Goal: Task Accomplishment & Management: Manage account settings

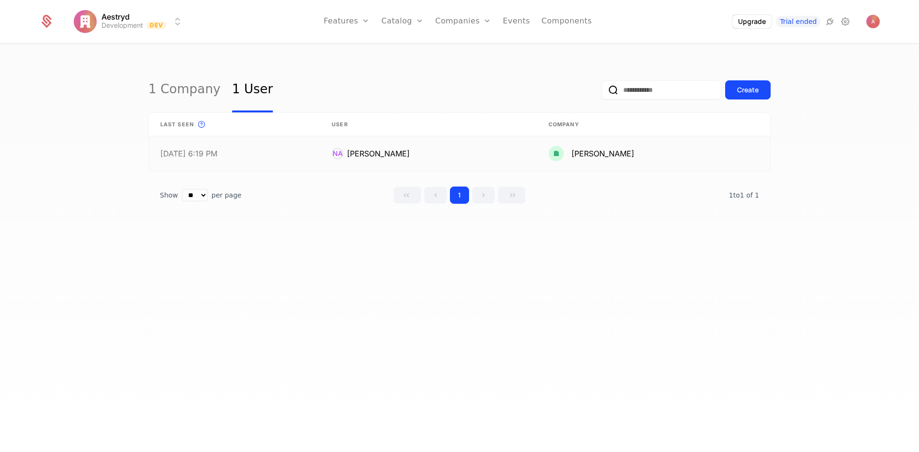
click at [656, 145] on link at bounding box center [653, 153] width 233 height 34
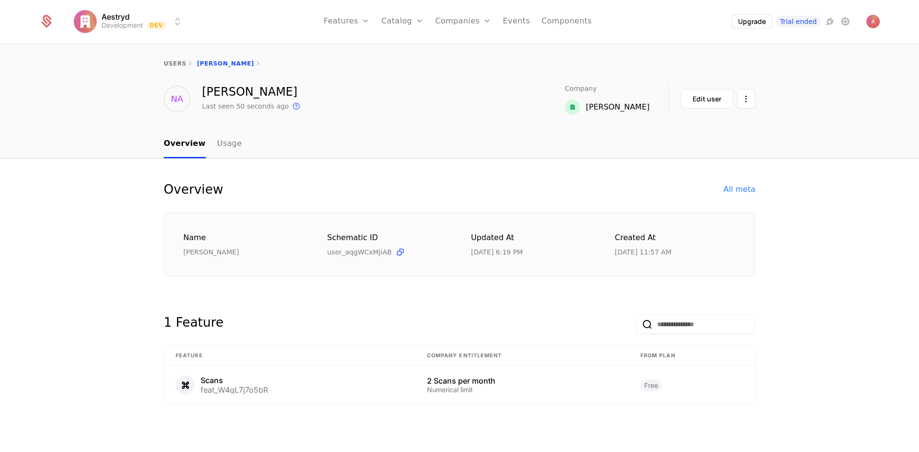
click at [744, 97] on html "Aestryd Development Dev Features Features Flags Catalog Plans Add Ons Credits C…" at bounding box center [459, 226] width 919 height 452
click at [701, 125] on div "Delete user" at bounding box center [696, 127] width 50 height 13
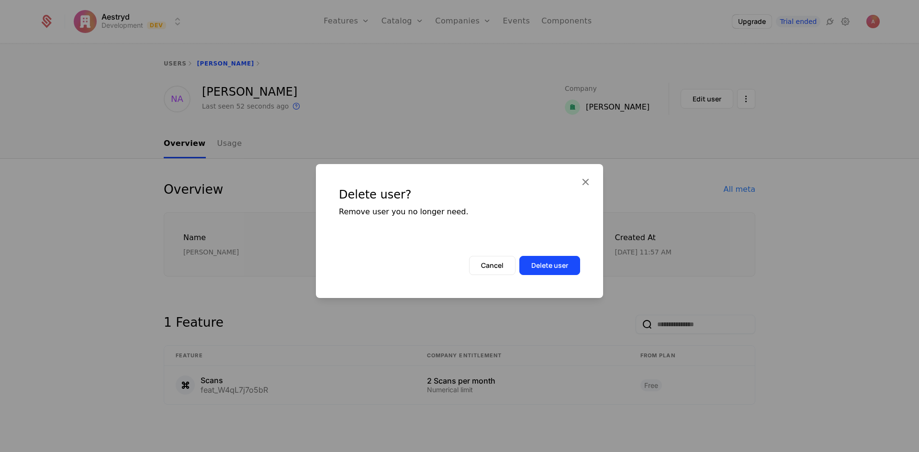
click at [556, 276] on div "Delete user? Remove user you no longer need. Cancel Delete user" at bounding box center [459, 231] width 287 height 134
click at [556, 269] on button "Delete user" at bounding box center [549, 265] width 61 height 19
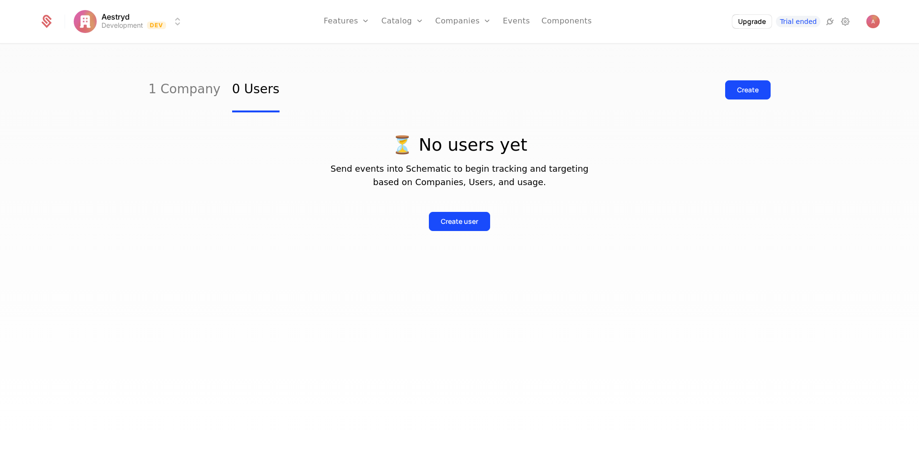
click at [512, 22] on link "Events" at bounding box center [516, 21] width 27 height 43
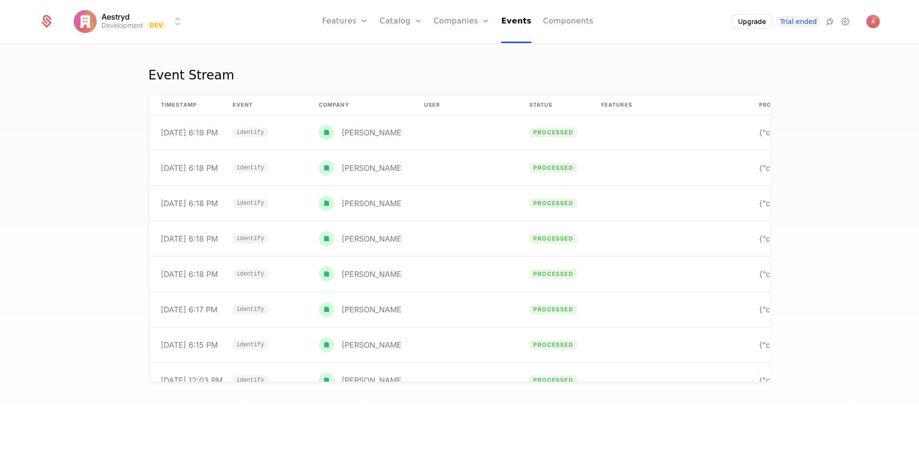
click at [478, 20] on link "Companies" at bounding box center [461, 21] width 56 height 43
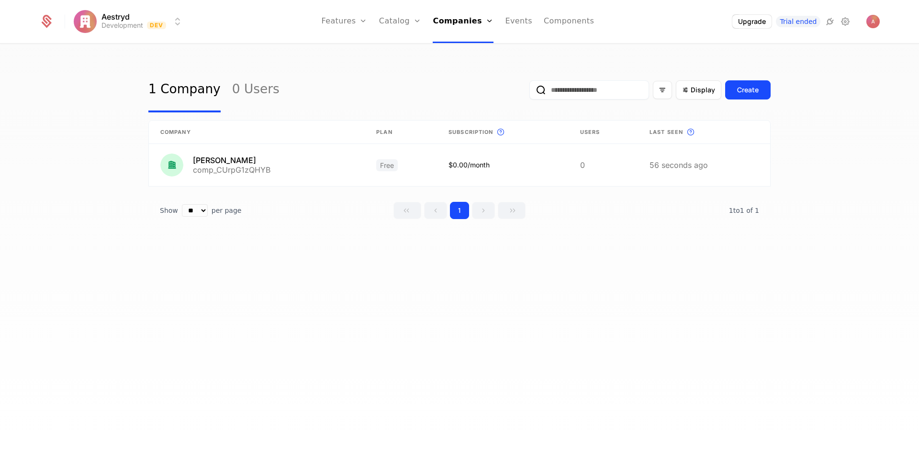
click at [467, 64] on link "Users" at bounding box center [466, 62] width 44 height 8
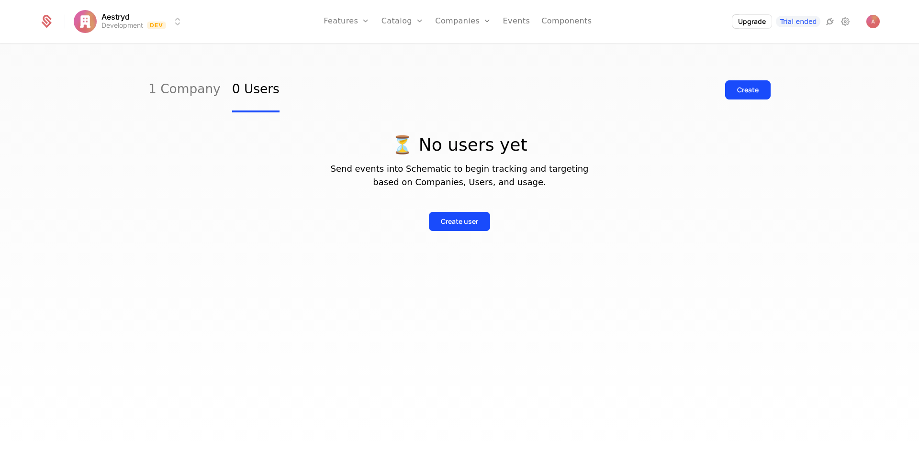
click at [479, 49] on link "Companies" at bounding box center [468, 47] width 44 height 8
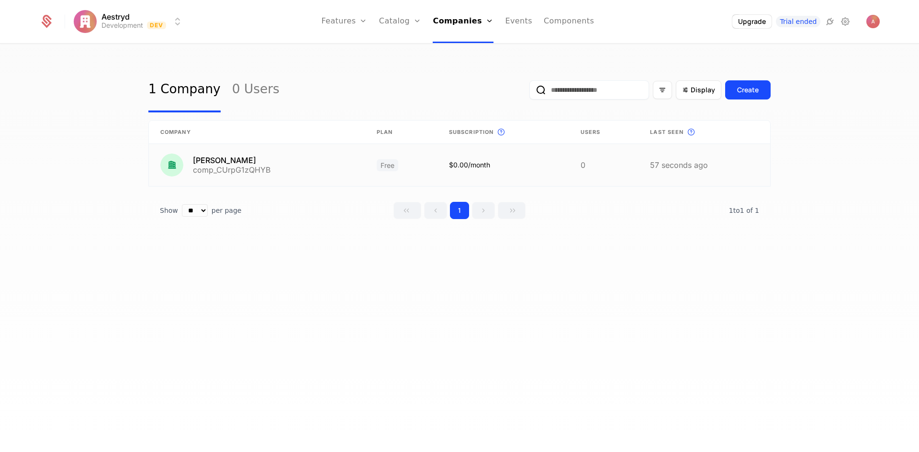
click at [701, 168] on link at bounding box center [704, 165] width 132 height 42
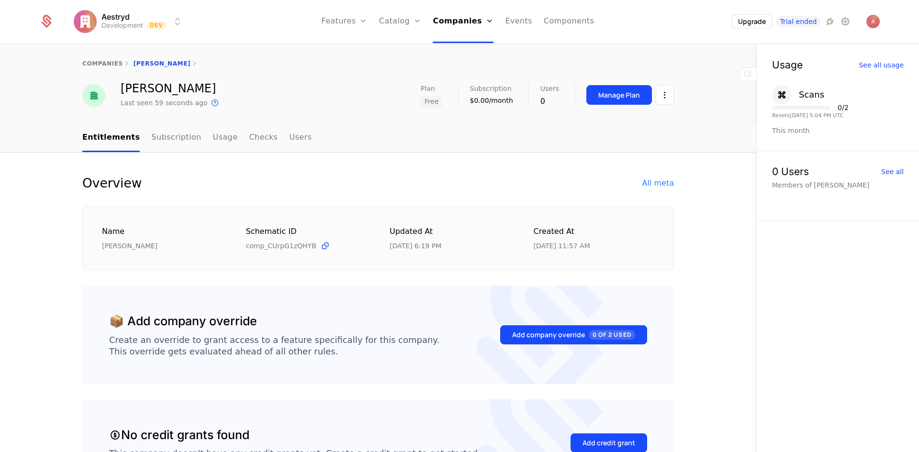
click at [659, 96] on html "Aestryd Development Dev Features Features Flags Catalog Plans Add Ons Credits C…" at bounding box center [459, 226] width 919 height 452
click at [611, 140] on div "Delete company" at bounding box center [621, 144] width 71 height 13
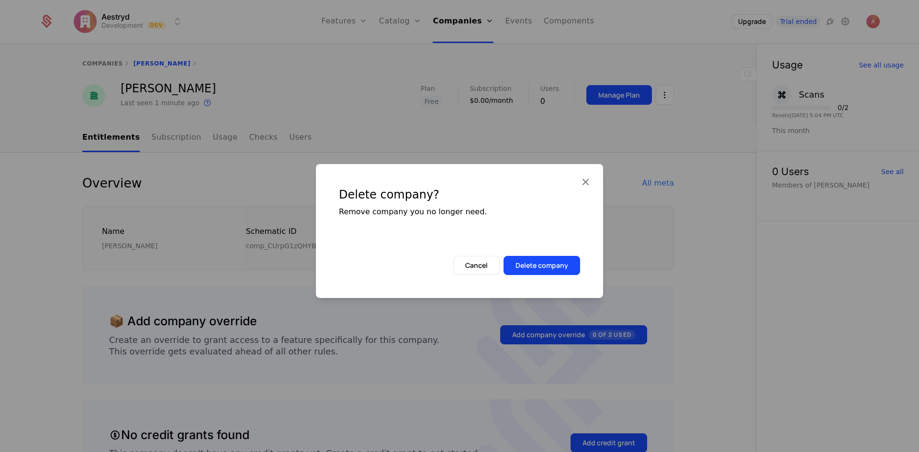
click at [537, 266] on button "Delete company" at bounding box center [541, 265] width 77 height 19
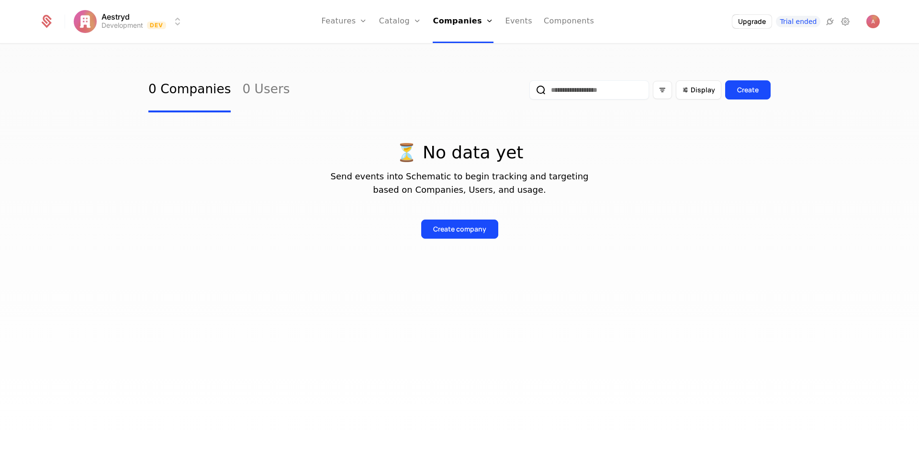
click at [511, 25] on link "Events" at bounding box center [518, 21] width 27 height 43
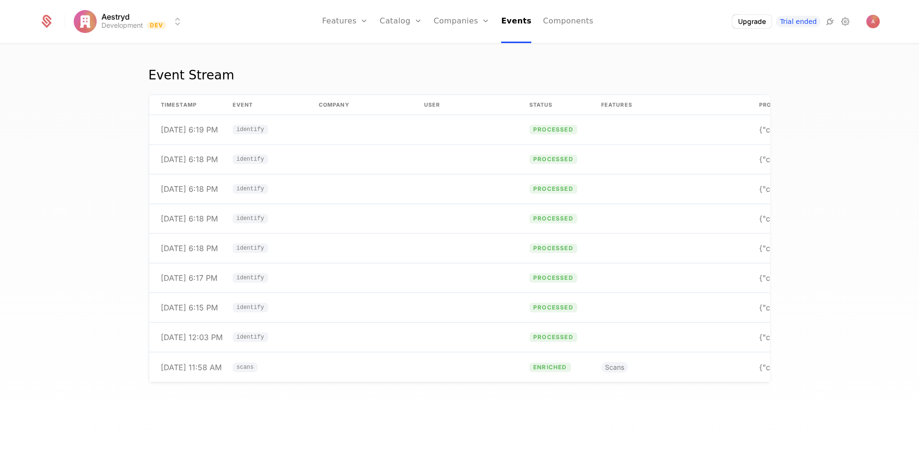
click at [479, 27] on link "Companies" at bounding box center [461, 21] width 56 height 43
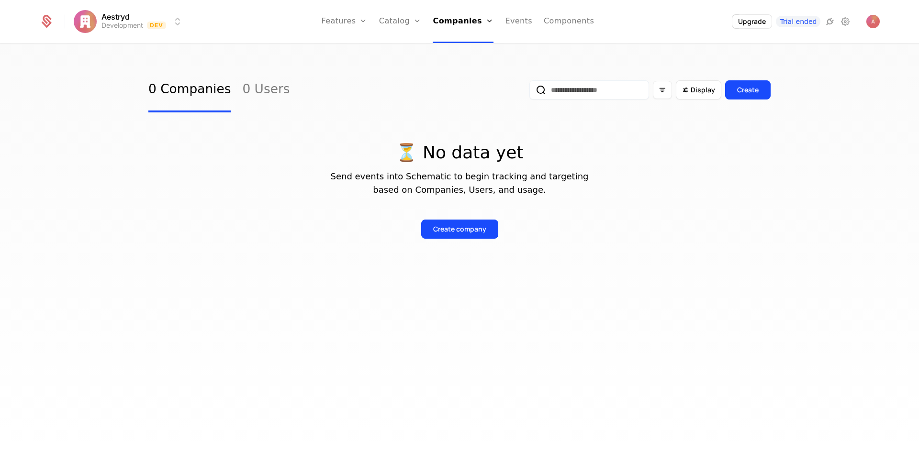
click at [462, 72] on div "Companies Users" at bounding box center [466, 55] width 67 height 46
click at [465, 66] on link "Users" at bounding box center [466, 62] width 44 height 8
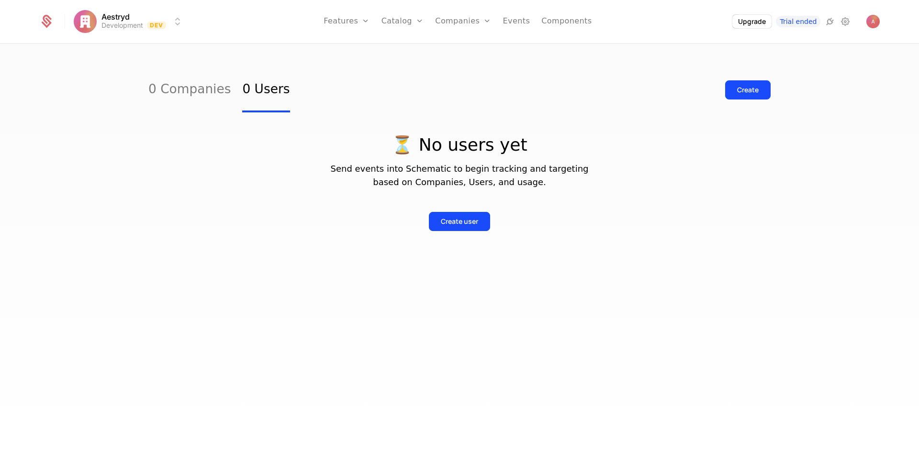
click at [467, 49] on link "Companies" at bounding box center [468, 47] width 44 height 8
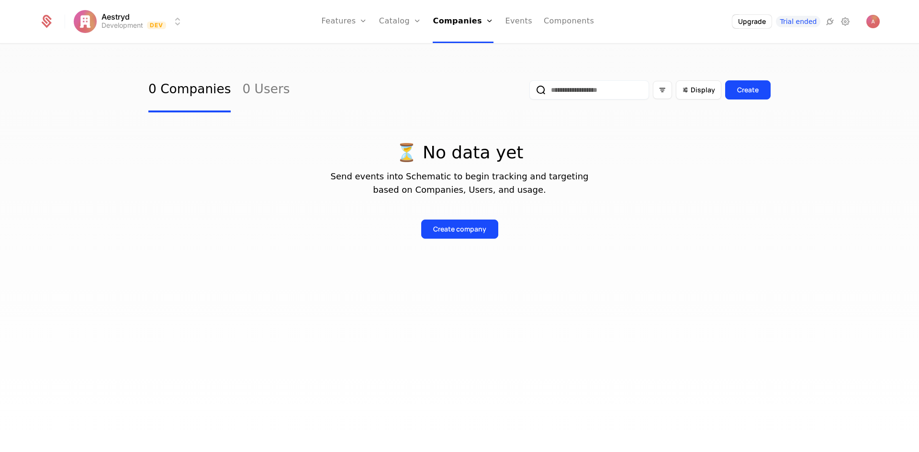
click at [521, 22] on link "Events" at bounding box center [518, 21] width 27 height 43
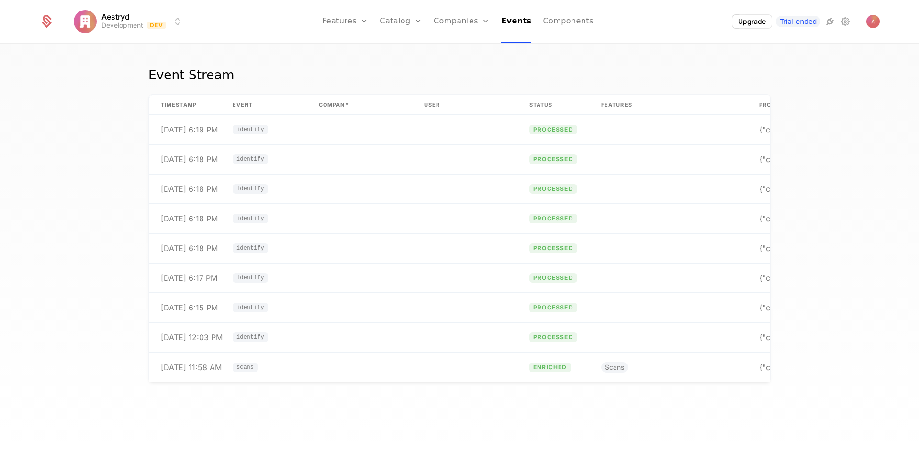
click at [570, 24] on link "Components" at bounding box center [568, 21] width 50 height 43
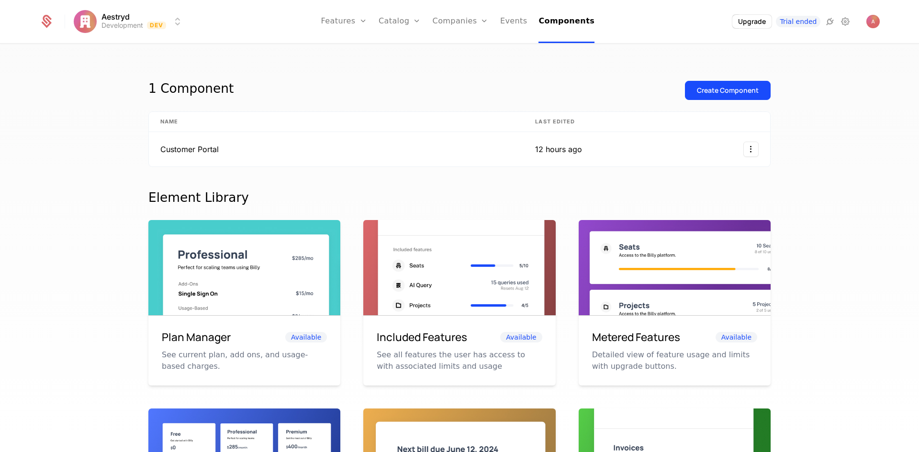
click at [458, 23] on link "Companies" at bounding box center [461, 21] width 56 height 43
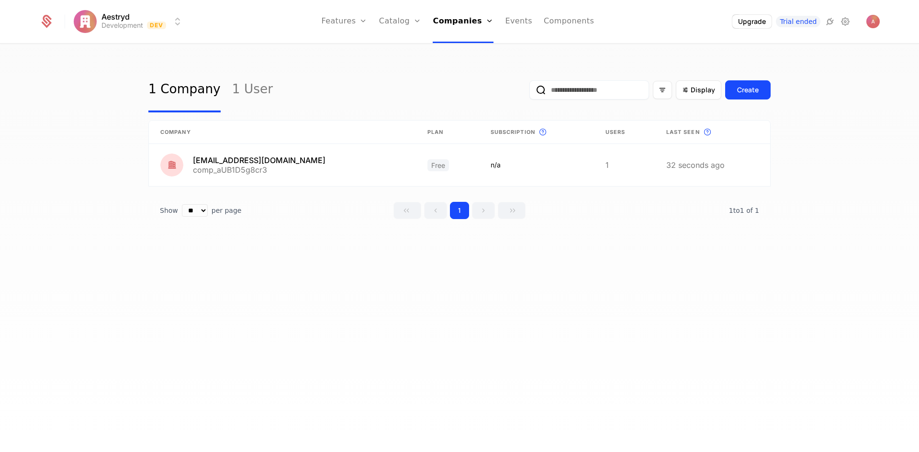
click at [456, 64] on link "Users" at bounding box center [466, 62] width 44 height 8
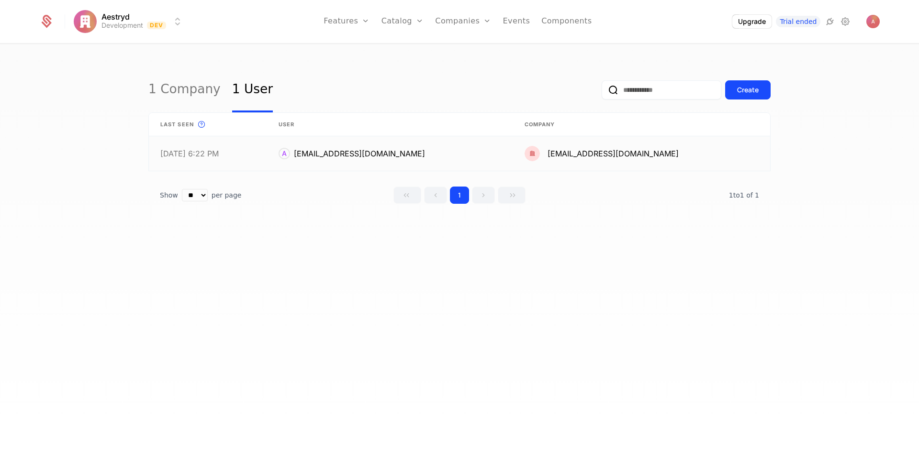
click at [701, 155] on link at bounding box center [641, 153] width 257 height 34
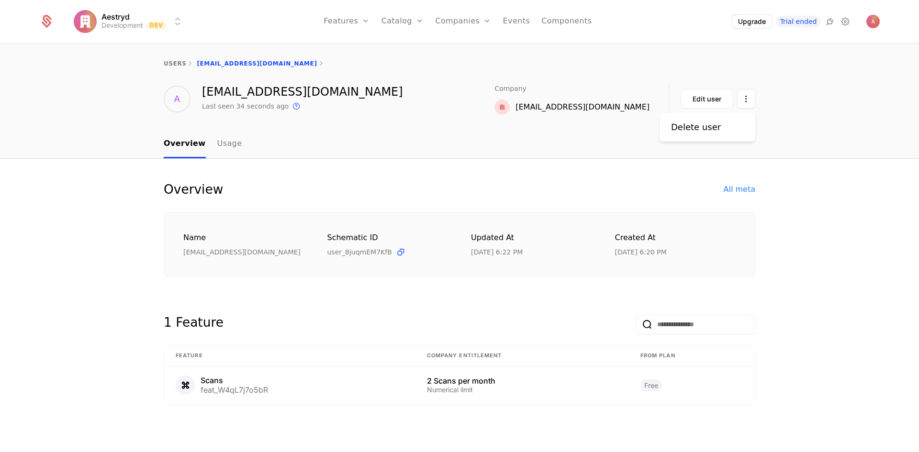
click at [745, 96] on html "Aestryd Development Dev Features Features Flags Catalog Plans Add Ons Credits C…" at bounding box center [459, 226] width 919 height 452
click at [697, 130] on div "Delete user" at bounding box center [696, 127] width 50 height 13
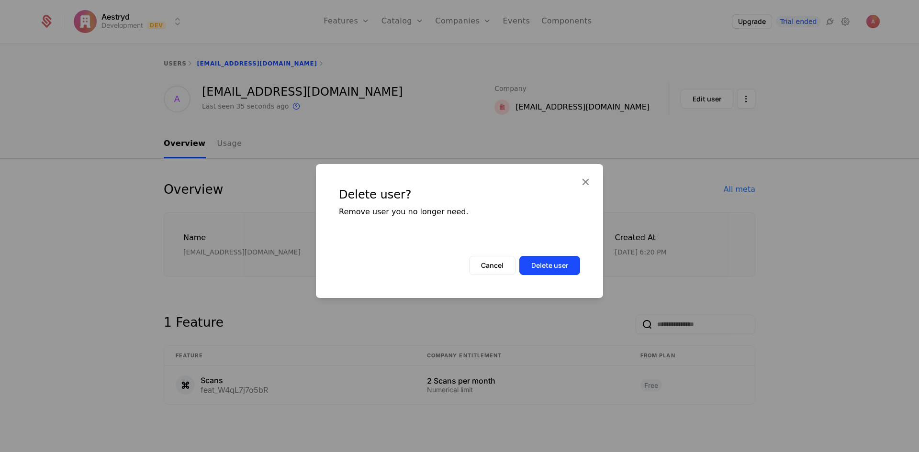
click at [553, 264] on button "Delete user" at bounding box center [549, 265] width 61 height 19
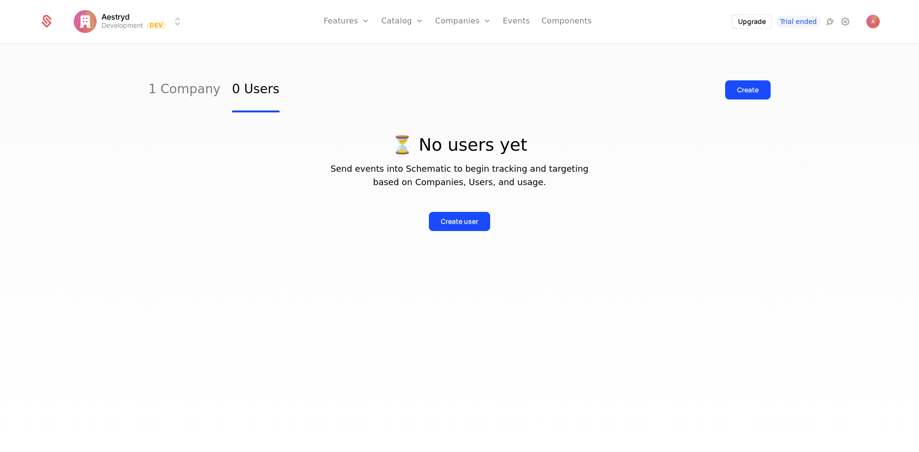
click at [468, 25] on link "Companies" at bounding box center [463, 21] width 56 height 43
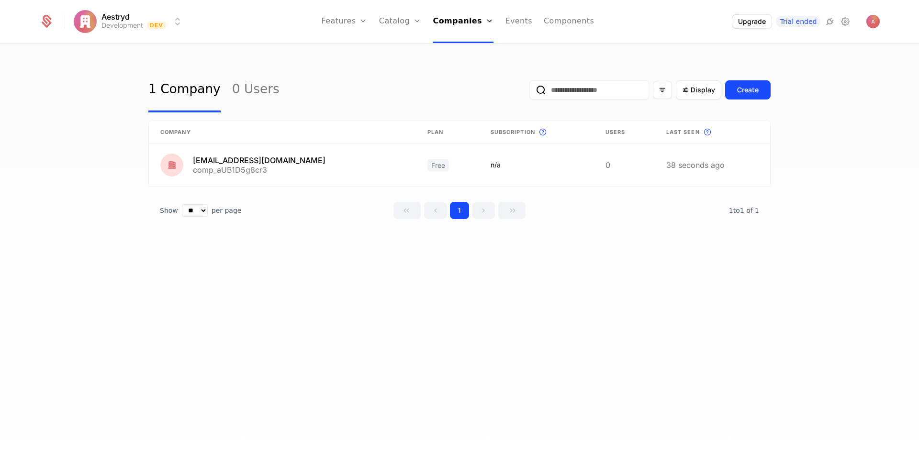
click at [465, 51] on link "Companies" at bounding box center [466, 47] width 44 height 8
click at [717, 159] on link at bounding box center [712, 165] width 115 height 42
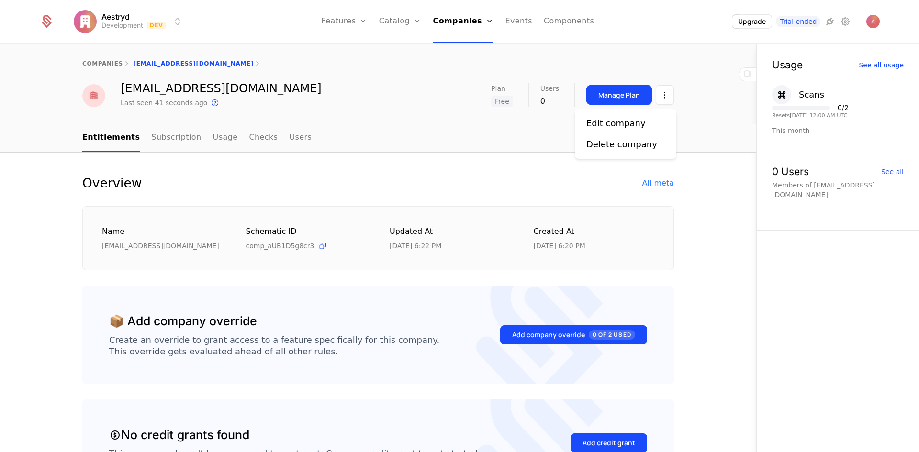
click at [664, 97] on html "Aestryd Development Dev Features Features Flags Catalog Plans Add Ons Credits C…" at bounding box center [459, 226] width 919 height 452
click at [637, 152] on div "Edit company Delete company" at bounding box center [625, 134] width 101 height 50
click at [625, 142] on div "Delete company" at bounding box center [621, 144] width 71 height 13
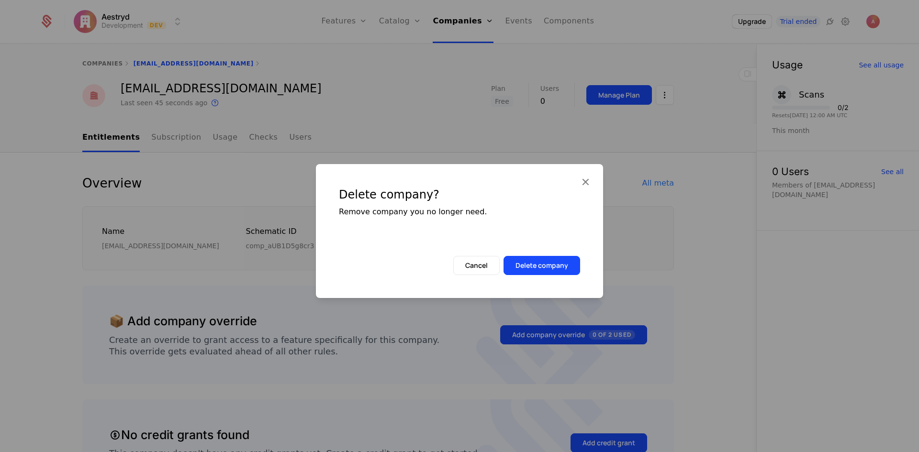
click at [526, 265] on button "Delete company" at bounding box center [541, 265] width 77 height 19
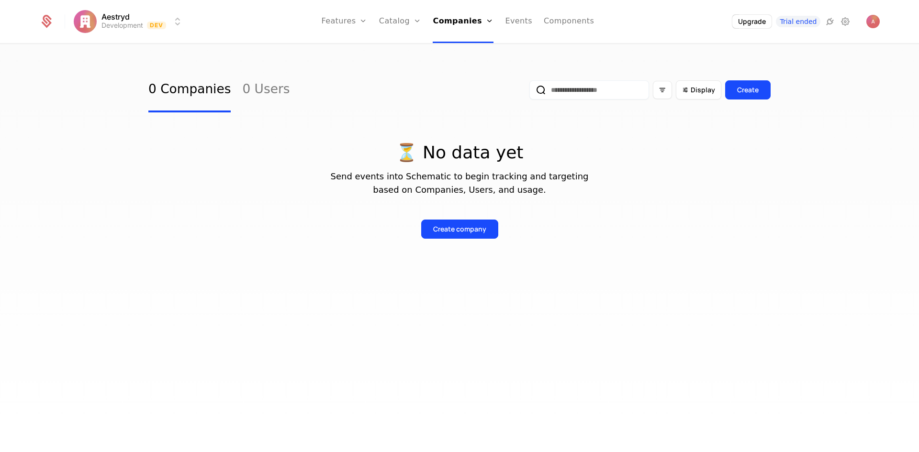
click at [475, 51] on link "Companies" at bounding box center [466, 47] width 44 height 8
drag, startPoint x: 472, startPoint y: 21, endPoint x: 471, endPoint y: 57, distance: 36.4
click at [472, 21] on link "Companies" at bounding box center [463, 21] width 61 height 43
click at [463, 66] on link "Users" at bounding box center [466, 62] width 44 height 8
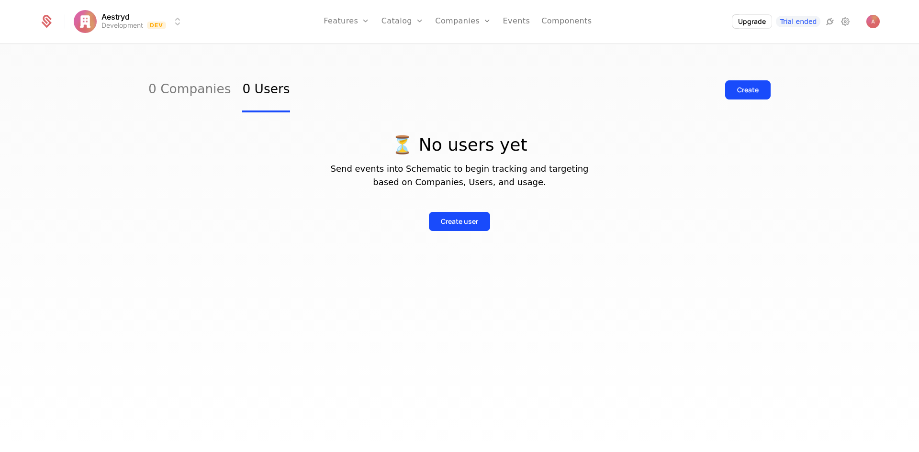
click at [473, 51] on link "Companies" at bounding box center [468, 47] width 44 height 8
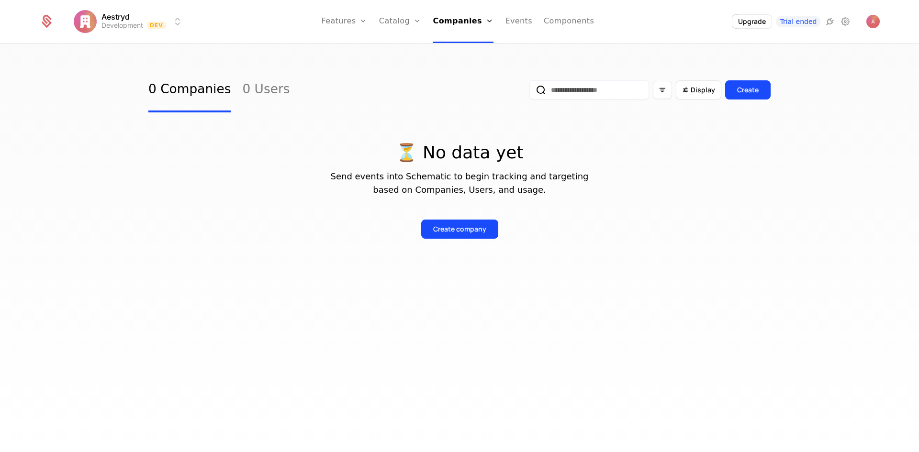
click at [463, 29] on link "Companies" at bounding box center [463, 21] width 61 height 43
click at [463, 51] on link "Companies" at bounding box center [466, 47] width 44 height 8
click at [467, 66] on link "Users" at bounding box center [466, 62] width 44 height 8
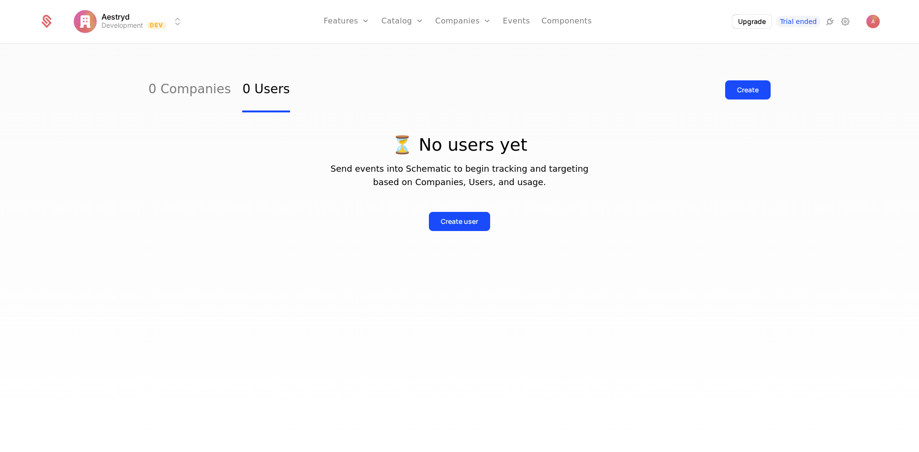
click at [466, 51] on link "Companies" at bounding box center [468, 47] width 44 height 8
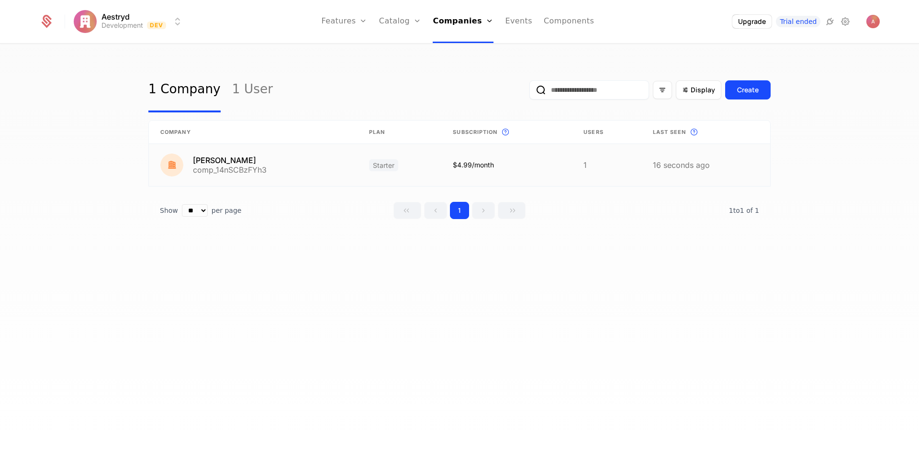
click at [543, 172] on link at bounding box center [506, 165] width 131 height 42
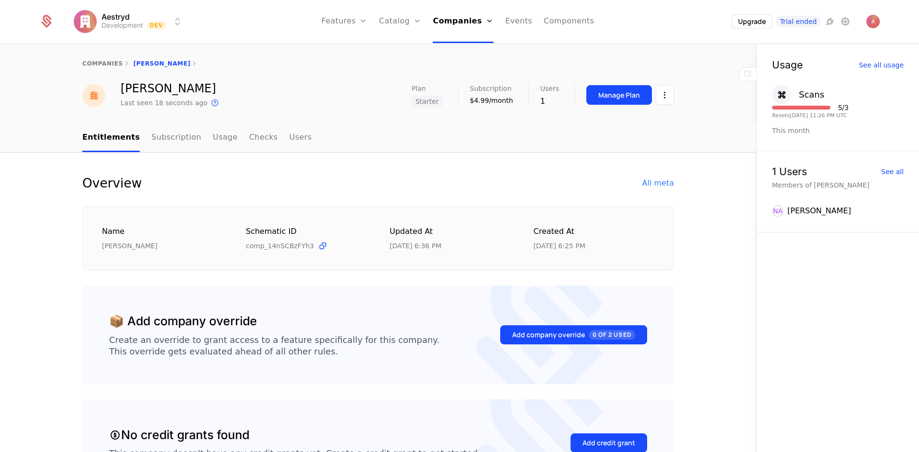
click at [213, 141] on link "Usage" at bounding box center [225, 138] width 25 height 28
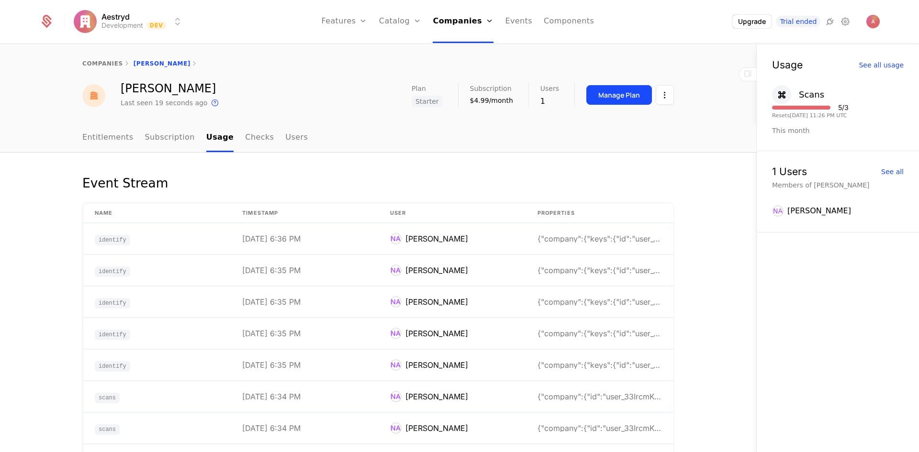
click at [162, 138] on link "Subscription" at bounding box center [170, 138] width 50 height 28
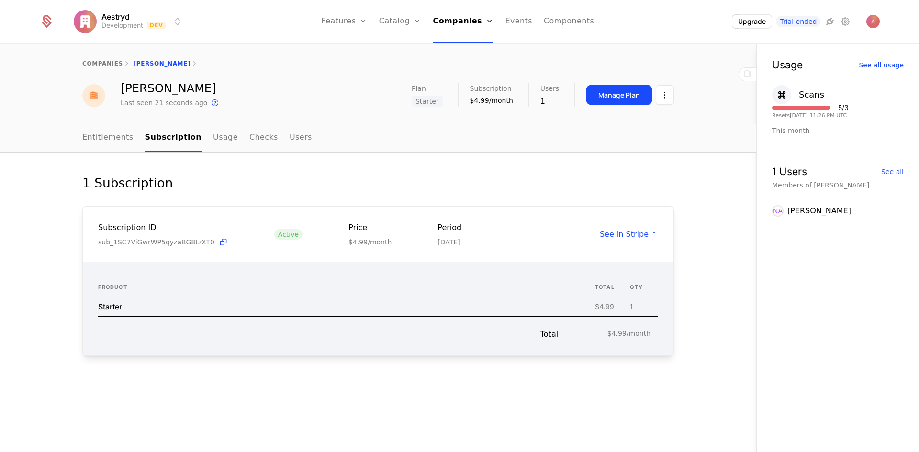
click at [213, 138] on link "Usage" at bounding box center [225, 138] width 25 height 28
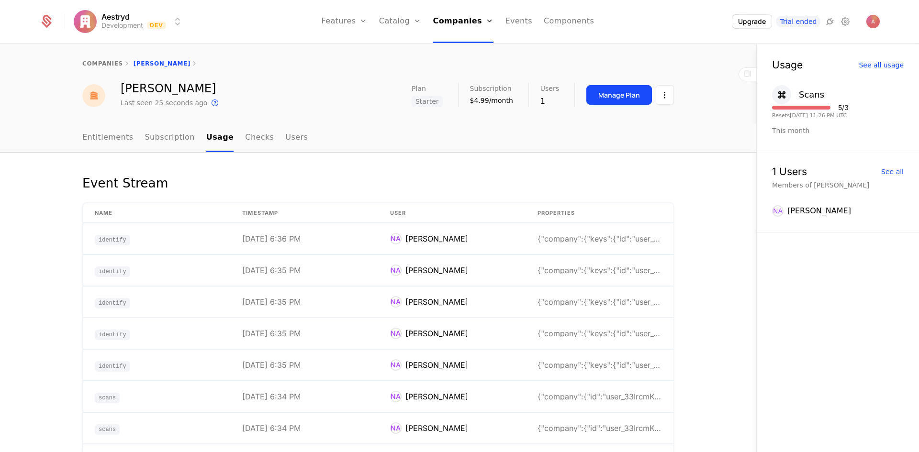
click at [247, 137] on link "Checks" at bounding box center [259, 138] width 29 height 28
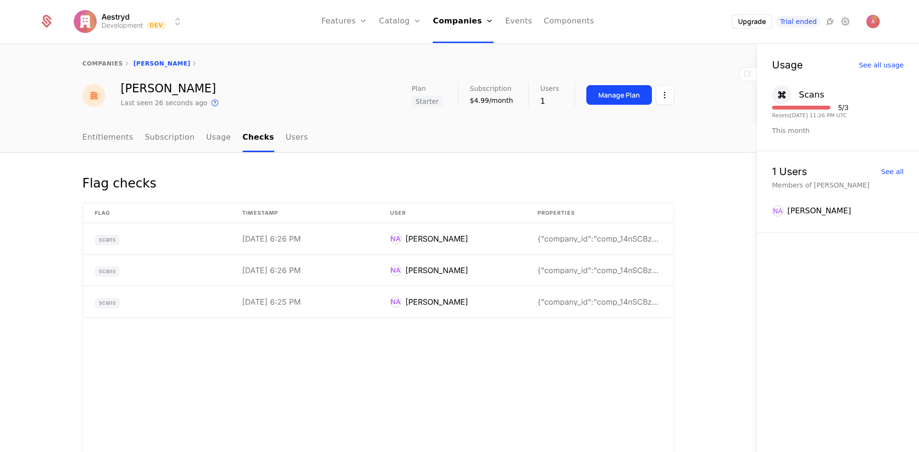
click at [186, 143] on ul "Entitlements Subscription Usage Checks Users" at bounding box center [194, 138] width 225 height 28
click at [206, 140] on link "Usage" at bounding box center [218, 138] width 25 height 28
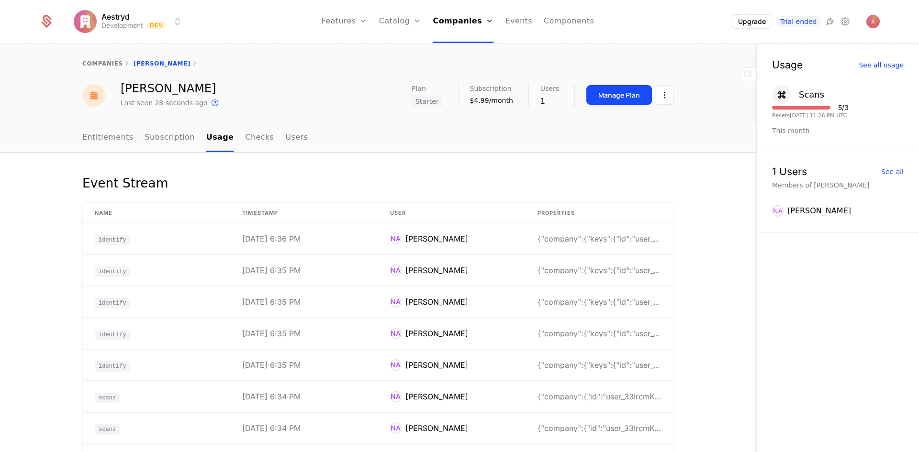
click at [119, 143] on link "Entitlements" at bounding box center [107, 138] width 51 height 28
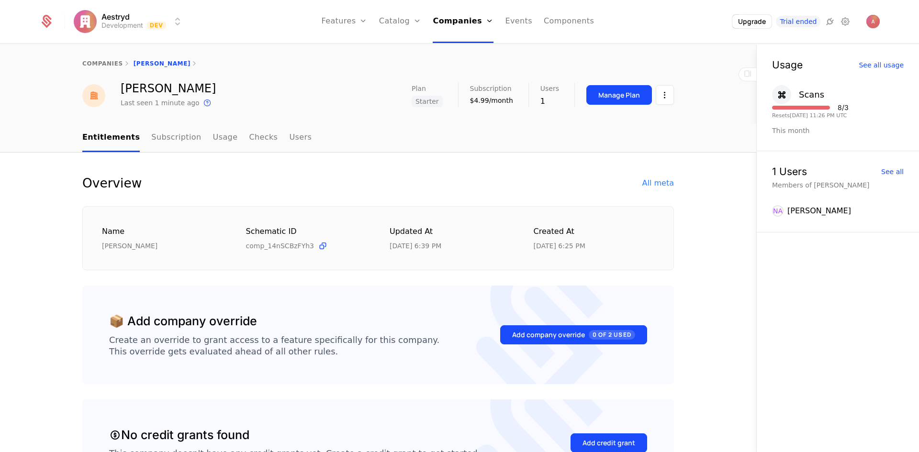
click at [466, 50] on link "Companies" at bounding box center [466, 47] width 44 height 8
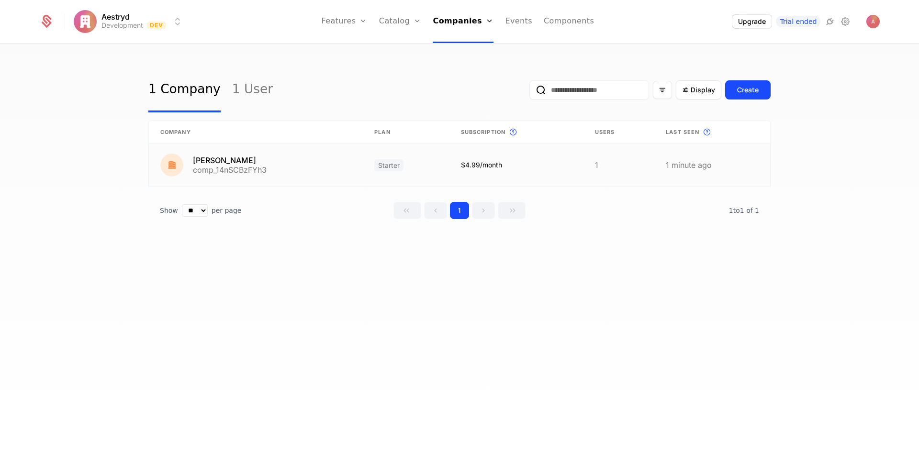
click at [733, 164] on link at bounding box center [712, 165] width 116 height 42
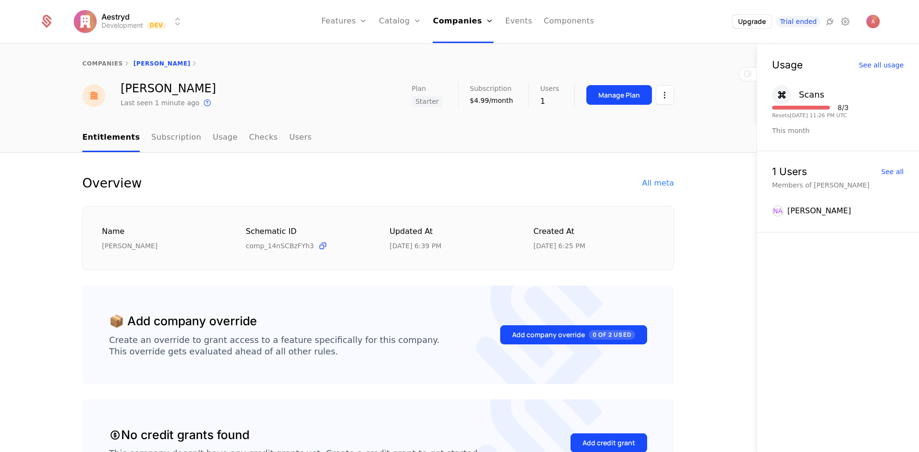
click at [656, 89] on html "Aestryd Development Dev Features Features Flags Catalog Plans Add Ons Credits C…" at bounding box center [459, 226] width 919 height 452
click at [628, 141] on div "Delete company" at bounding box center [621, 144] width 71 height 13
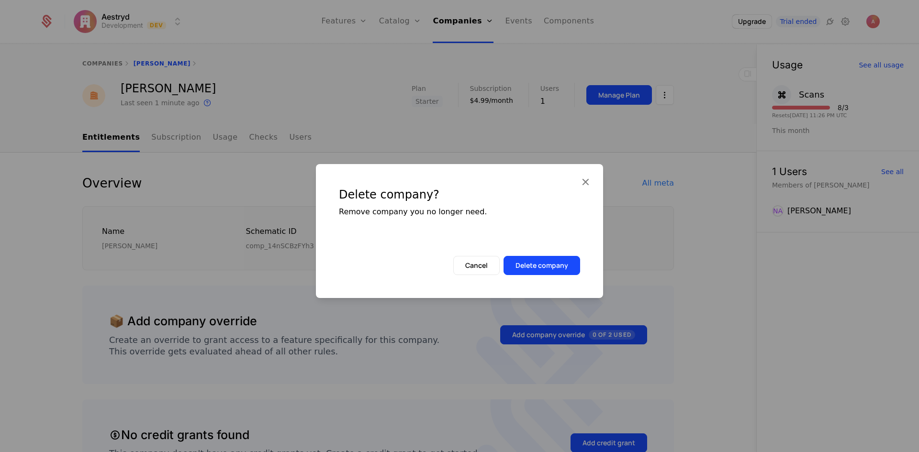
click at [547, 261] on button "Delete company" at bounding box center [541, 265] width 77 height 19
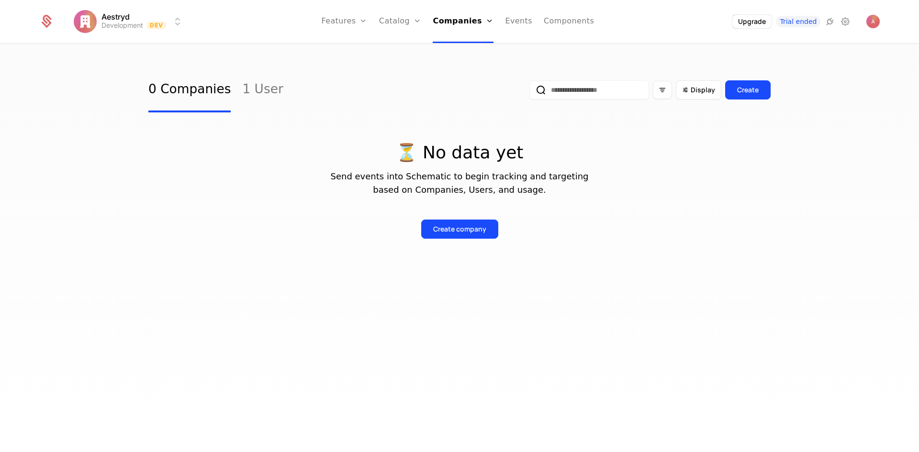
click at [457, 75] on div "Companies Users" at bounding box center [466, 55] width 67 height 46
click at [459, 66] on link "Users" at bounding box center [466, 62] width 44 height 8
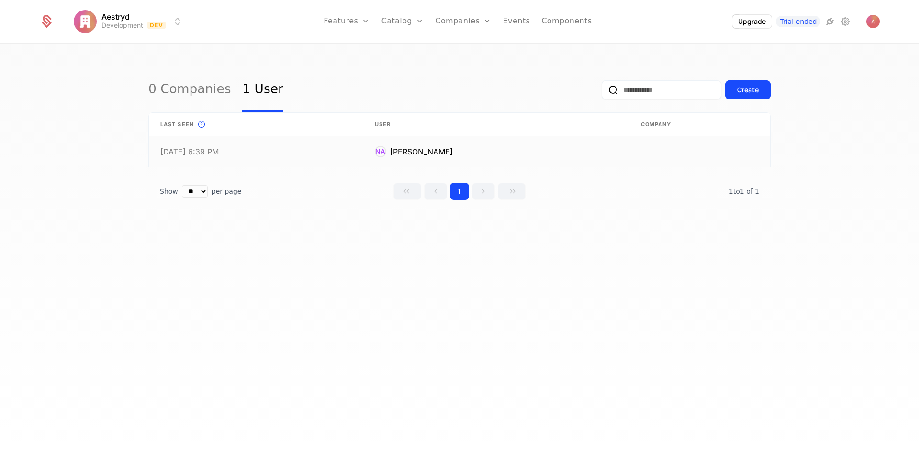
click at [629, 146] on link at bounding box center [699, 151] width 141 height 31
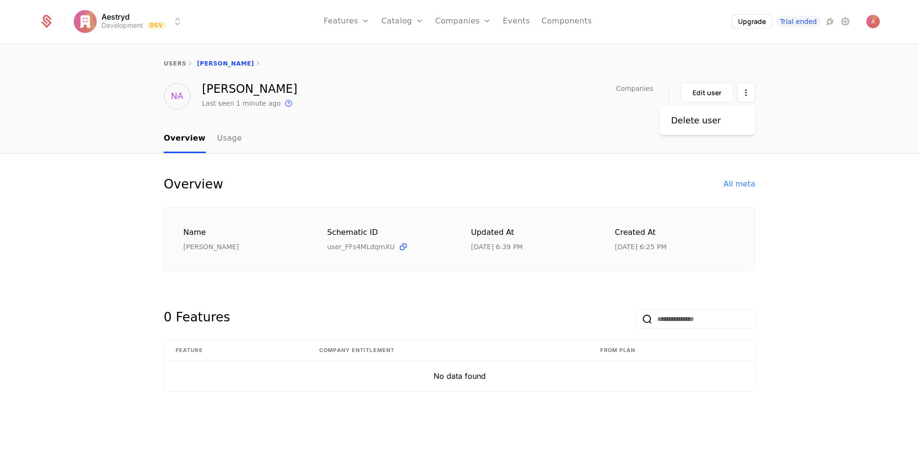
click at [745, 87] on html "Aestryd Development Dev Features Features Flags Catalog Plans Add Ons Credits C…" at bounding box center [459, 226] width 919 height 452
click at [701, 120] on div "Delete user" at bounding box center [696, 120] width 50 height 13
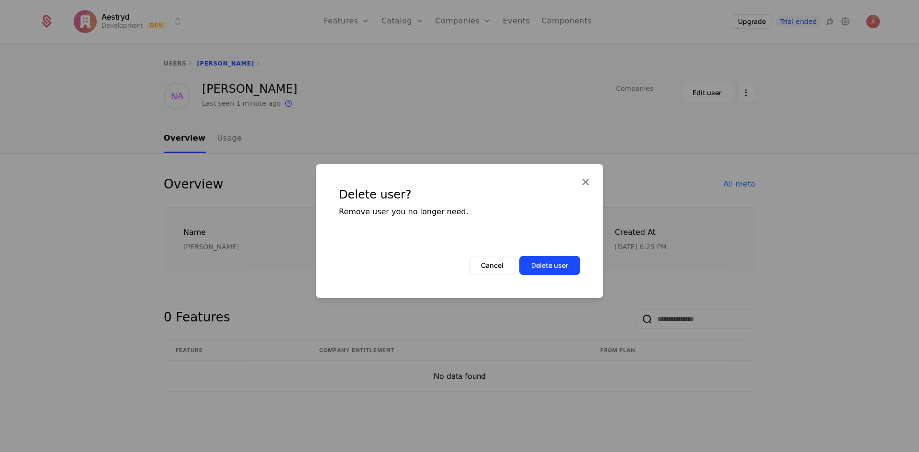
click at [557, 262] on button "Delete user" at bounding box center [549, 265] width 61 height 19
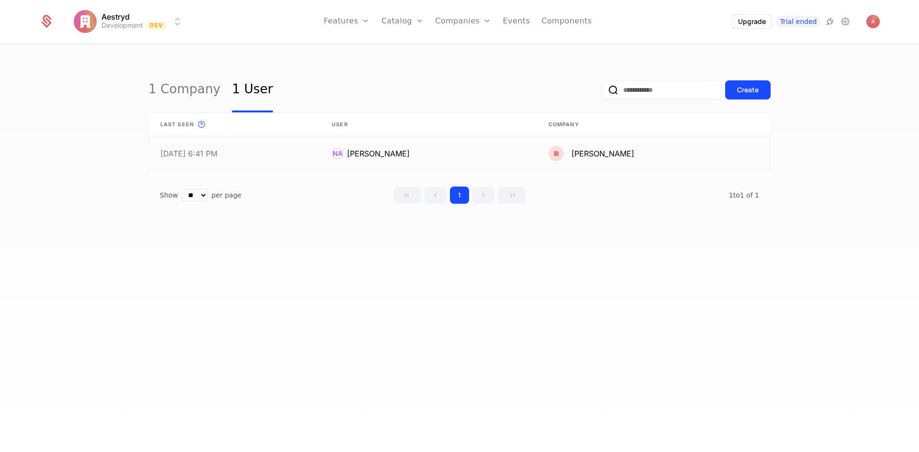
click at [713, 159] on link at bounding box center [653, 153] width 233 height 34
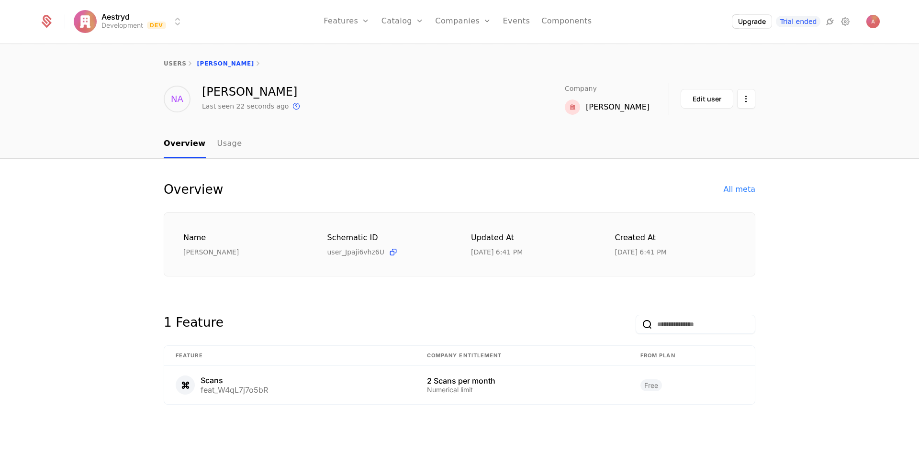
click at [748, 97] on html "Aestryd Development Dev Features Features Flags Catalog Plans Add Ons Credits C…" at bounding box center [459, 226] width 919 height 452
click at [685, 133] on div "Delete user" at bounding box center [696, 127] width 50 height 13
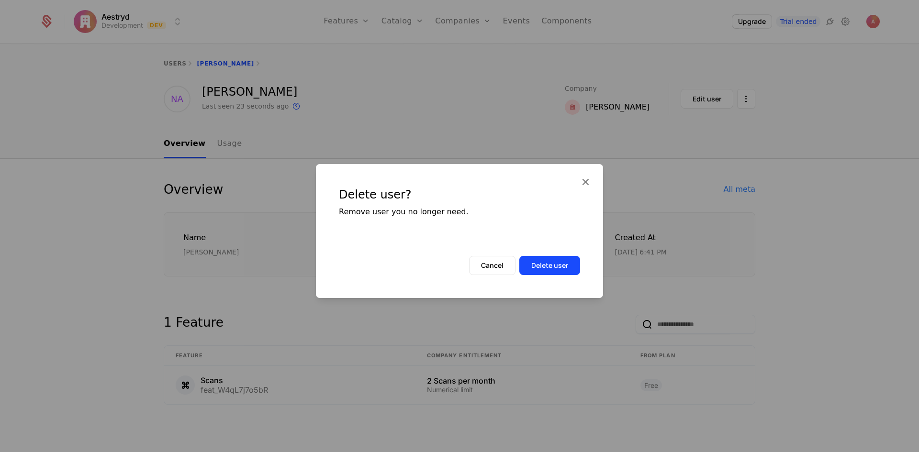
click at [554, 262] on button "Delete user" at bounding box center [549, 265] width 61 height 19
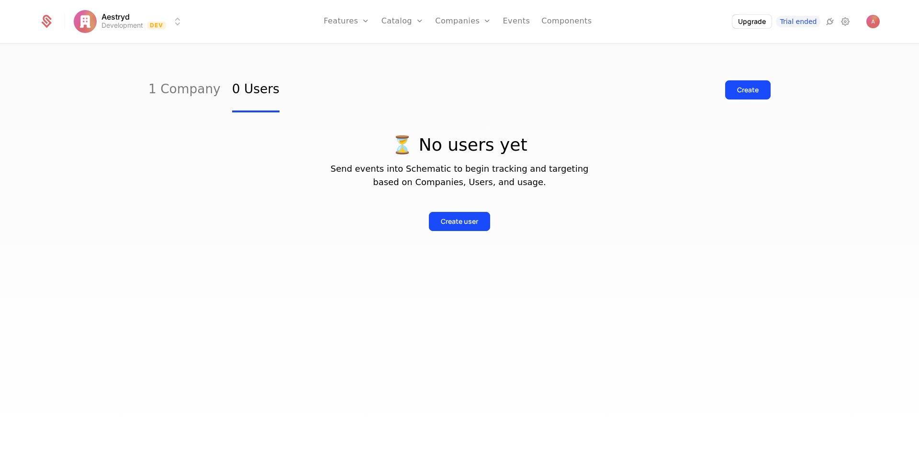
click at [457, 49] on link "Companies" at bounding box center [468, 47] width 44 height 8
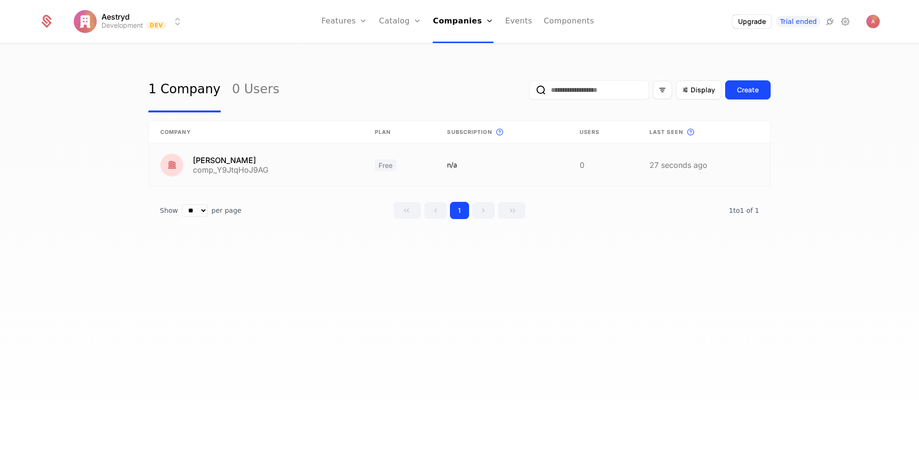
click at [740, 162] on link at bounding box center [704, 165] width 132 height 42
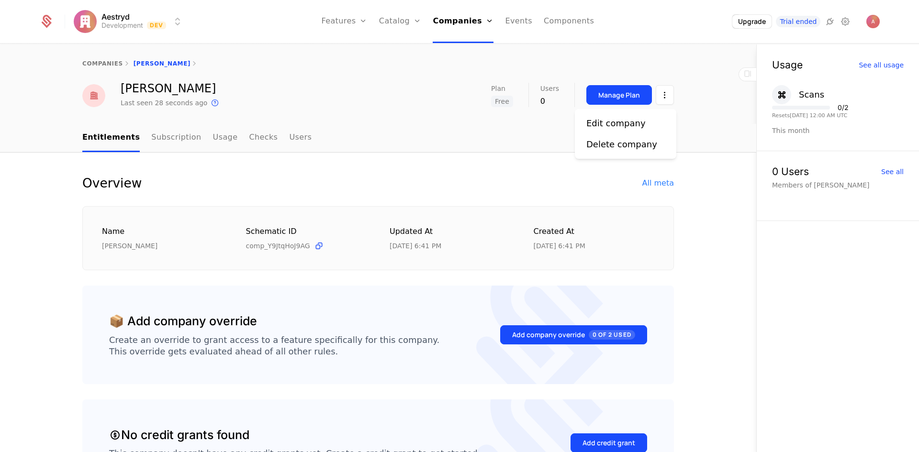
click at [657, 97] on html "Aestryd Development Dev Features Features Flags Catalog Plans Add Ons Credits C…" at bounding box center [459, 226] width 919 height 452
click at [619, 147] on div "Delete company" at bounding box center [621, 144] width 71 height 13
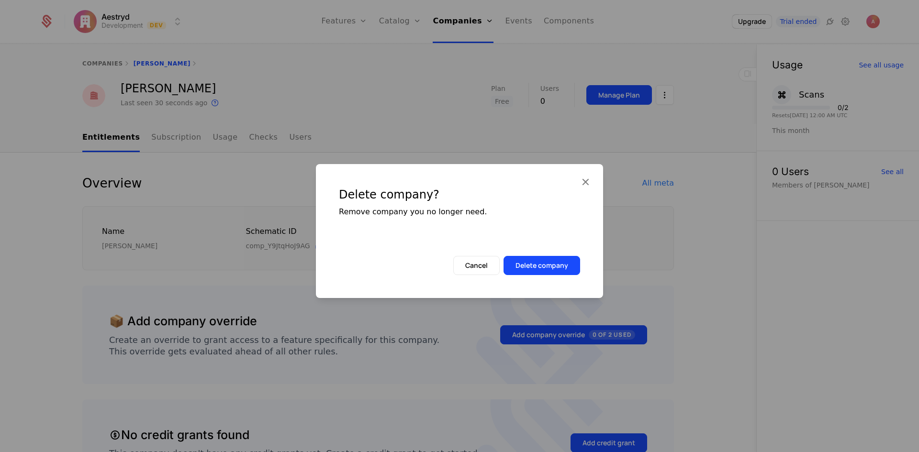
click at [552, 273] on button "Delete company" at bounding box center [541, 265] width 77 height 19
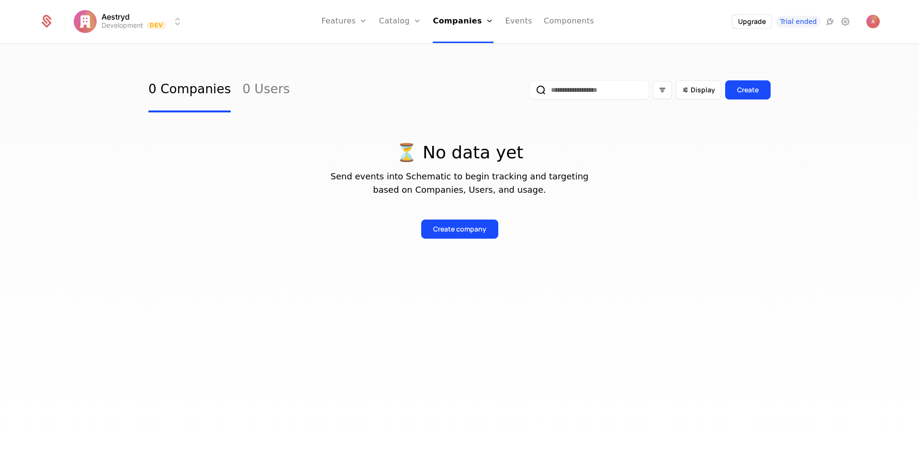
click at [469, 65] on link "Users" at bounding box center [466, 62] width 44 height 8
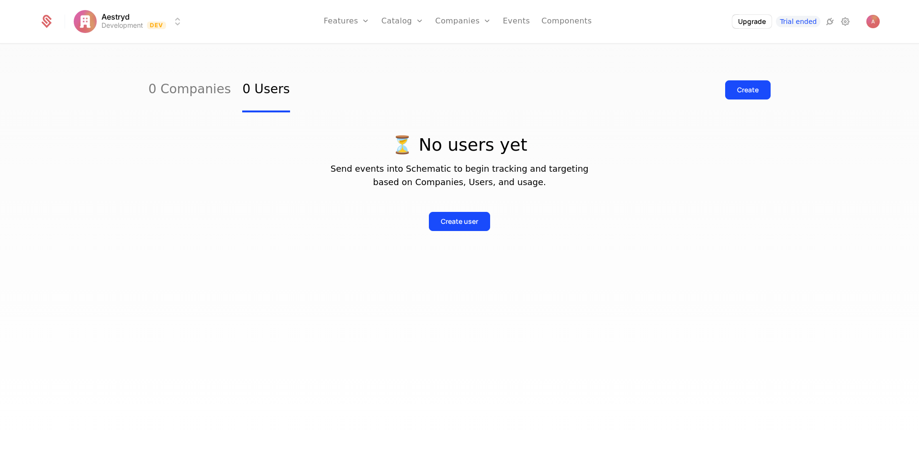
click at [476, 45] on div "Companies Users" at bounding box center [468, 55] width 67 height 46
click at [475, 49] on link "Companies" at bounding box center [468, 47] width 44 height 8
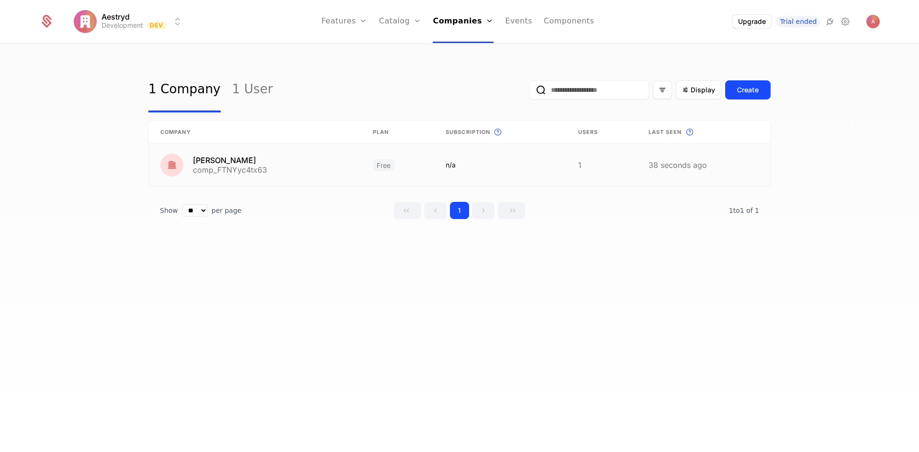
click at [710, 167] on link at bounding box center [703, 165] width 133 height 42
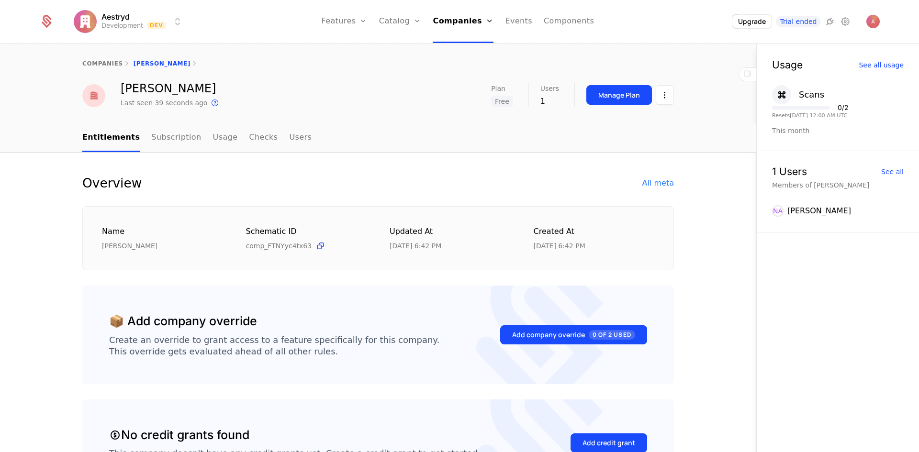
click at [660, 100] on html "Aestryd Development Dev Features Features Flags Catalog Plans Add Ons Credits C…" at bounding box center [459, 226] width 919 height 452
click at [624, 144] on div "Delete company" at bounding box center [621, 144] width 71 height 13
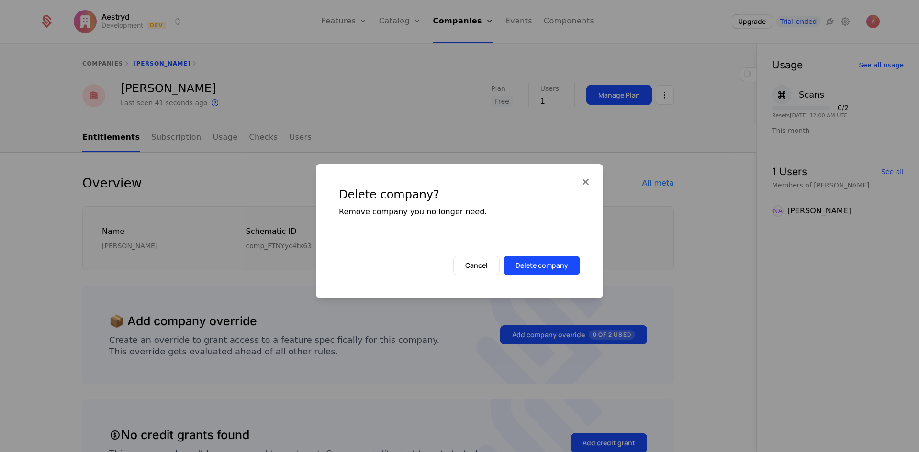
click at [560, 260] on button "Delete company" at bounding box center [541, 265] width 77 height 19
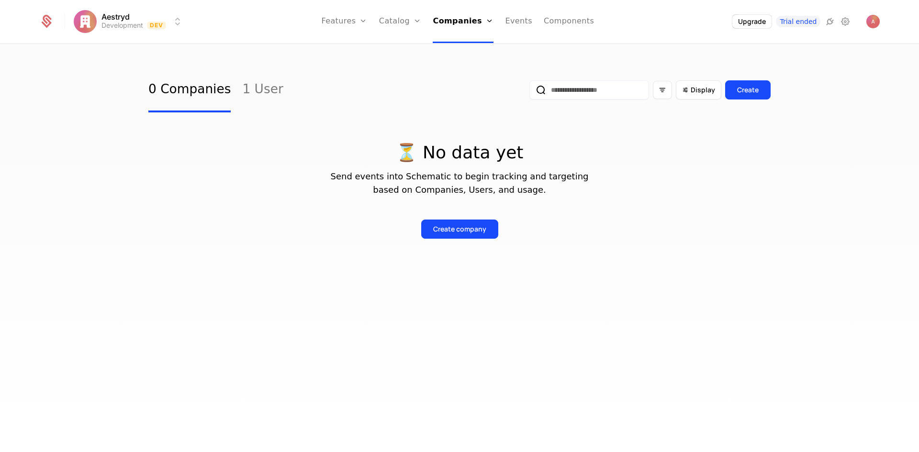
click at [473, 50] on link "Companies" at bounding box center [466, 47] width 44 height 8
click at [470, 64] on link "Users" at bounding box center [466, 62] width 44 height 8
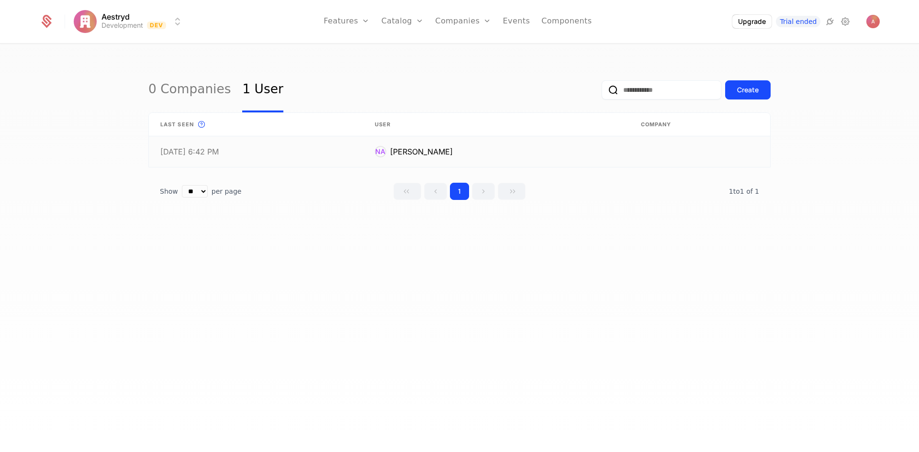
click at [647, 153] on link at bounding box center [699, 151] width 141 height 31
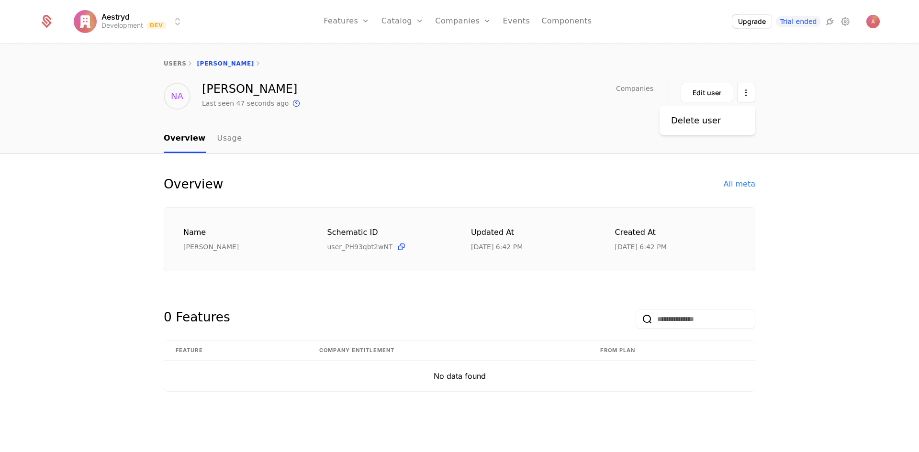
click at [749, 88] on html "Aestryd Development Dev Features Features Flags Catalog Plans Add Ons Credits C…" at bounding box center [459, 226] width 919 height 452
click at [712, 122] on div "Delete user" at bounding box center [696, 120] width 50 height 13
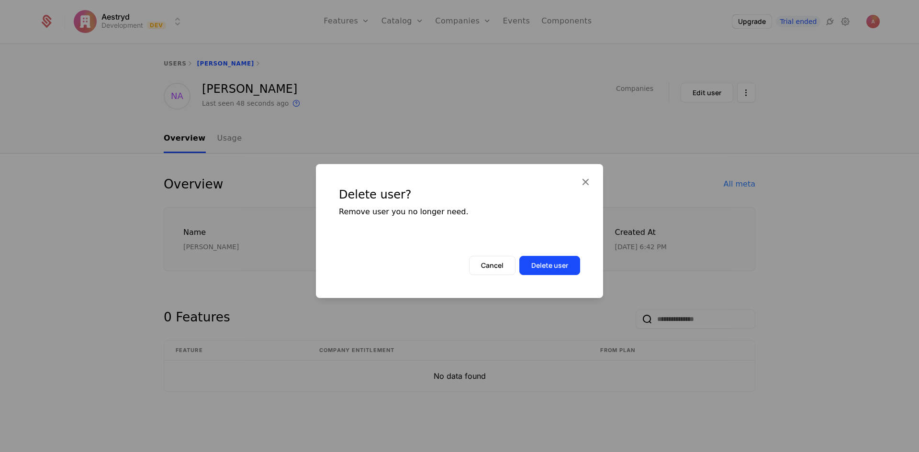
click at [544, 270] on button "Delete user" at bounding box center [549, 265] width 61 height 19
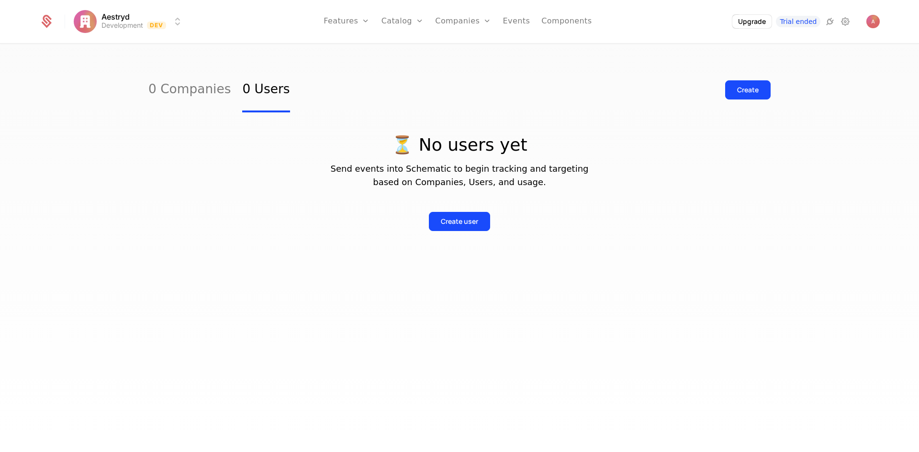
click at [461, 48] on link "Companies" at bounding box center [468, 47] width 44 height 8
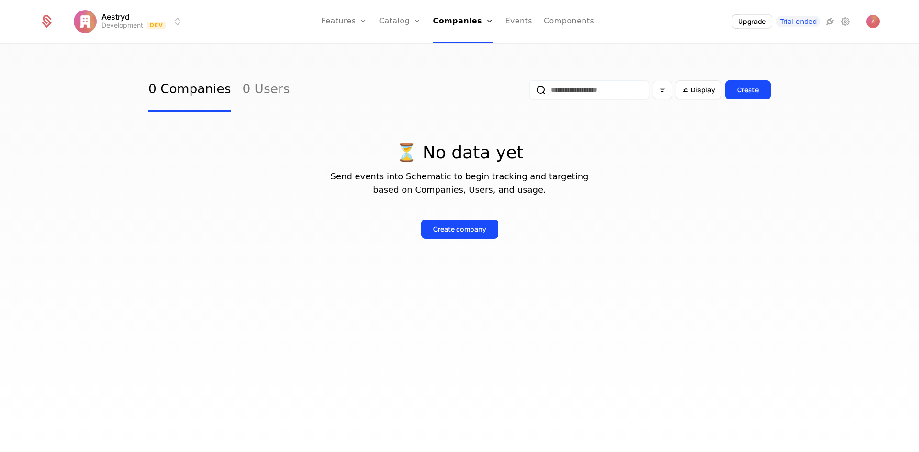
click at [461, 65] on link "Users" at bounding box center [466, 62] width 44 height 8
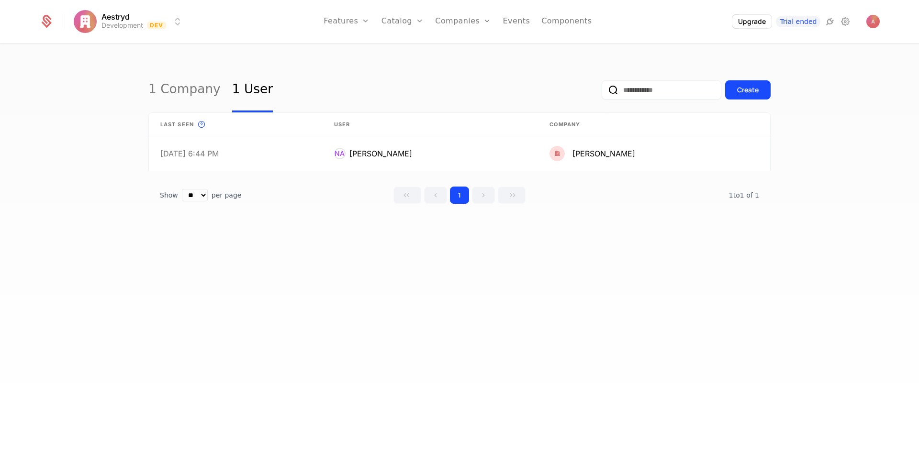
click at [470, 22] on link "Companies" at bounding box center [463, 21] width 56 height 43
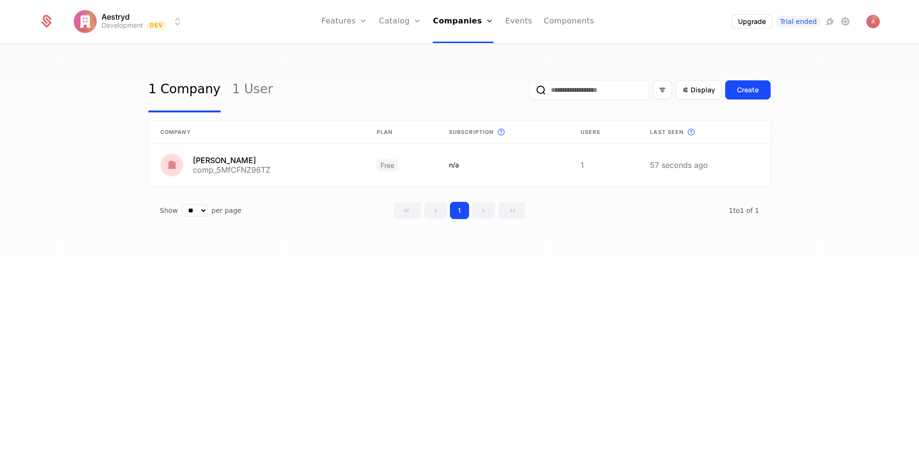
click at [464, 49] on link "Companies" at bounding box center [466, 47] width 44 height 8
click at [691, 160] on link at bounding box center [704, 165] width 132 height 42
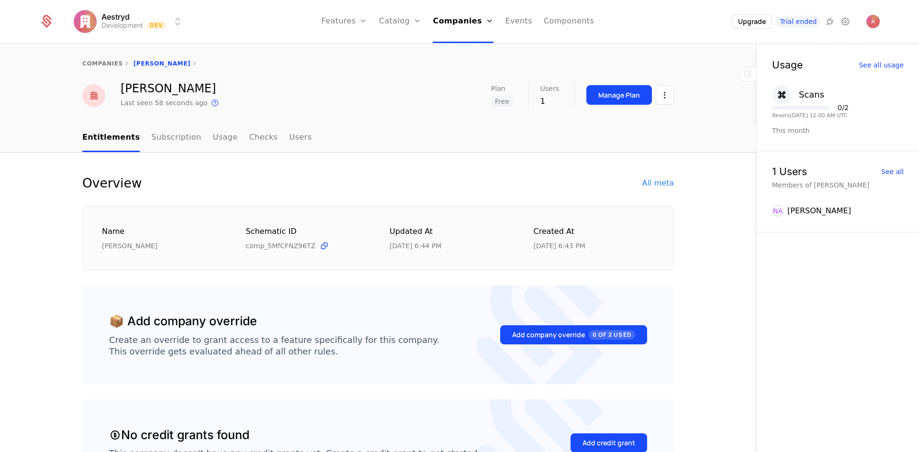
click at [661, 93] on html "Aestryd Development Dev Features Features Flags Catalog Plans Add Ons Credits C…" at bounding box center [459, 226] width 919 height 452
click at [637, 142] on div "Delete company" at bounding box center [621, 144] width 71 height 13
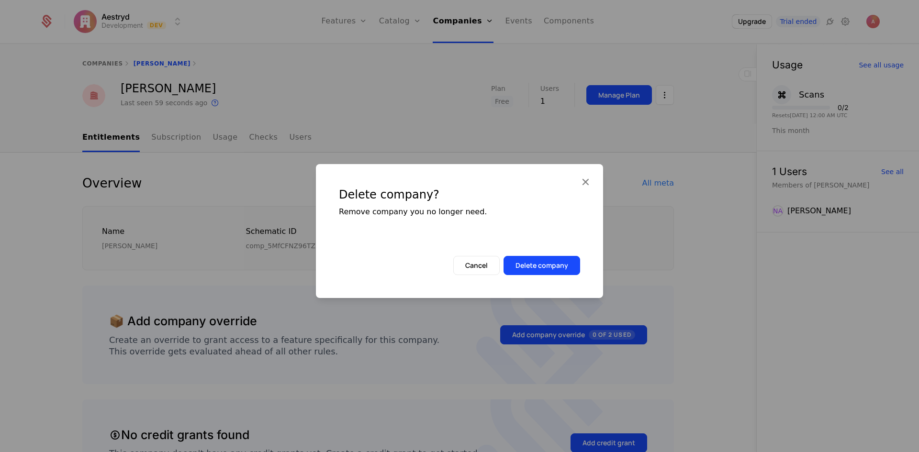
click at [570, 263] on button "Delete company" at bounding box center [541, 265] width 77 height 19
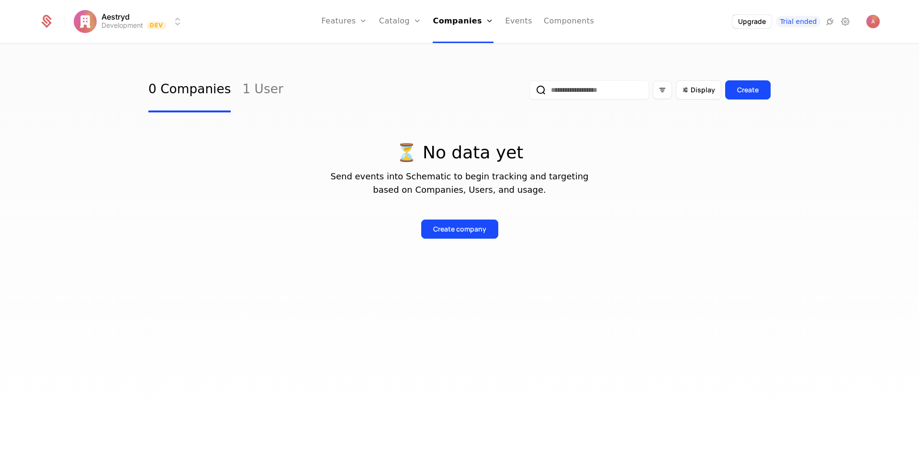
click at [465, 66] on link "Users" at bounding box center [466, 62] width 44 height 8
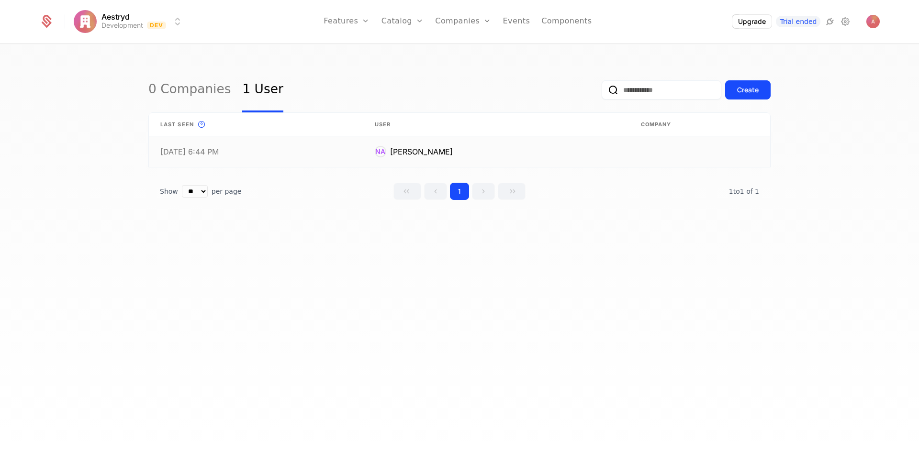
click at [644, 156] on link at bounding box center [699, 151] width 141 height 31
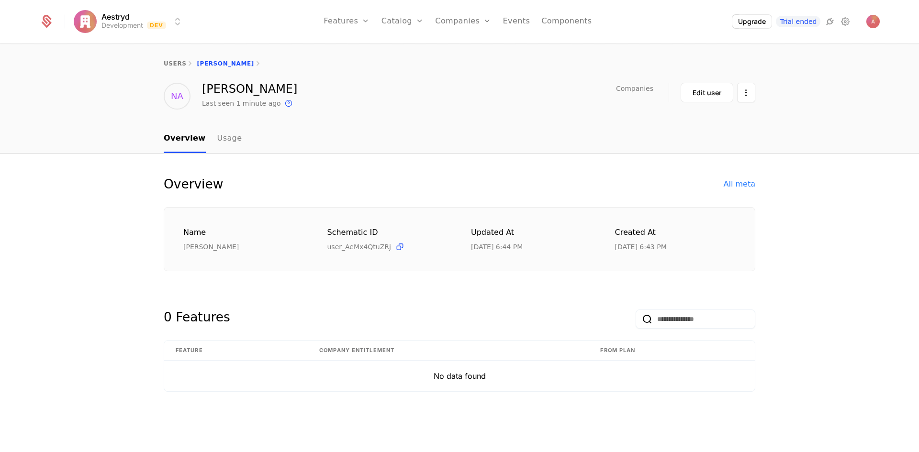
click at [738, 90] on html "Aestryd Development Dev Features Features Flags Catalog Plans Add Ons Credits C…" at bounding box center [459, 226] width 919 height 452
click at [714, 123] on div "Delete user" at bounding box center [699, 120] width 57 height 13
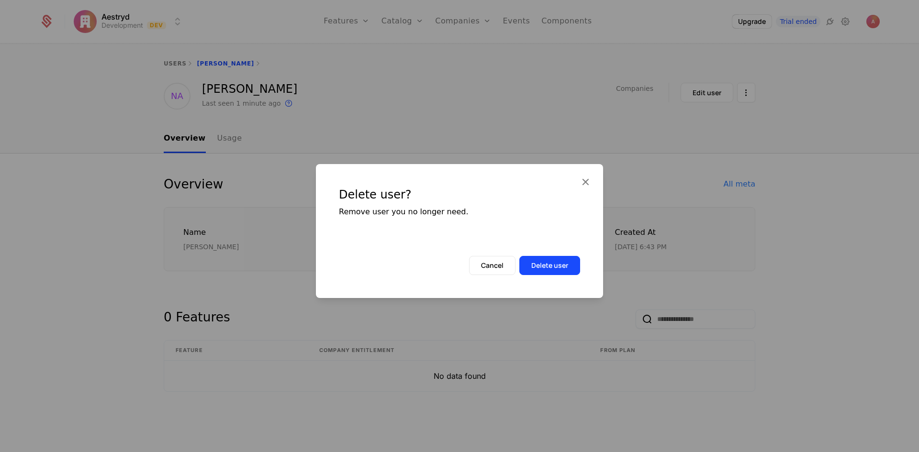
click at [546, 270] on button "Delete user" at bounding box center [549, 265] width 61 height 19
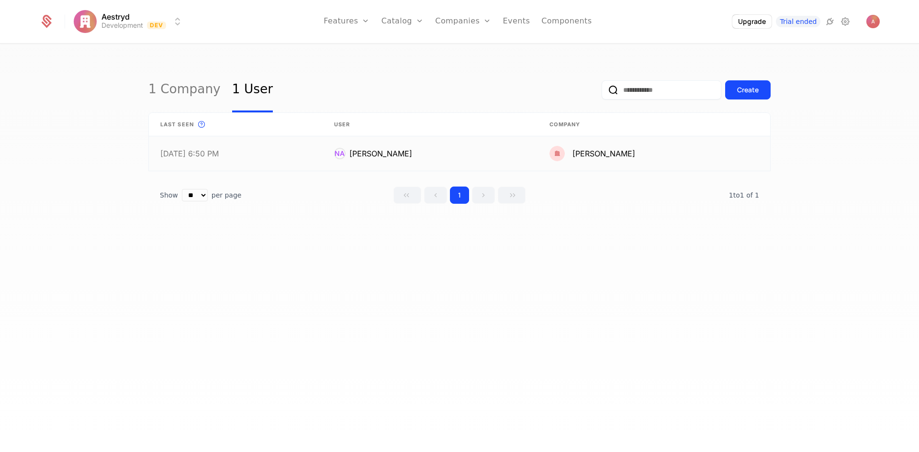
click at [716, 155] on link at bounding box center [654, 153] width 232 height 34
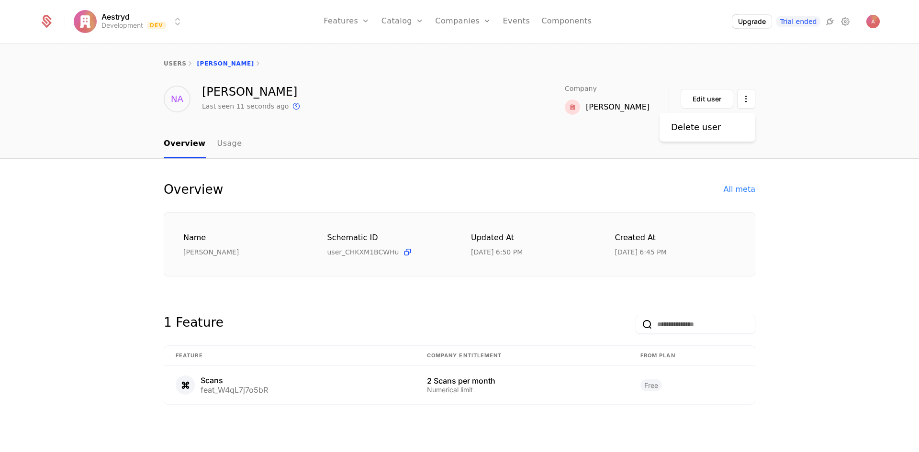
click at [747, 92] on html "Aestryd Development Dev Features Features Flags Catalog Plans Add Ons Credits C…" at bounding box center [459, 226] width 919 height 452
click at [705, 130] on div "Delete user" at bounding box center [696, 127] width 50 height 13
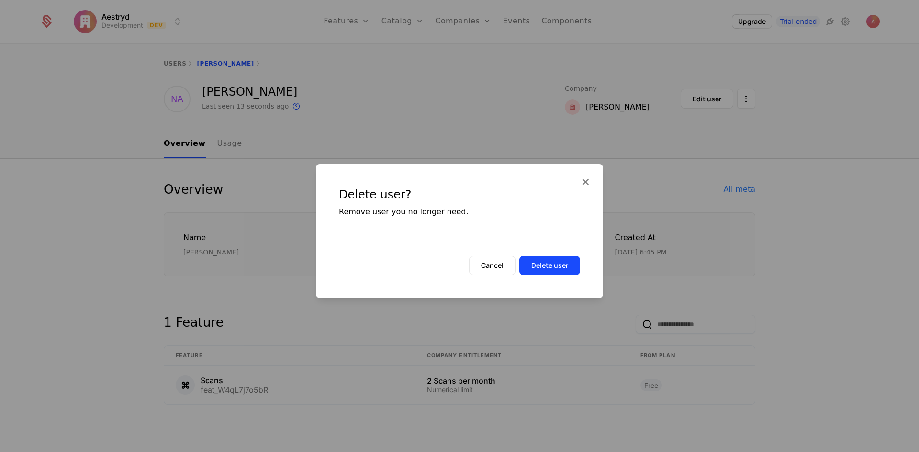
click at [562, 271] on button "Delete user" at bounding box center [549, 265] width 61 height 19
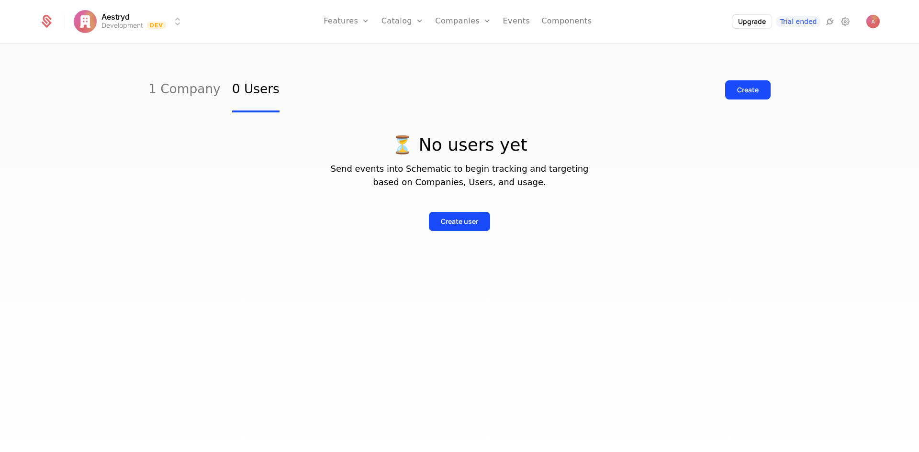
click at [459, 49] on link "Companies" at bounding box center [468, 47] width 44 height 8
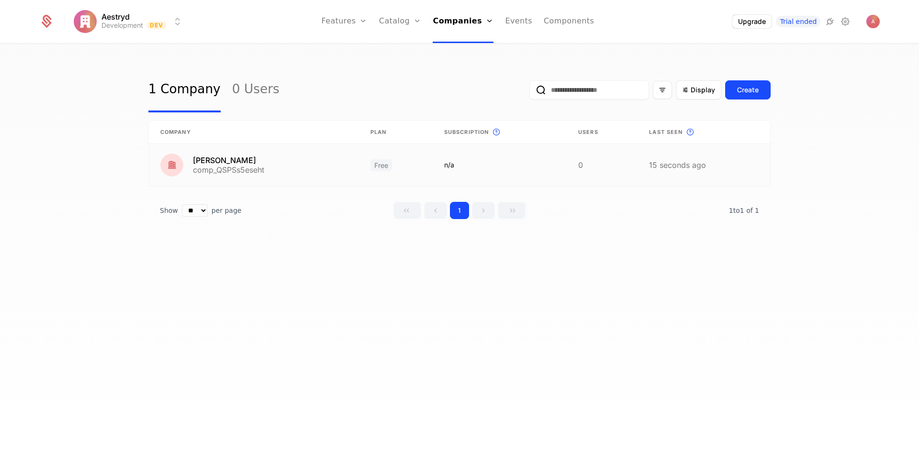
click at [731, 161] on link at bounding box center [703, 165] width 133 height 42
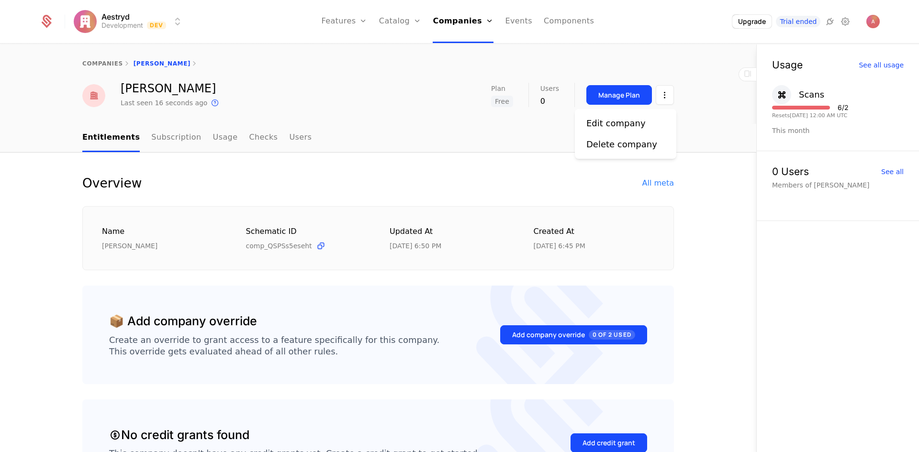
click at [666, 93] on html "Aestryd Development Dev Features Features Flags Catalog Plans Add Ons Credits C…" at bounding box center [459, 226] width 919 height 452
click at [598, 145] on div "Delete company" at bounding box center [621, 144] width 71 height 13
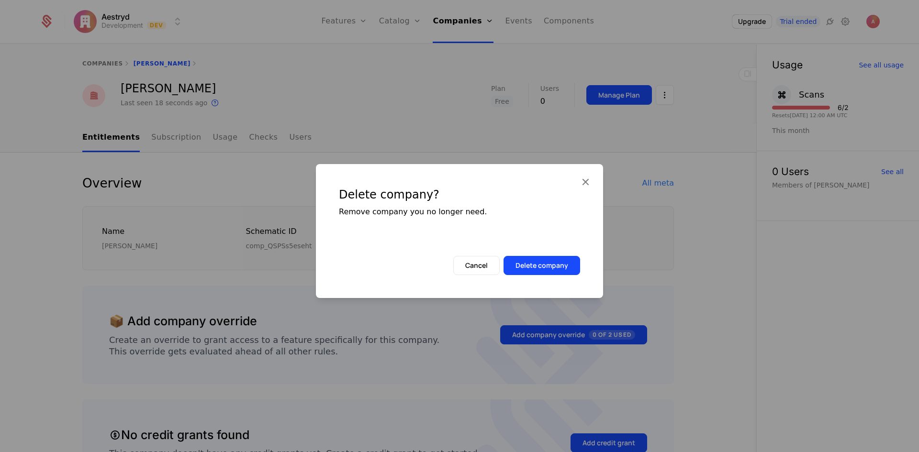
click at [560, 264] on button "Delete company" at bounding box center [541, 265] width 77 height 19
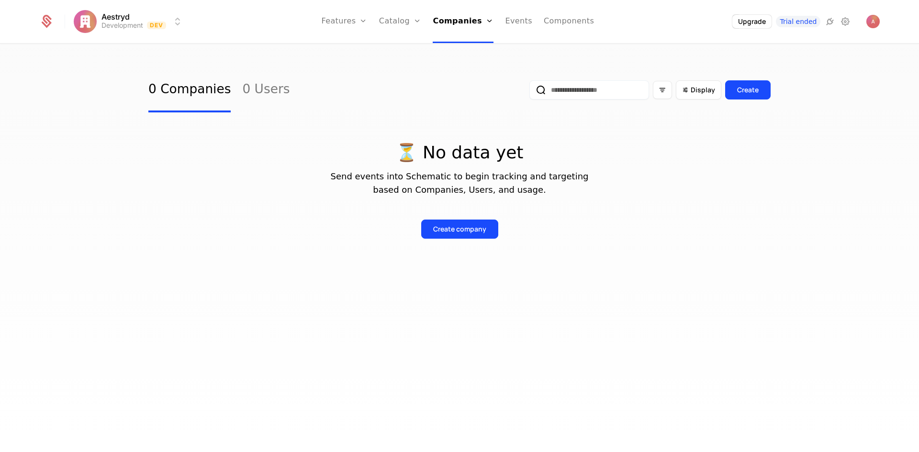
click at [471, 17] on link "Companies" at bounding box center [463, 21] width 61 height 43
click at [466, 71] on div "Companies Users" at bounding box center [466, 55] width 67 height 46
click at [467, 63] on link "Users" at bounding box center [466, 62] width 44 height 8
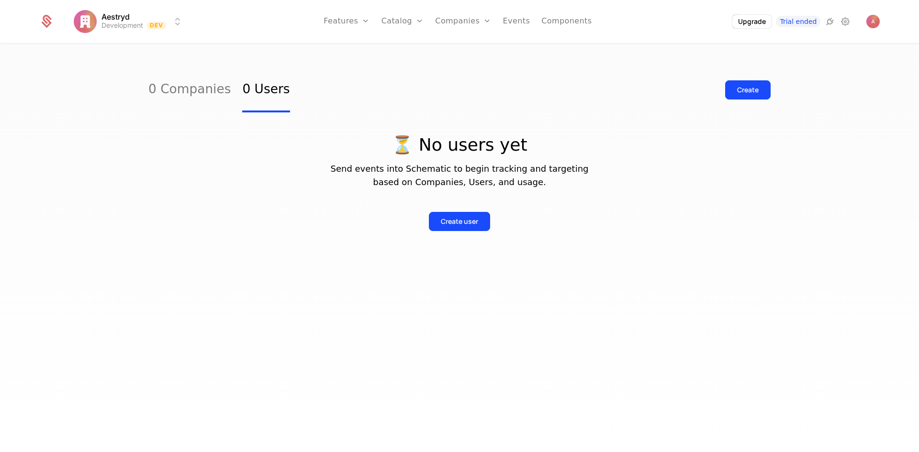
click at [845, 21] on icon at bounding box center [844, 21] width 11 height 11
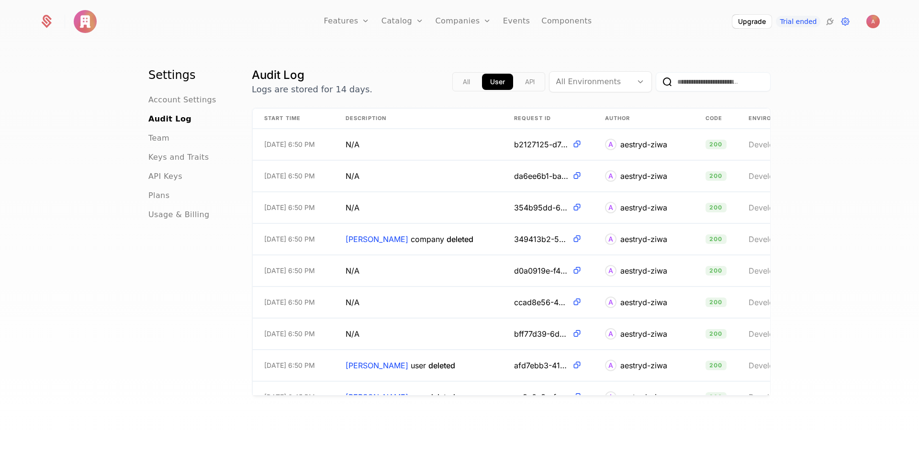
click at [188, 100] on span "Account Settings" at bounding box center [182, 99] width 68 height 11
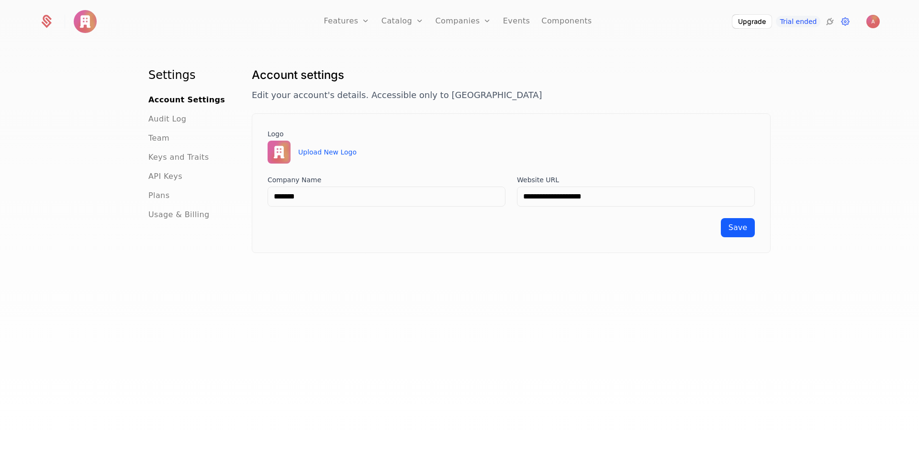
click at [176, 120] on span "Audit Log" at bounding box center [167, 118] width 38 height 11
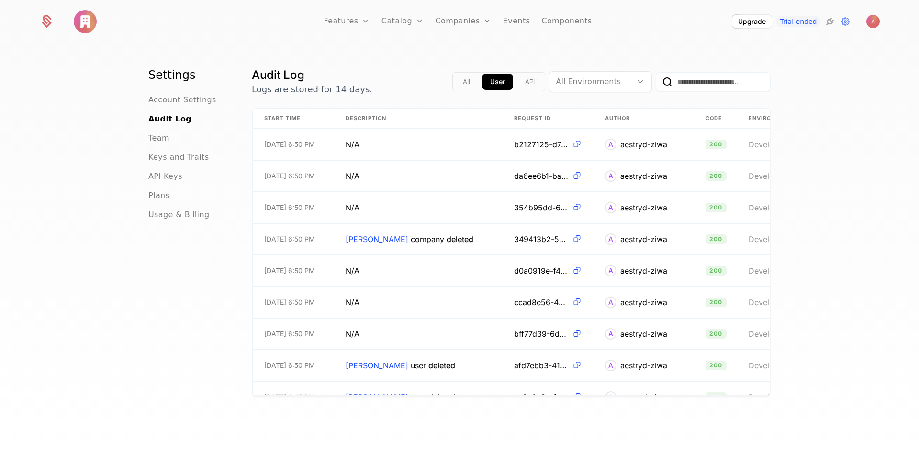
click at [527, 83] on button "API" at bounding box center [530, 82] width 26 height 16
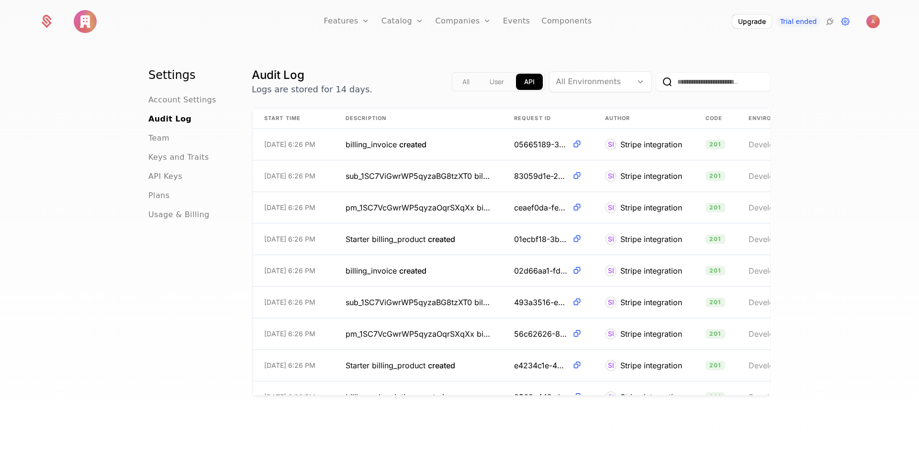
click at [471, 81] on button "All" at bounding box center [465, 82] width 23 height 16
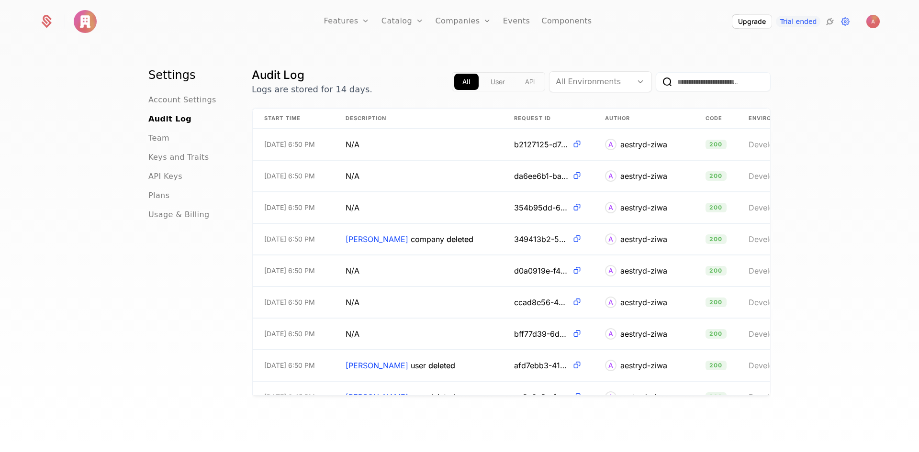
click at [491, 83] on button "User" at bounding box center [497, 82] width 31 height 16
click at [153, 137] on span "Team" at bounding box center [158, 138] width 21 height 11
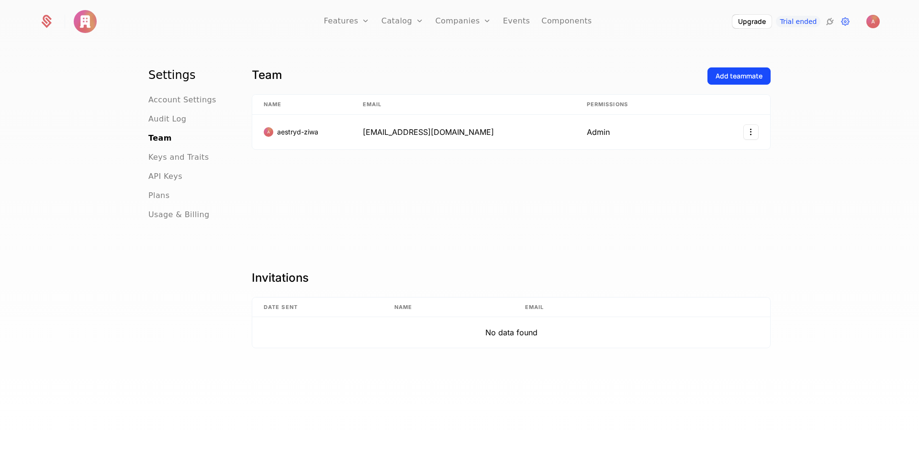
click at [168, 156] on span "Keys and Traits" at bounding box center [178, 157] width 60 height 11
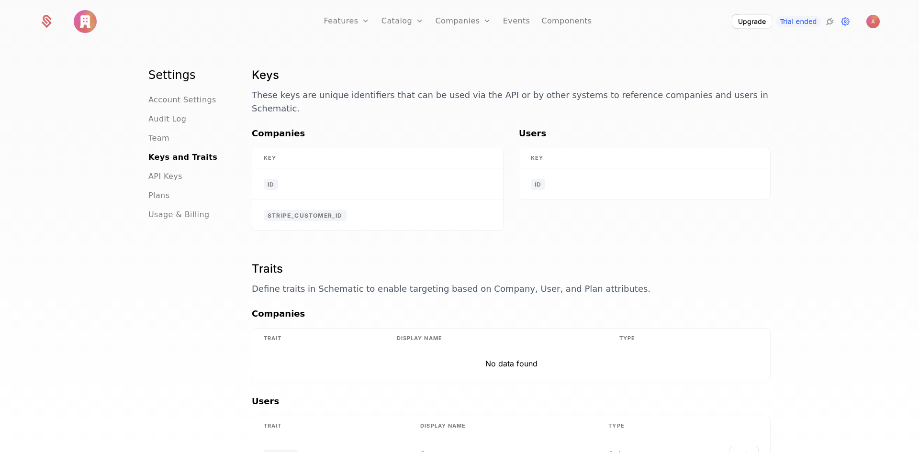
click at [169, 172] on span "API Keys" at bounding box center [165, 176] width 34 height 11
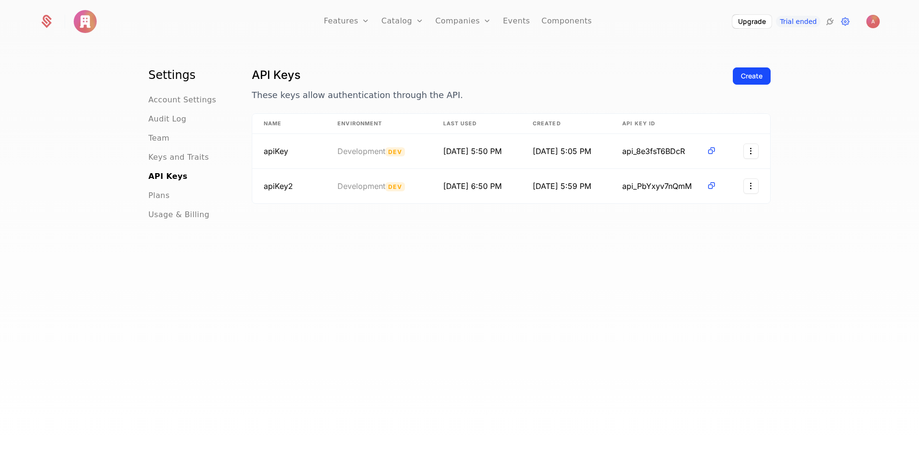
click at [165, 193] on div "Plans" at bounding box center [188, 195] width 80 height 11
click at [164, 197] on div "Plans" at bounding box center [188, 195] width 80 height 11
click at [157, 196] on span "Plans" at bounding box center [158, 195] width 21 height 11
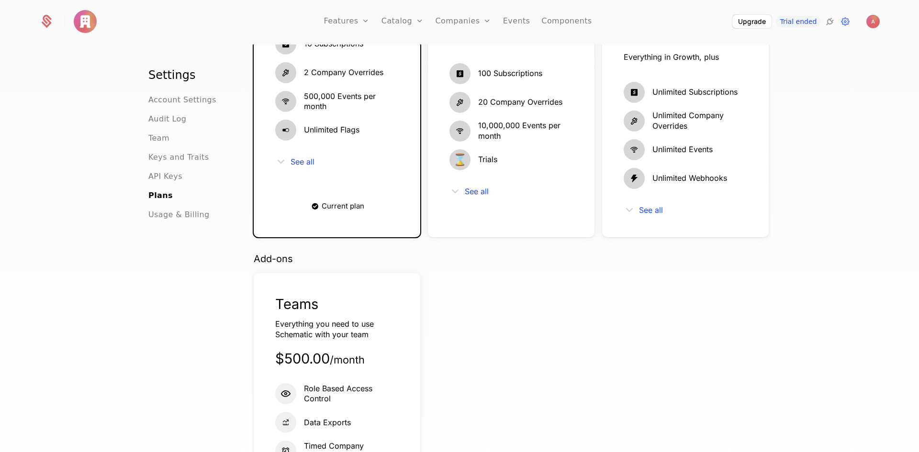
scroll to position [287, 0]
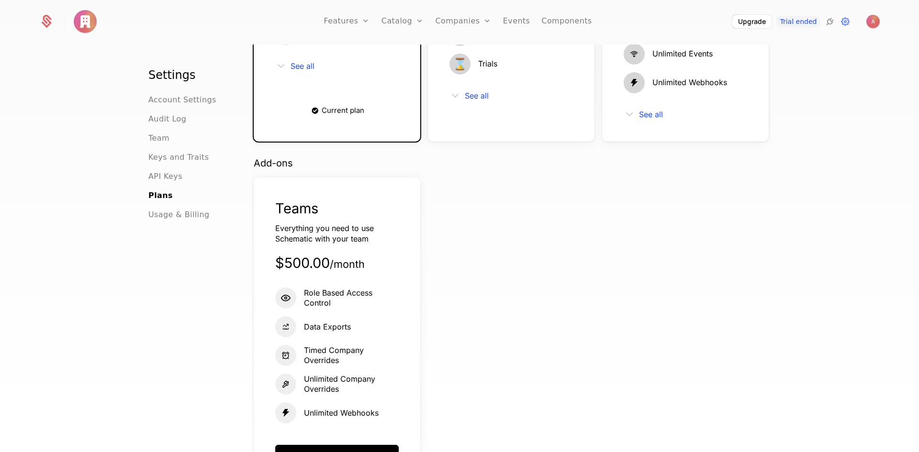
click at [176, 213] on span "Usage & Billing" at bounding box center [178, 214] width 61 height 11
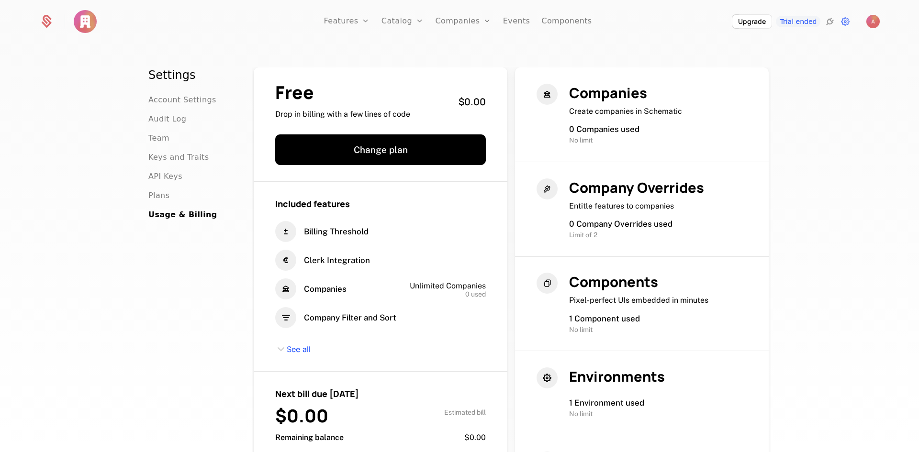
click at [356, 49] on link "Features" at bounding box center [357, 47] width 44 height 8
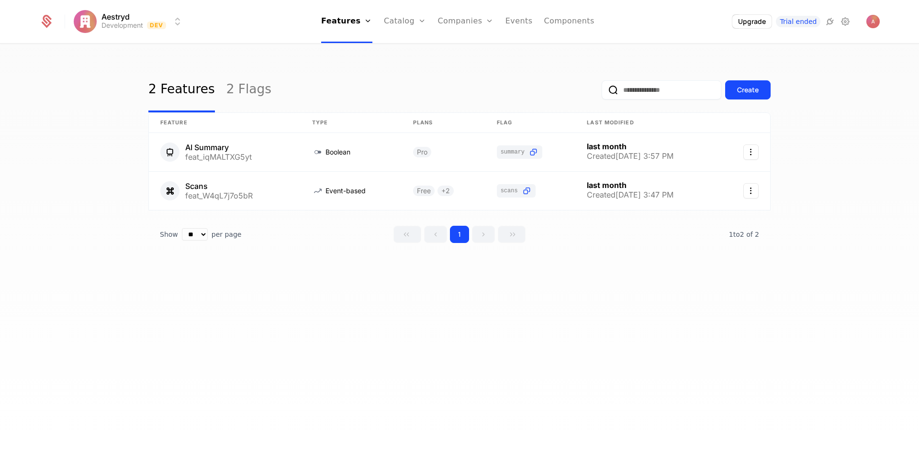
click at [461, 43] on div "Companies Users" at bounding box center [471, 55] width 67 height 46
click at [461, 47] on link "Companies" at bounding box center [471, 47] width 44 height 8
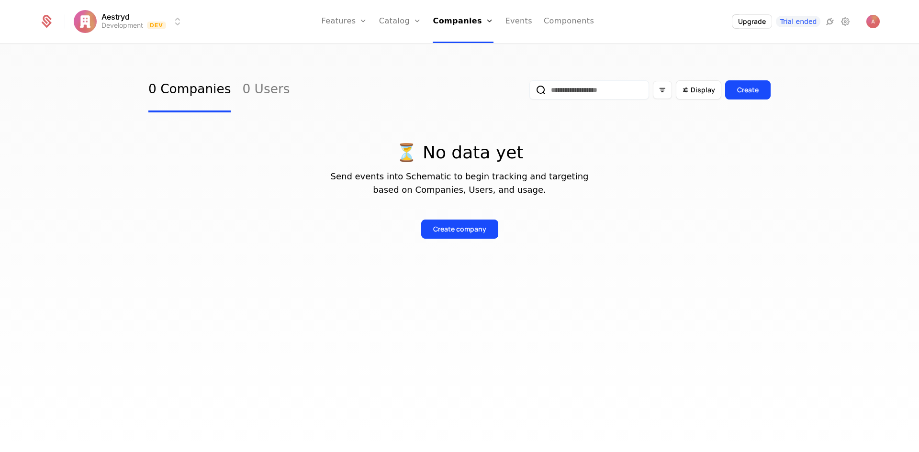
click at [470, 62] on link "Users" at bounding box center [466, 62] width 44 height 8
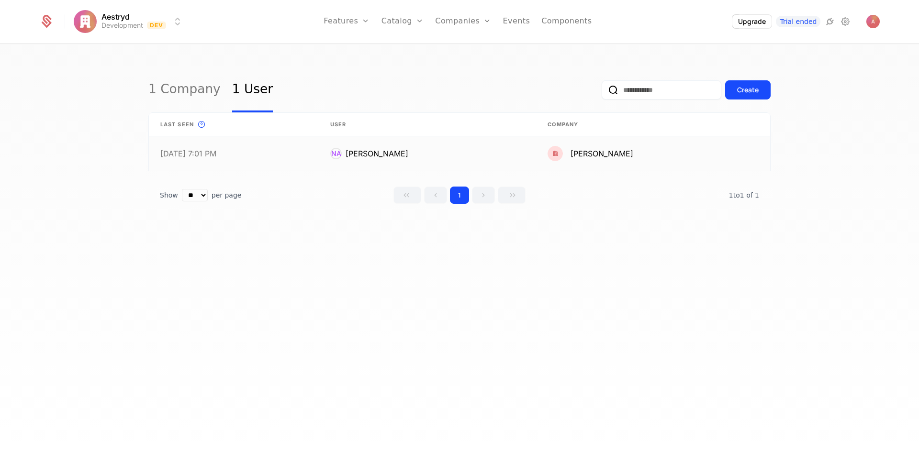
click at [665, 162] on link at bounding box center [653, 153] width 234 height 34
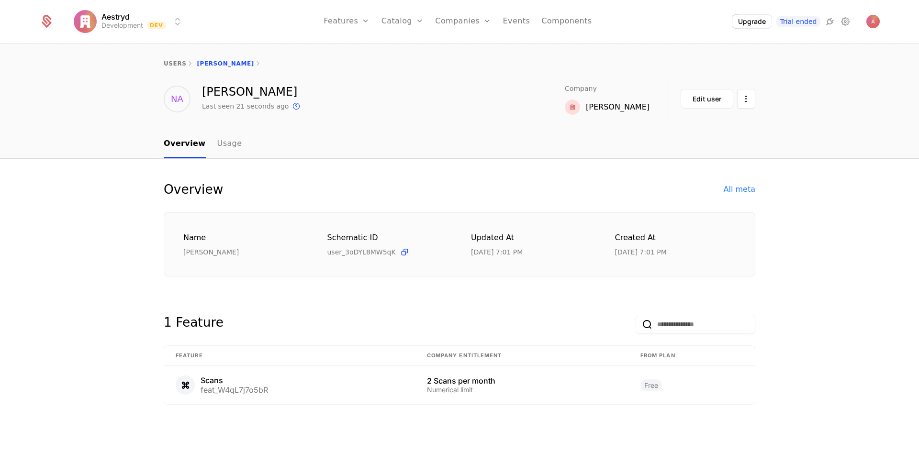
click at [742, 95] on html "Aestryd Development Dev Features Features Flags Catalog Plans Add Ons Credits C…" at bounding box center [459, 226] width 919 height 452
click at [687, 129] on div "Delete user" at bounding box center [696, 127] width 50 height 13
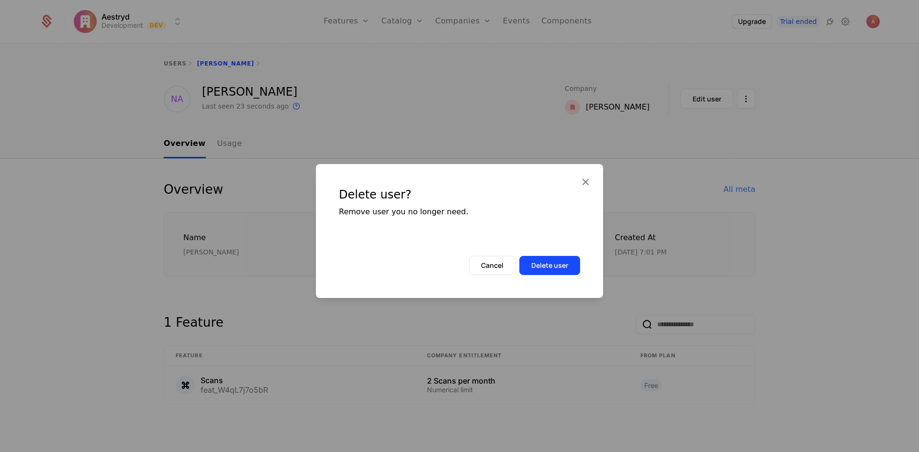
click at [567, 258] on button "Delete user" at bounding box center [549, 265] width 61 height 19
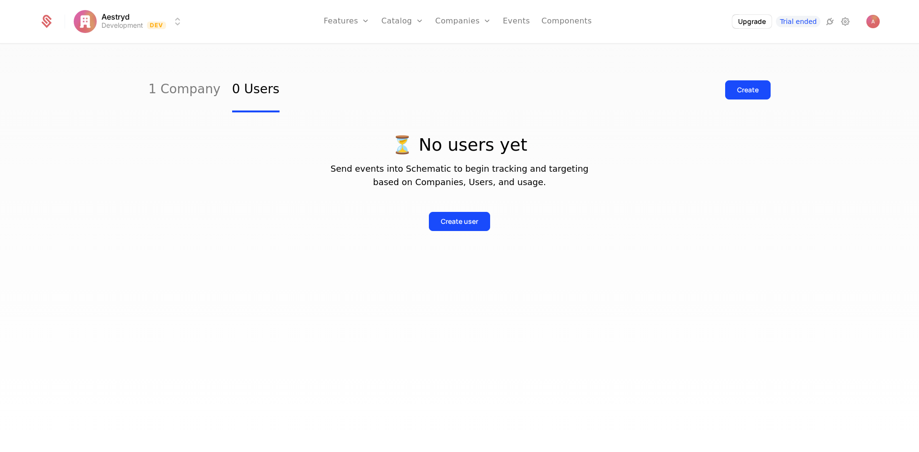
click at [189, 85] on link "1 Company" at bounding box center [184, 89] width 72 height 45
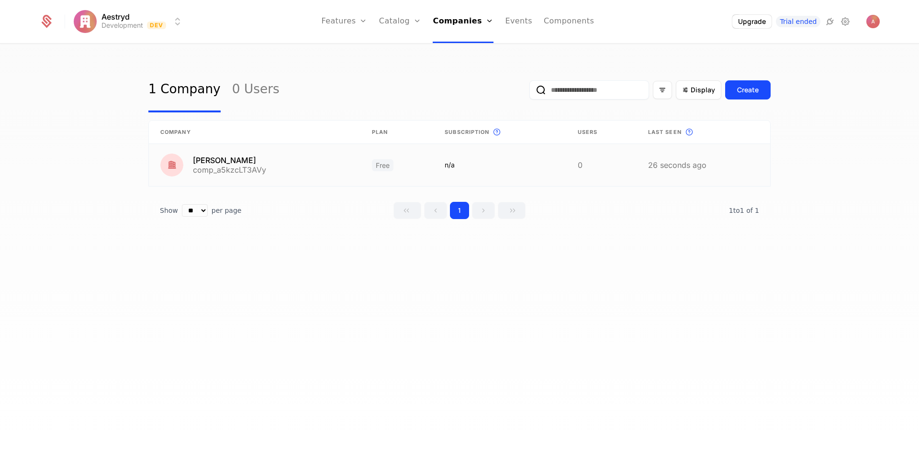
click at [715, 170] on link at bounding box center [702, 165] width 133 height 42
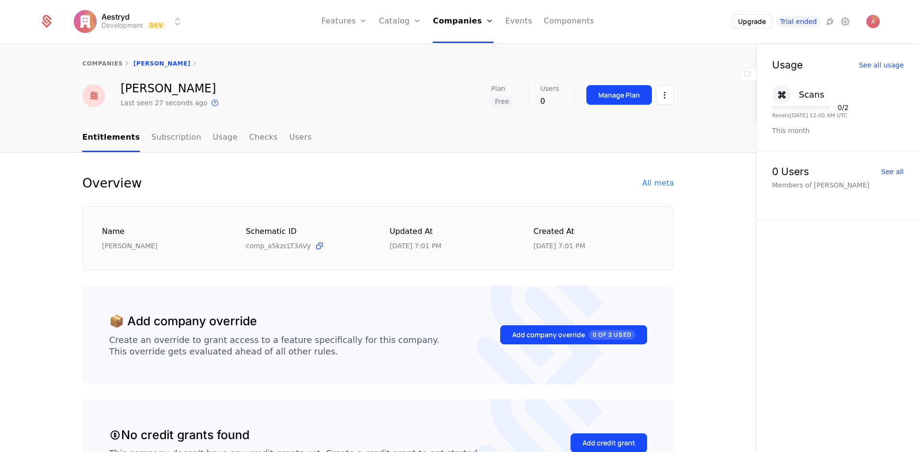
click at [666, 98] on html "Aestryd Development Dev Features Features Flags Catalog Plans Add Ons Credits C…" at bounding box center [459, 226] width 919 height 452
click at [614, 150] on div "Delete company" at bounding box center [621, 144] width 71 height 13
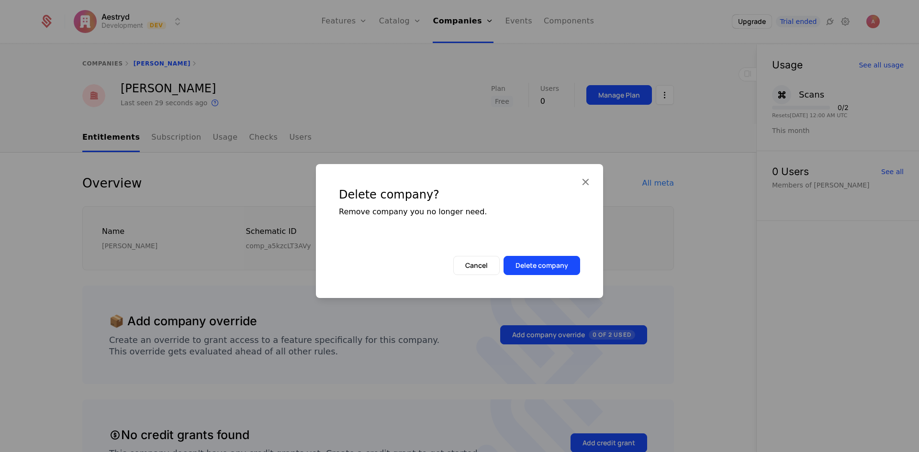
click at [560, 262] on button "Delete company" at bounding box center [541, 265] width 77 height 19
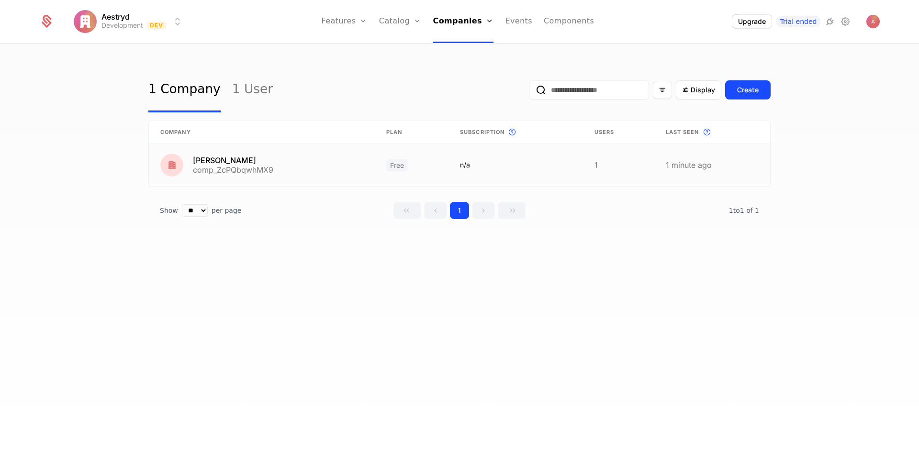
click at [555, 160] on link at bounding box center [515, 165] width 134 height 42
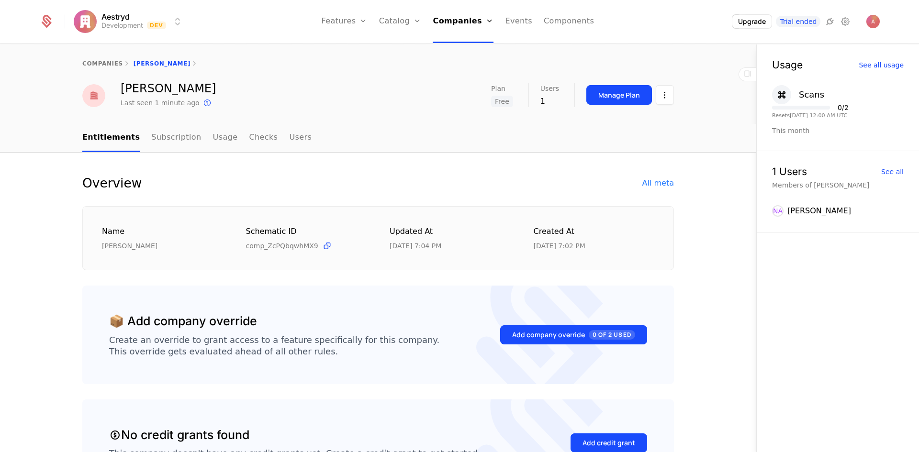
click at [661, 96] on html "Aestryd Development Dev Features Features Flags Catalog Plans Add Ons Credits C…" at bounding box center [459, 226] width 919 height 452
click at [634, 143] on div "Delete company" at bounding box center [621, 144] width 71 height 13
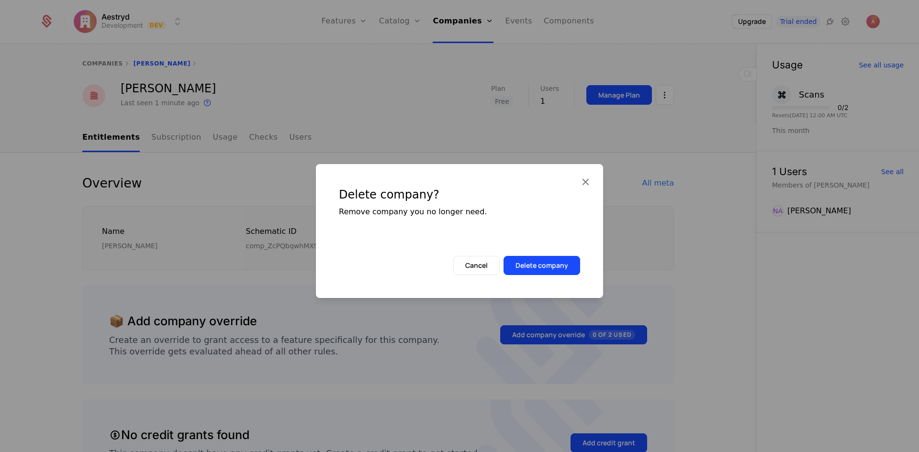
click at [547, 262] on button "Delete company" at bounding box center [541, 265] width 77 height 19
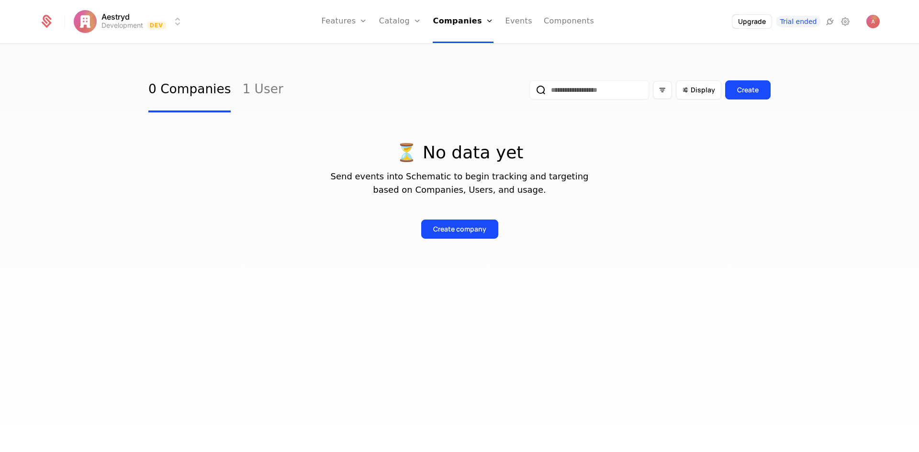
click at [461, 65] on link "Users" at bounding box center [466, 62] width 44 height 8
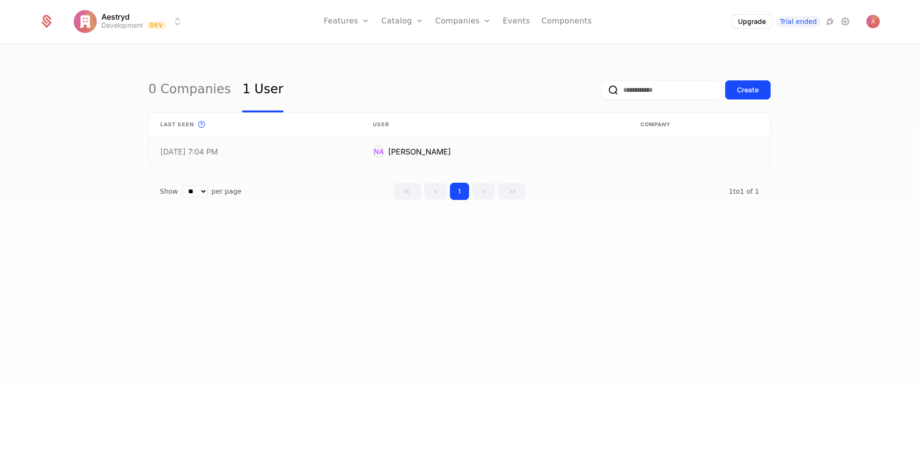
click at [455, 150] on link at bounding box center [494, 151] width 267 height 31
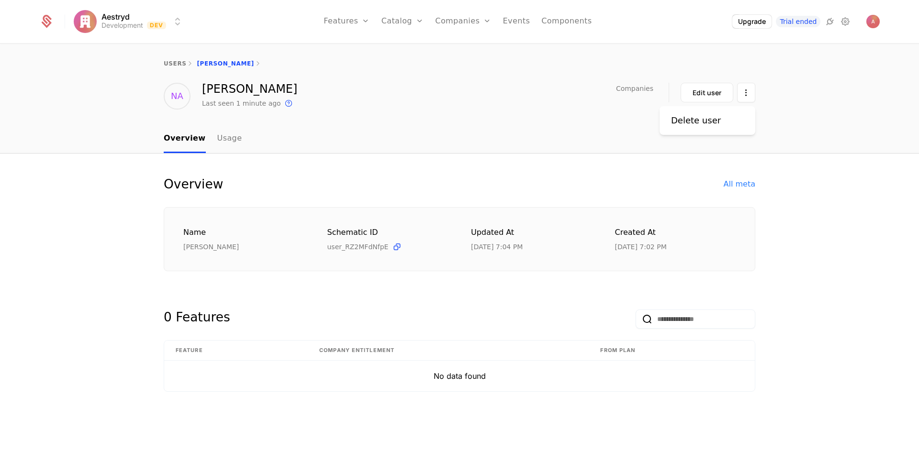
click at [745, 93] on html "Aestryd Development Dev Features Features Flags Catalog Plans Add Ons Credits C…" at bounding box center [459, 226] width 919 height 452
click at [710, 122] on div "Delete user" at bounding box center [696, 120] width 50 height 13
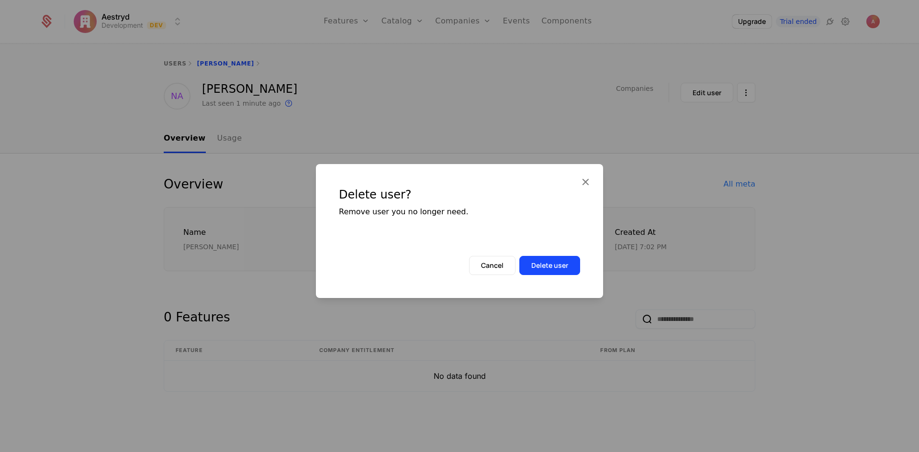
click at [565, 262] on button "Delete user" at bounding box center [549, 265] width 61 height 19
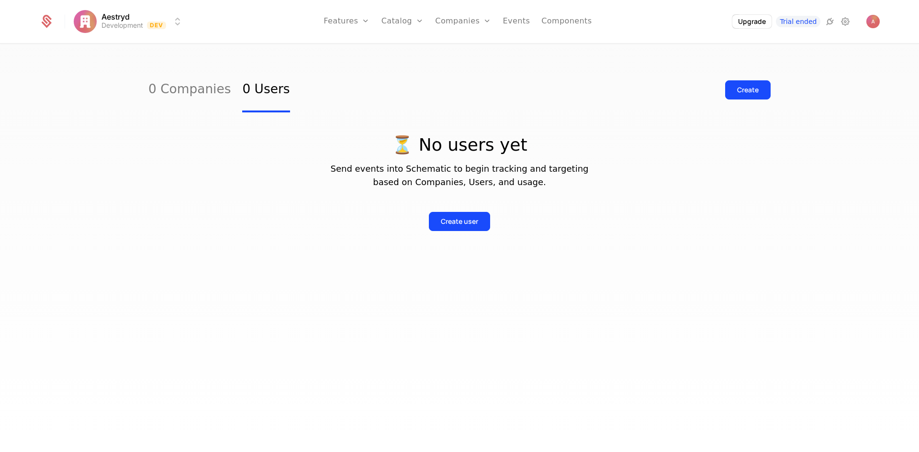
drag, startPoint x: 469, startPoint y: 66, endPoint x: 472, endPoint y: 52, distance: 14.7
click at [469, 66] on link "Users" at bounding box center [468, 62] width 44 height 8
click at [470, 49] on link "Companies" at bounding box center [468, 47] width 44 height 8
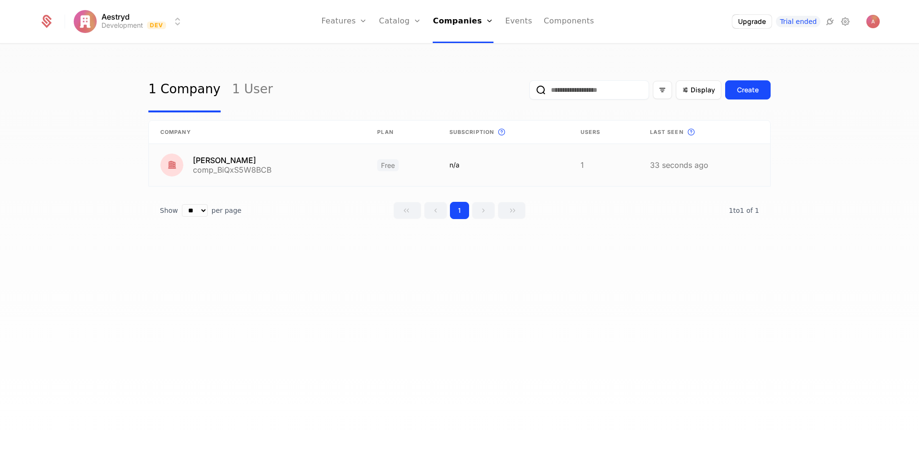
click at [692, 169] on link at bounding box center [704, 165] width 132 height 42
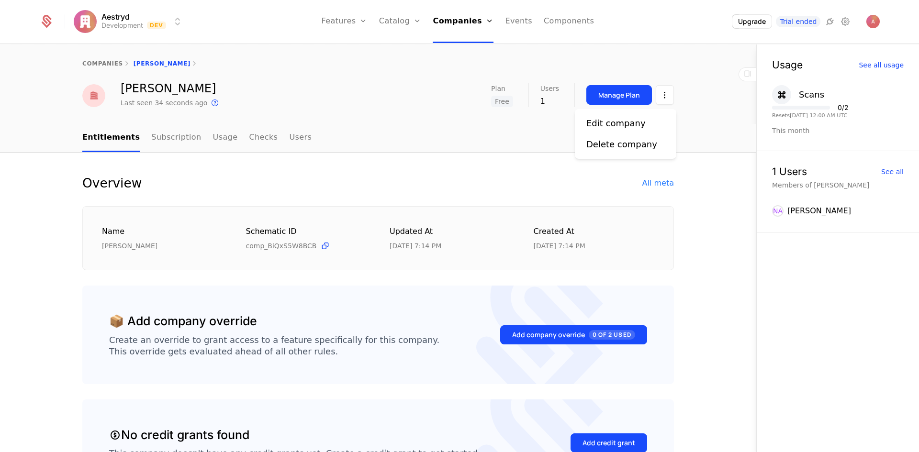
click at [662, 95] on html "Aestryd Development Dev Features Features Flags Catalog Plans Add Ons Credits C…" at bounding box center [459, 226] width 919 height 452
click at [624, 142] on div "Delete company" at bounding box center [621, 144] width 71 height 13
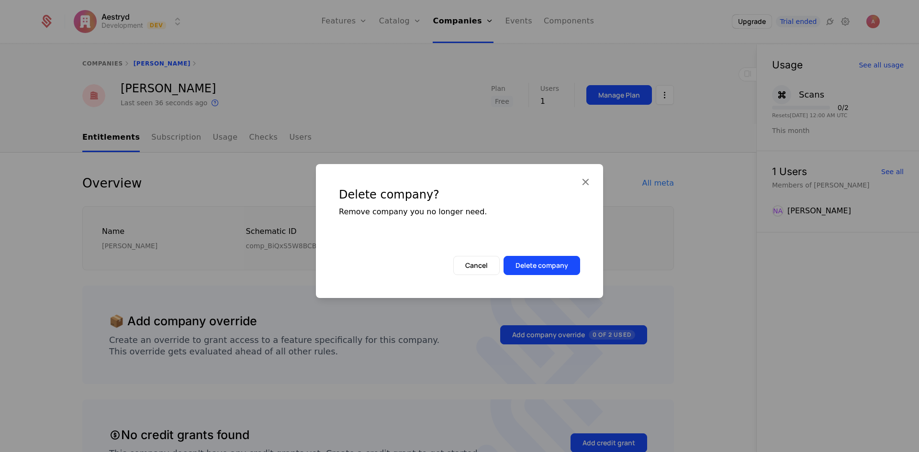
click at [556, 265] on button "Delete company" at bounding box center [541, 265] width 77 height 19
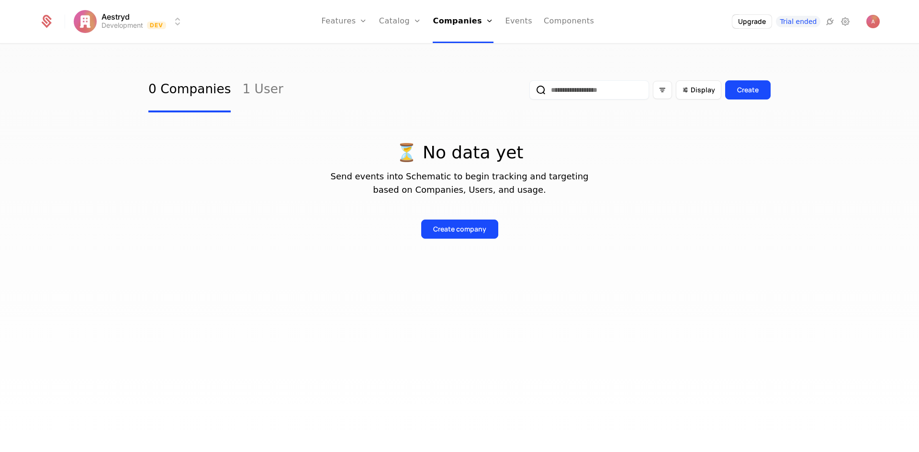
click at [458, 66] on link "Users" at bounding box center [466, 62] width 44 height 8
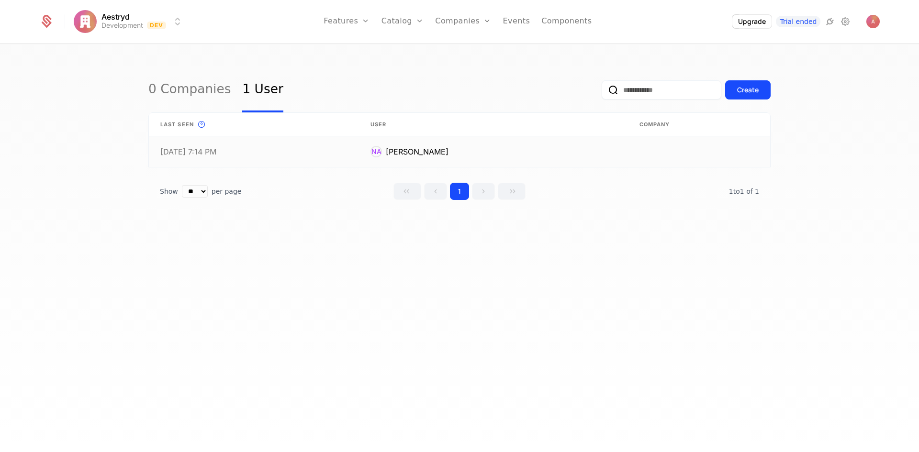
click at [642, 149] on link at bounding box center [699, 151] width 142 height 31
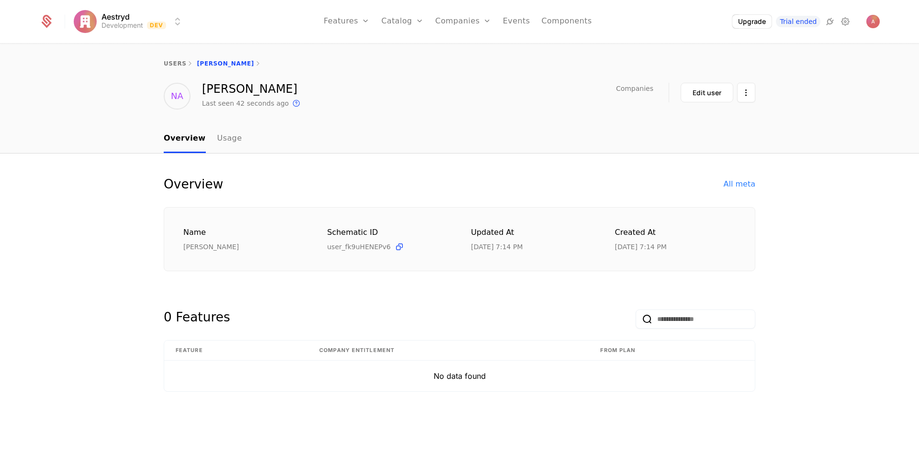
click at [744, 92] on html "Aestryd Development Dev Features Features Flags Catalog Plans Add Ons Credits C…" at bounding box center [459, 226] width 919 height 452
click at [708, 125] on div "Delete user" at bounding box center [696, 120] width 50 height 13
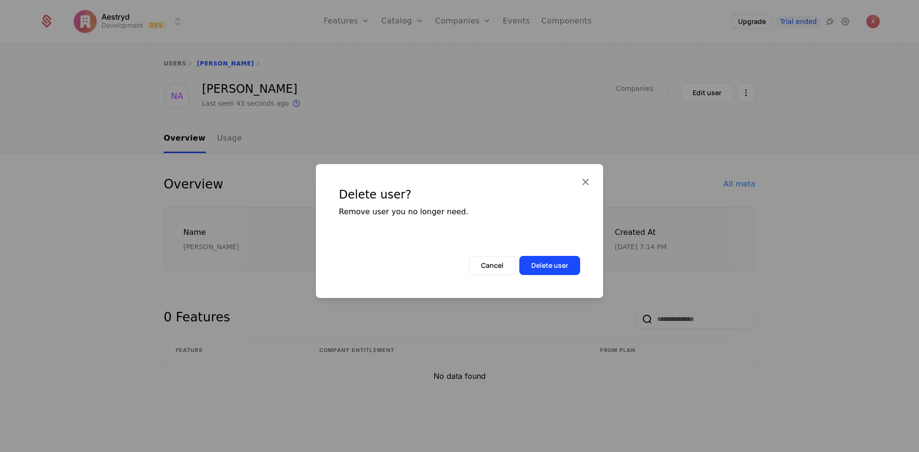
click at [559, 258] on button "Delete user" at bounding box center [549, 265] width 61 height 19
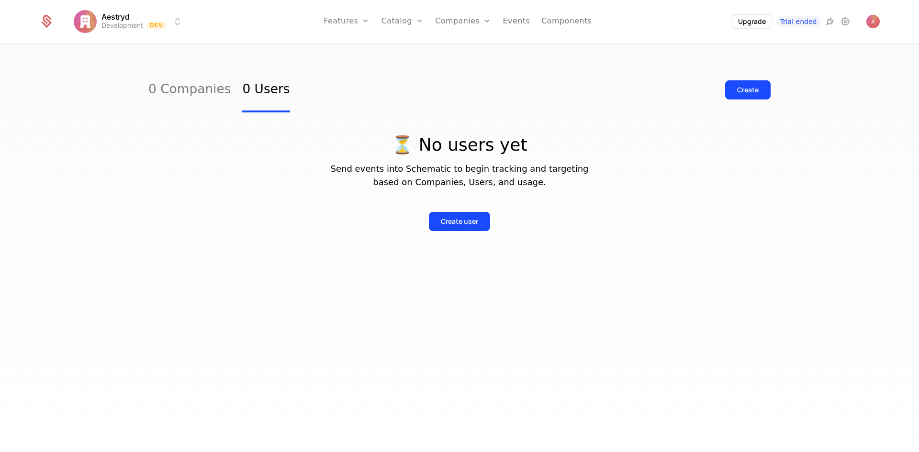
click at [457, 66] on link "Users" at bounding box center [468, 62] width 44 height 8
click at [469, 48] on link "Companies" at bounding box center [468, 47] width 44 height 8
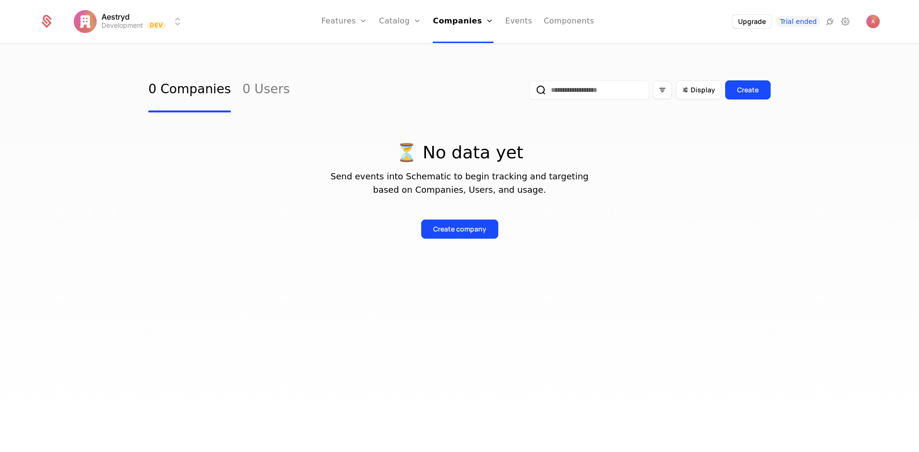
click at [467, 66] on link "Users" at bounding box center [466, 62] width 44 height 8
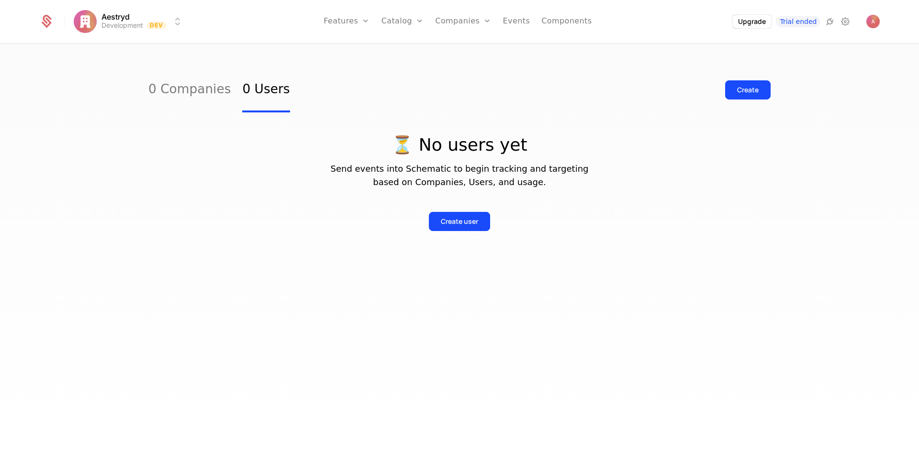
click at [470, 65] on link "Users" at bounding box center [468, 62] width 44 height 8
click at [468, 45] on div "Companies Users" at bounding box center [468, 55] width 67 height 46
click at [467, 51] on link "Companies" at bounding box center [468, 47] width 44 height 8
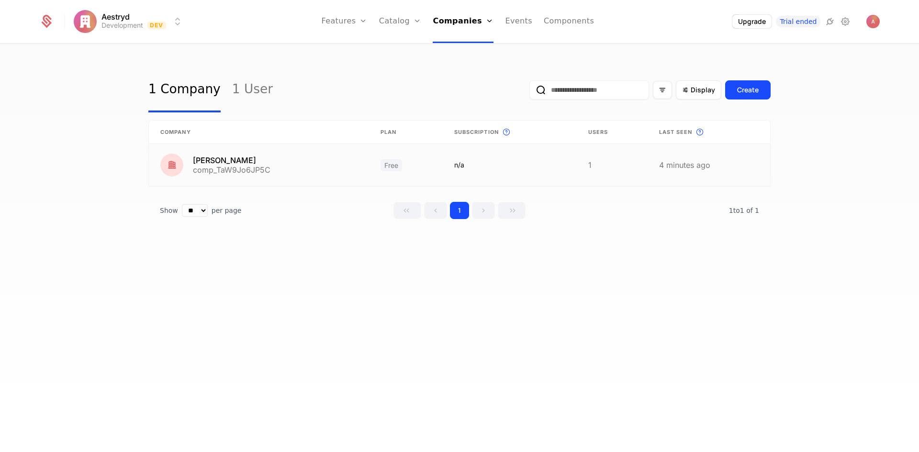
click at [710, 160] on link at bounding box center [708, 165] width 122 height 42
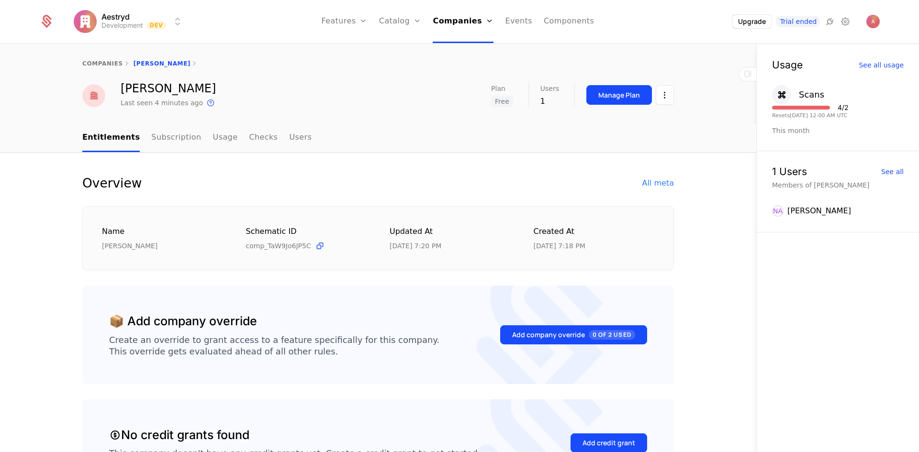
click at [665, 95] on html "Aestryd Development Dev Features Features Flags Catalog Plans Add Ons Credits C…" at bounding box center [459, 226] width 919 height 452
click at [622, 144] on div "Delete company" at bounding box center [621, 144] width 71 height 13
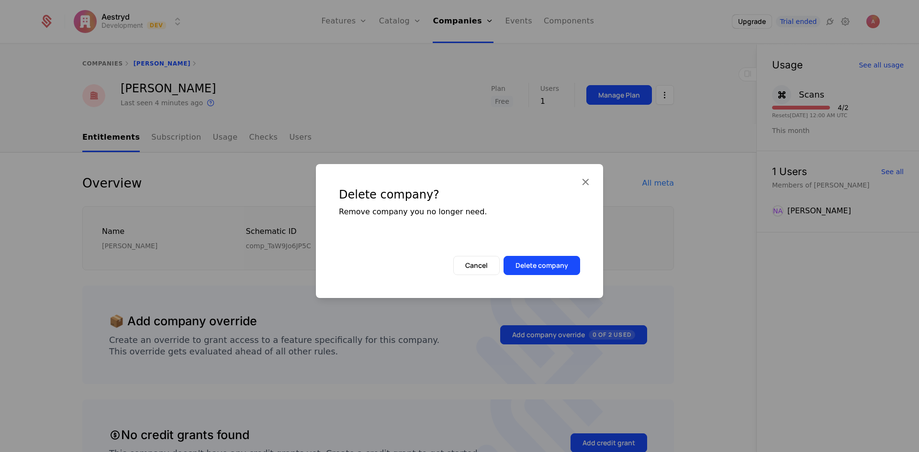
click at [555, 265] on button "Delete company" at bounding box center [541, 265] width 77 height 19
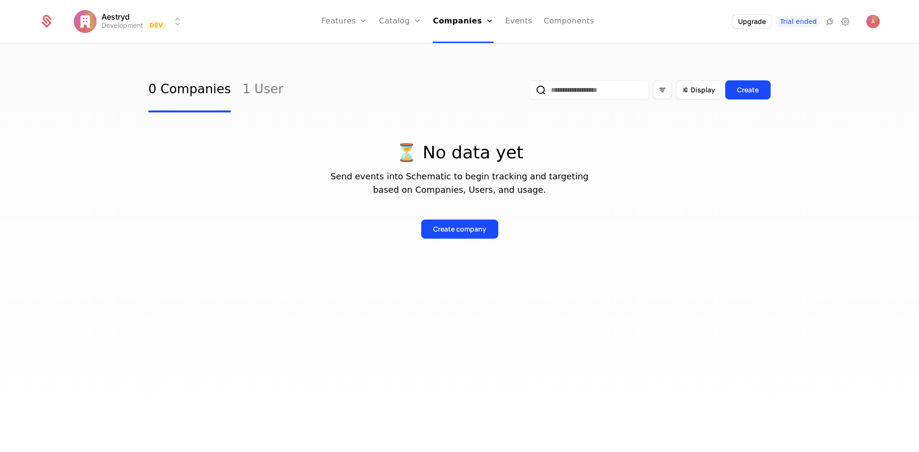
click at [471, 63] on link "Users" at bounding box center [466, 62] width 44 height 8
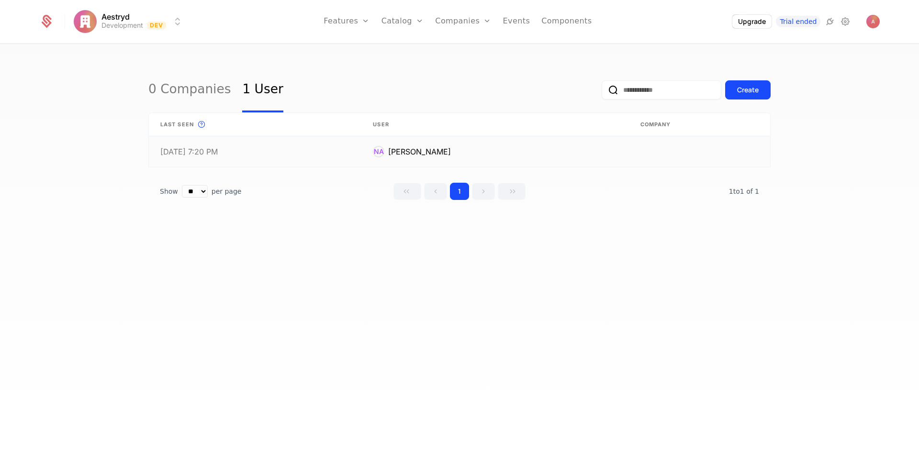
click at [672, 149] on link at bounding box center [699, 151] width 141 height 31
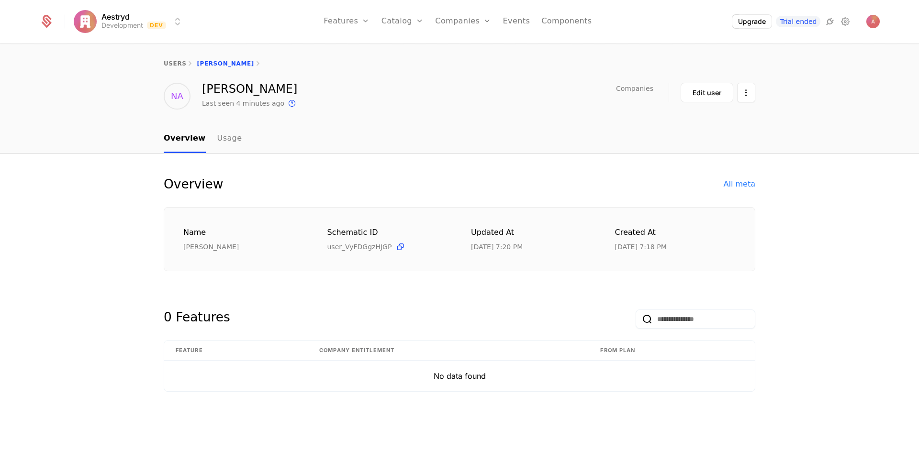
click at [753, 89] on html "Aestryd Development Dev Features Features Flags Catalog Plans Add Ons Credits C…" at bounding box center [459, 226] width 919 height 452
click at [695, 121] on div "Delete user" at bounding box center [696, 120] width 50 height 13
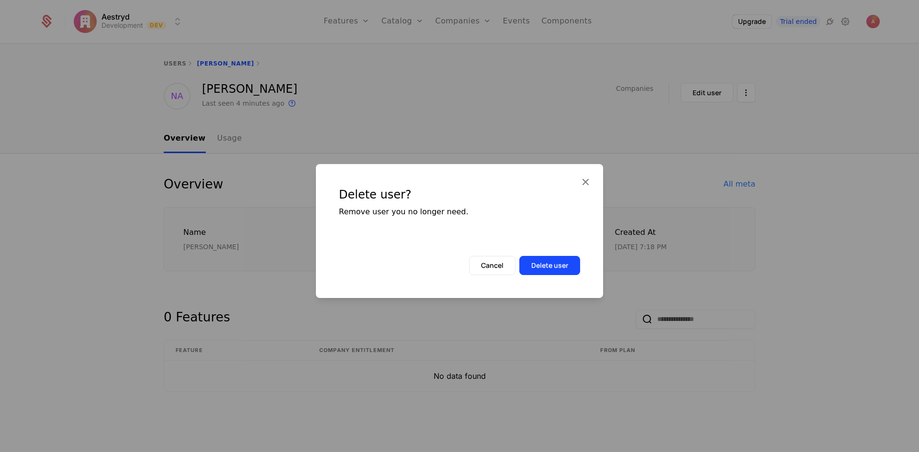
click at [562, 264] on button "Delete user" at bounding box center [549, 265] width 61 height 19
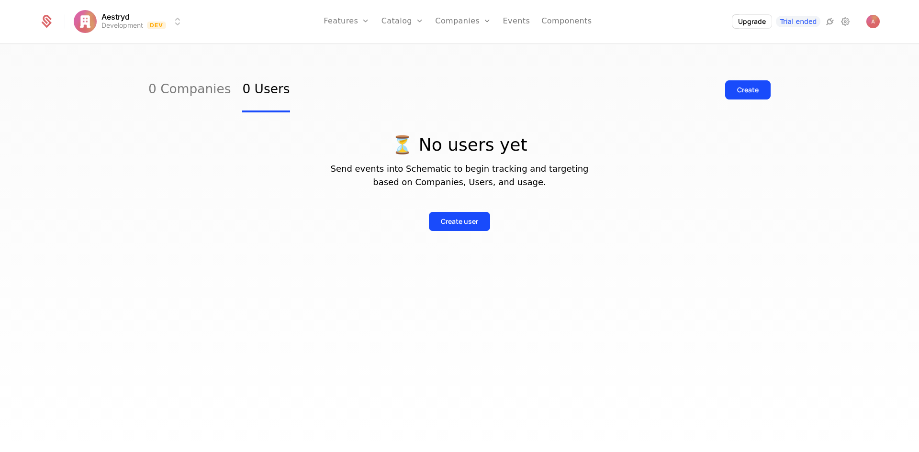
click at [467, 66] on link "Users" at bounding box center [468, 62] width 44 height 8
click at [467, 50] on link "Companies" at bounding box center [468, 47] width 44 height 8
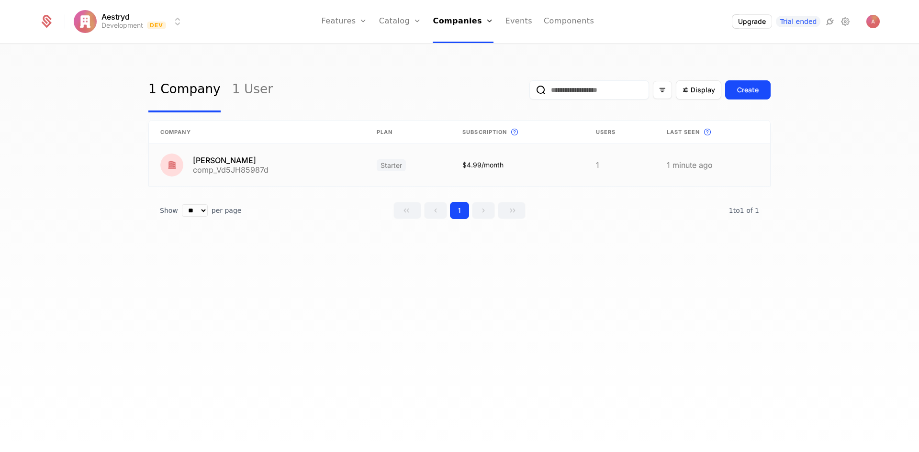
click at [671, 165] on link at bounding box center [712, 165] width 115 height 42
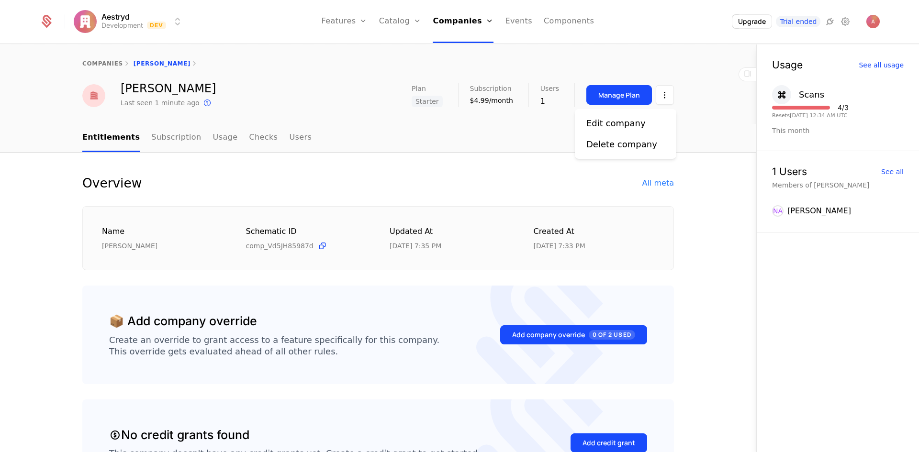
click at [660, 94] on html "Aestryd Development Dev Features Features Flags Catalog Plans Add Ons Credits C…" at bounding box center [459, 226] width 919 height 452
click at [635, 143] on div "Delete company" at bounding box center [621, 144] width 71 height 13
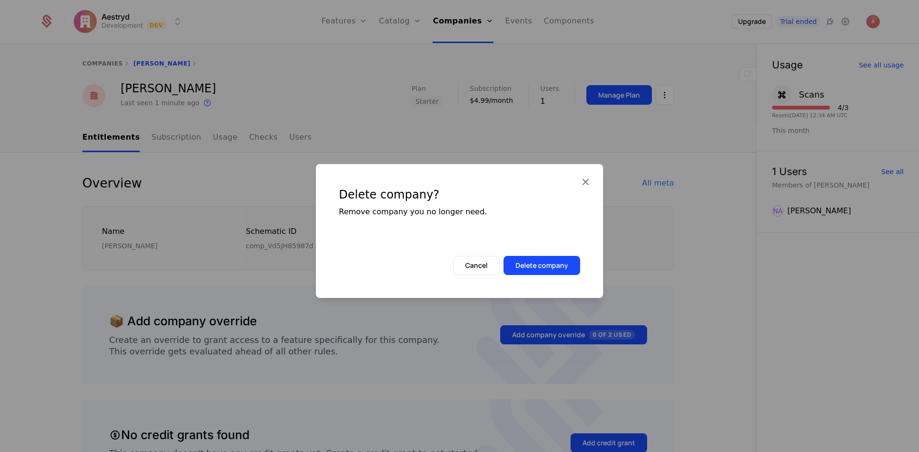
click at [550, 256] on button "Delete company" at bounding box center [541, 265] width 77 height 19
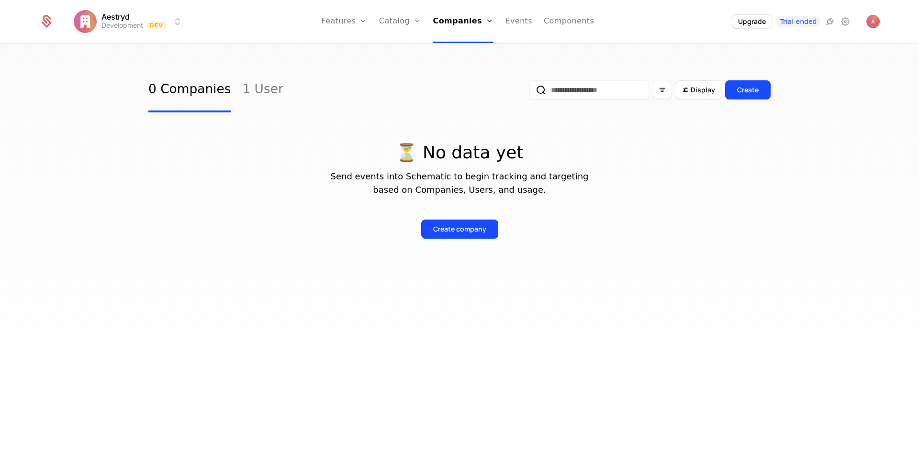
click at [475, 71] on div "Companies Users" at bounding box center [466, 55] width 67 height 46
click at [484, 66] on link "Users" at bounding box center [466, 62] width 44 height 8
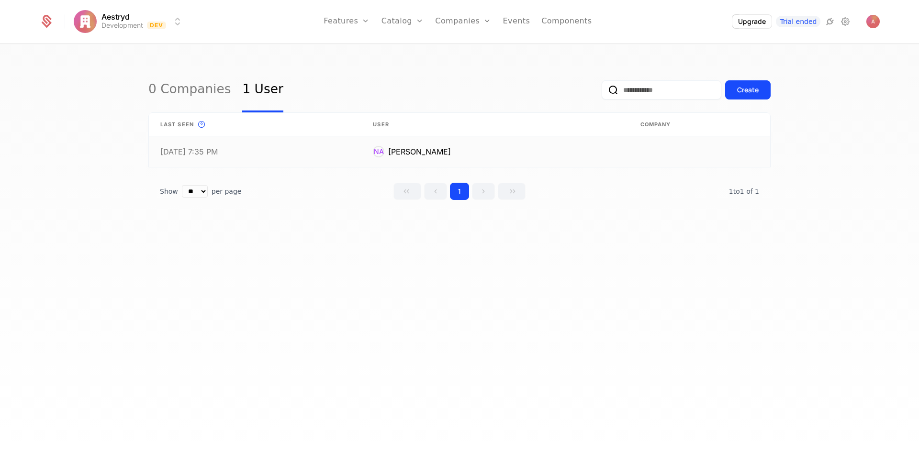
click at [573, 158] on link at bounding box center [494, 151] width 267 height 31
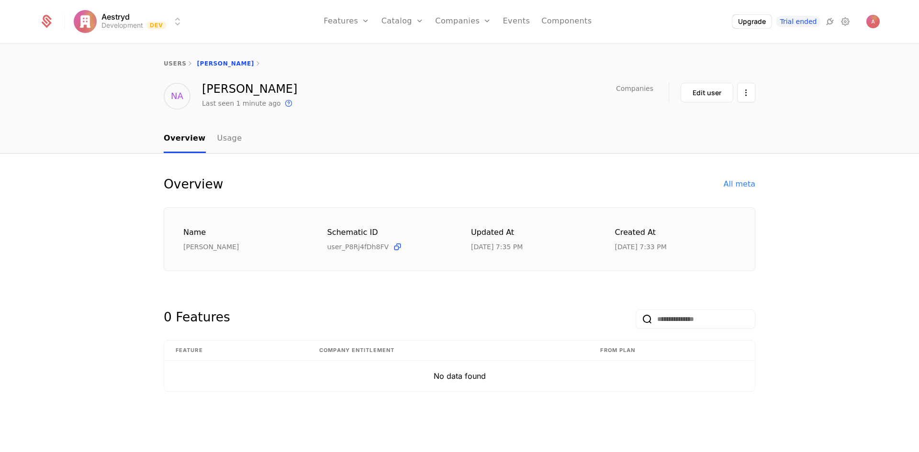
click at [753, 93] on html "Aestryd Development Dev Features Features Flags Catalog Plans Add Ons Credits C…" at bounding box center [459, 226] width 919 height 452
click at [697, 121] on div "Delete user" at bounding box center [696, 120] width 50 height 13
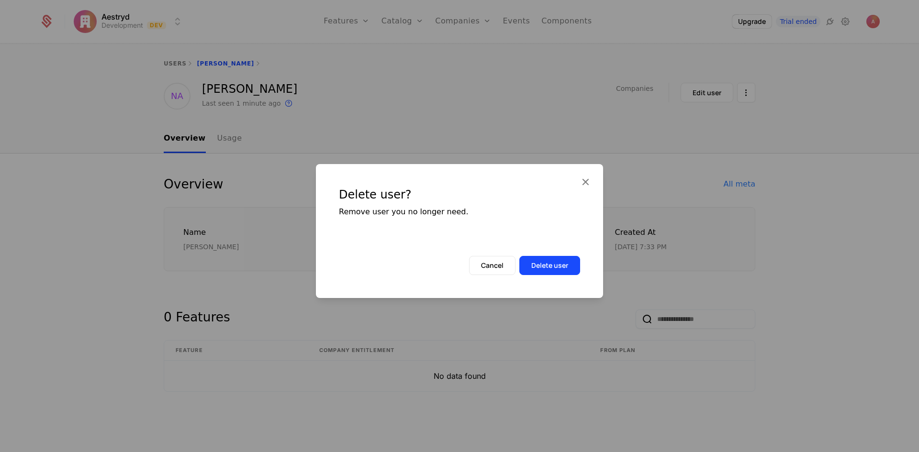
click at [559, 263] on button "Delete user" at bounding box center [549, 265] width 61 height 19
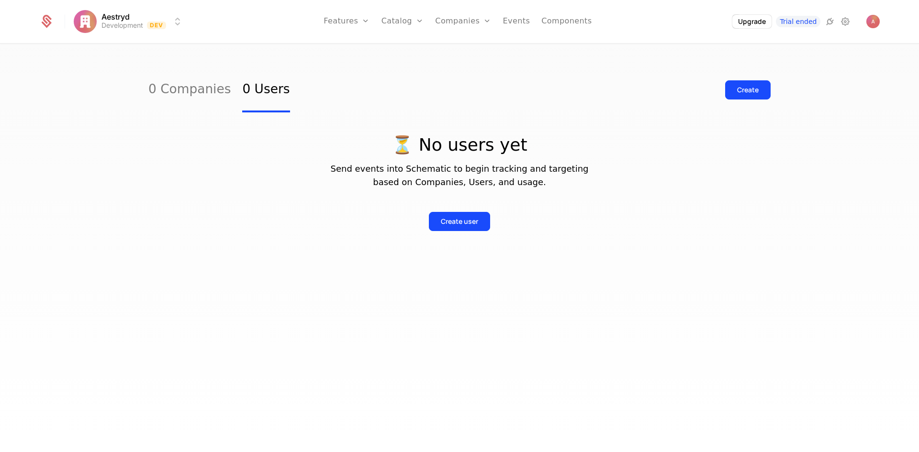
click at [478, 64] on link "Users" at bounding box center [468, 62] width 44 height 8
click at [473, 49] on link "Companies" at bounding box center [468, 47] width 44 height 8
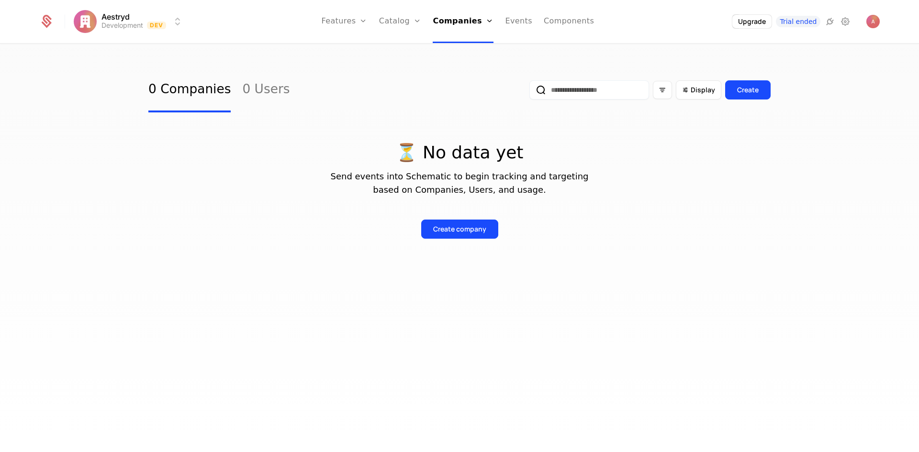
click at [470, 65] on link "Users" at bounding box center [466, 62] width 44 height 8
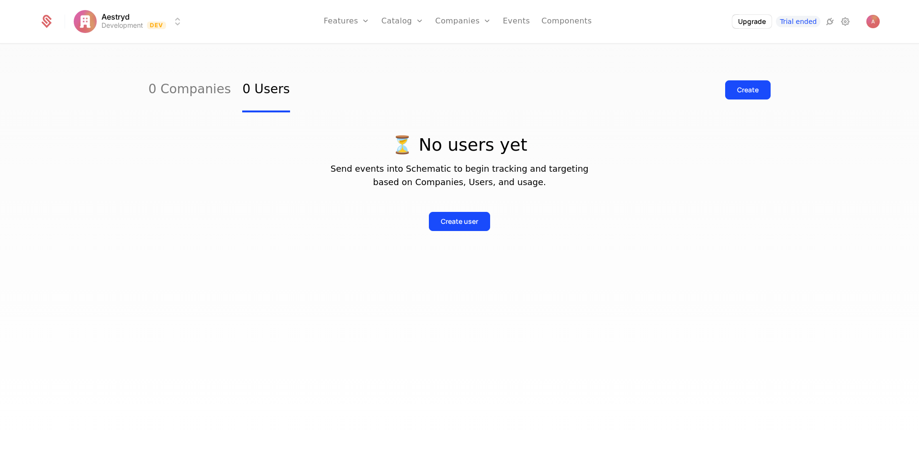
click at [453, 46] on link "Companies" at bounding box center [468, 47] width 44 height 8
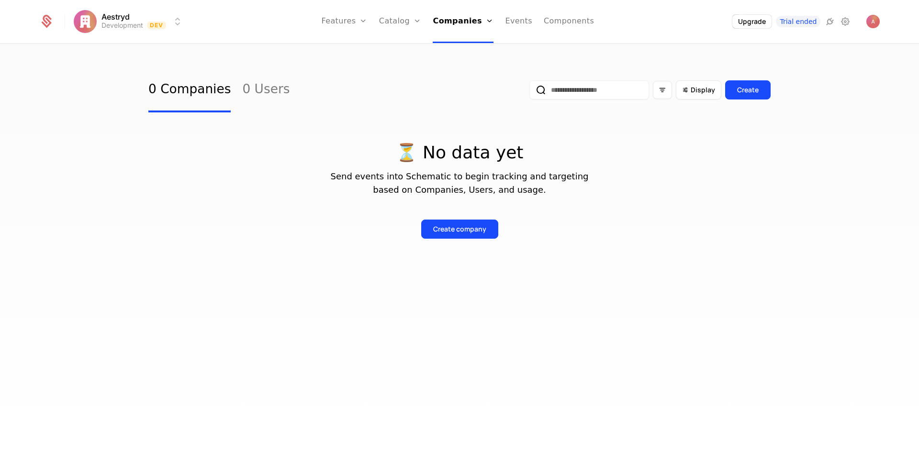
click at [456, 66] on link "Users" at bounding box center [466, 62] width 44 height 8
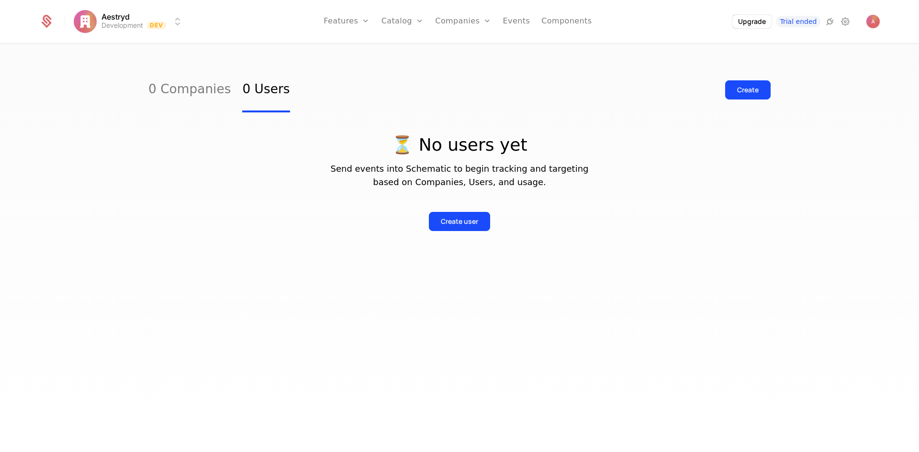
click at [466, 50] on link "Companies" at bounding box center [468, 47] width 44 height 8
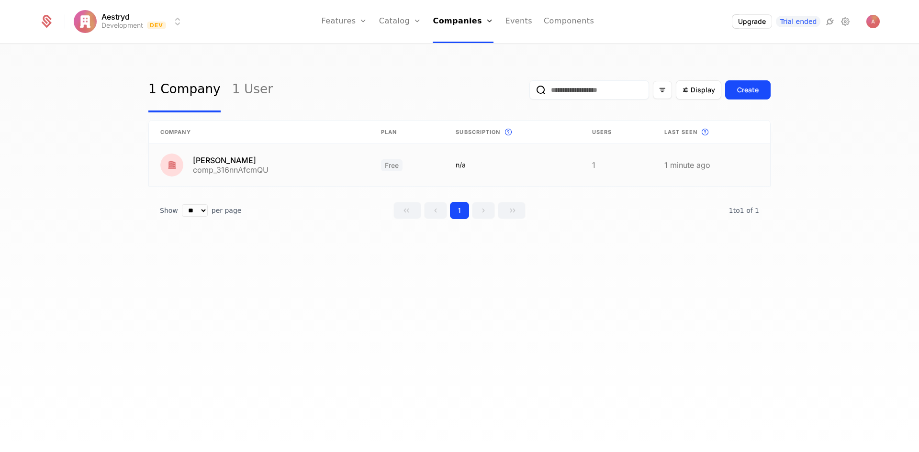
click at [720, 167] on link at bounding box center [711, 165] width 117 height 42
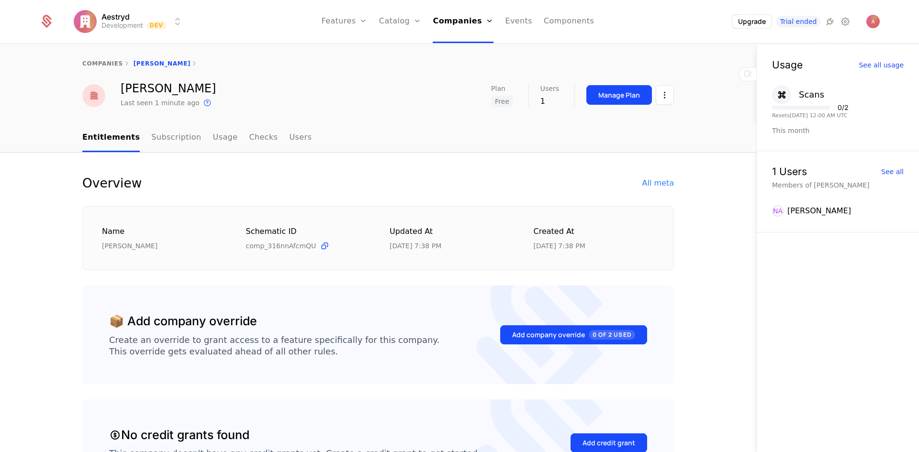
click at [658, 95] on html "Aestryd Development Dev Features Features Flags Catalog Plans Add Ons Credits C…" at bounding box center [459, 226] width 919 height 452
click at [617, 141] on div "Delete company" at bounding box center [621, 144] width 71 height 13
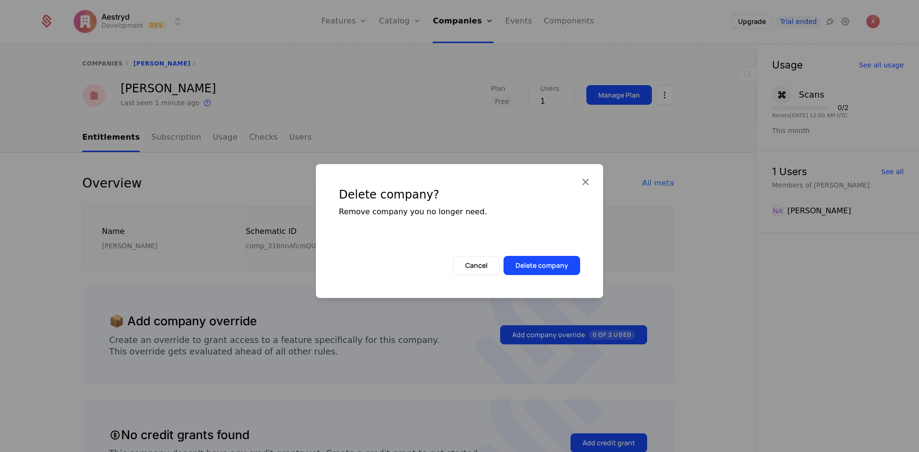
click at [554, 268] on button "Delete company" at bounding box center [541, 265] width 77 height 19
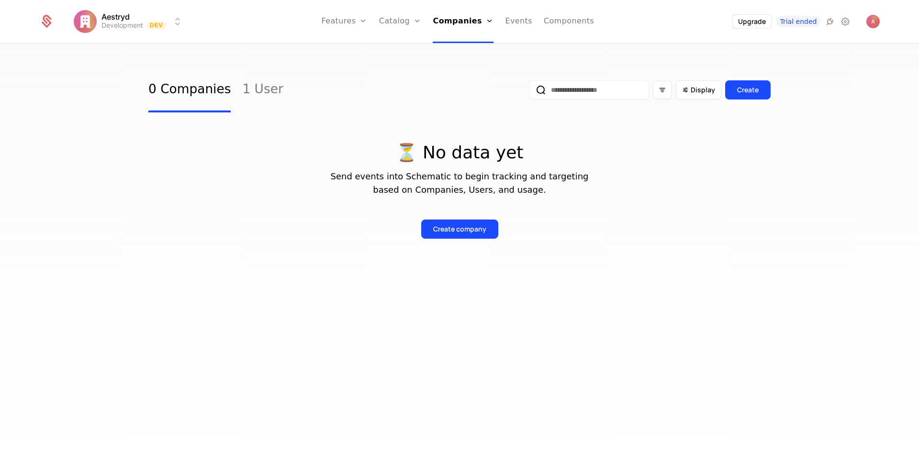
click at [249, 100] on link "1 User" at bounding box center [262, 89] width 41 height 45
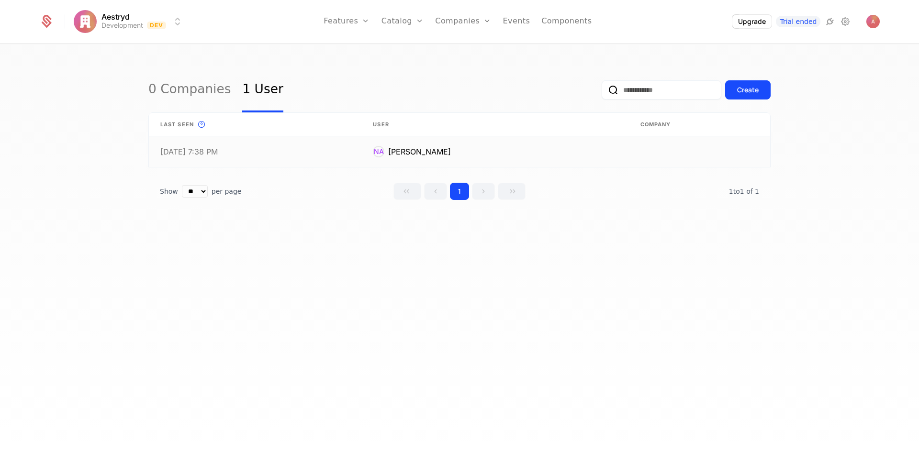
click at [664, 156] on link at bounding box center [699, 151] width 141 height 31
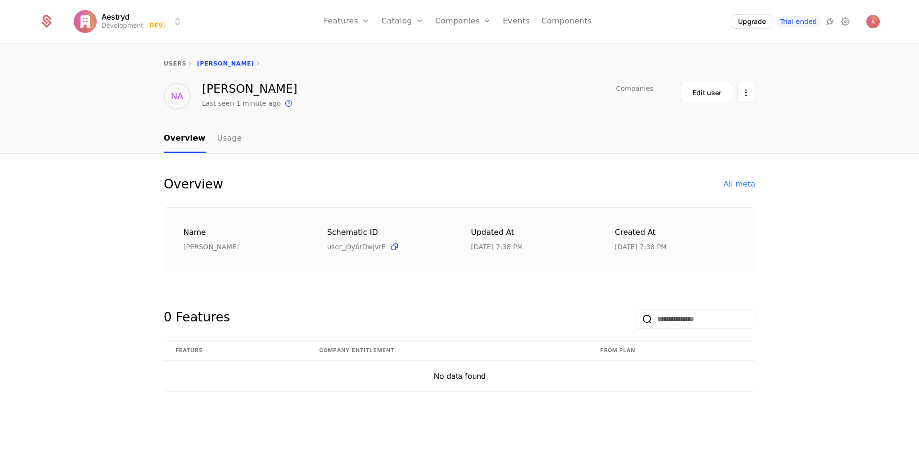
click at [742, 95] on html "Aestryd Development Dev Features Features Flags Catalog Plans Add Ons Credits C…" at bounding box center [459, 226] width 919 height 452
click at [700, 127] on div "Delete user" at bounding box center [707, 120] width 96 height 29
click at [676, 126] on div "Delete user" at bounding box center [696, 120] width 50 height 13
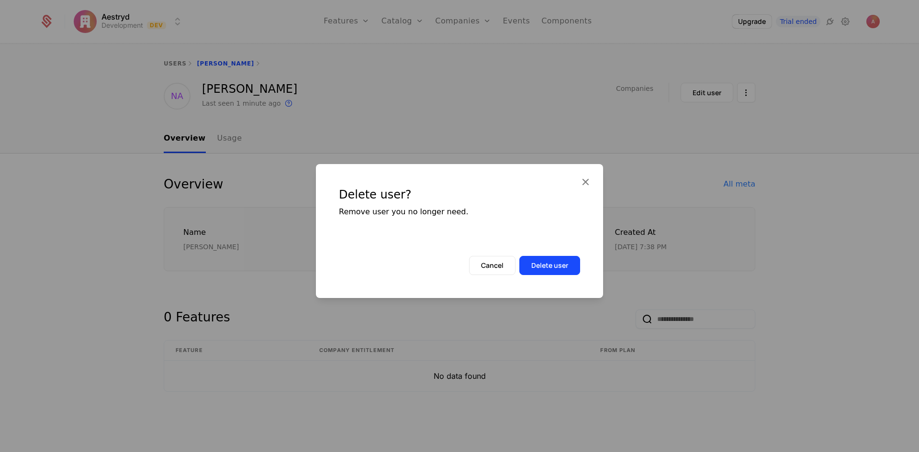
click at [559, 258] on button "Delete user" at bounding box center [549, 265] width 61 height 19
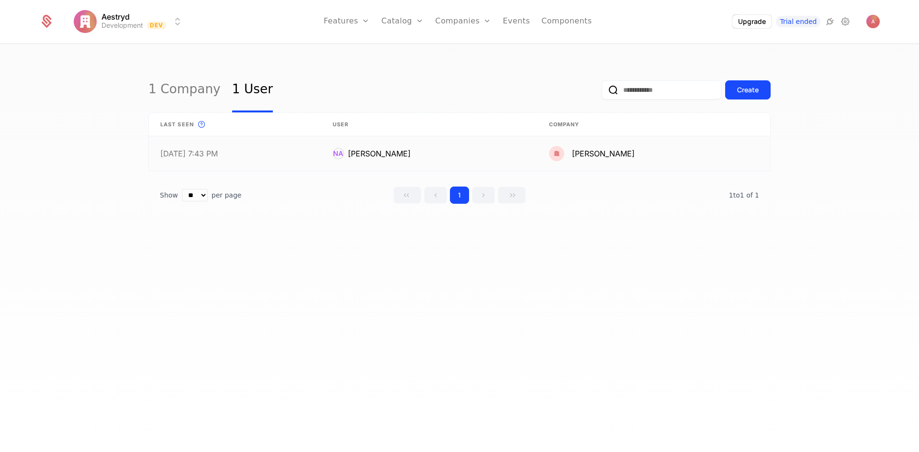
click at [631, 154] on link at bounding box center [653, 153] width 233 height 34
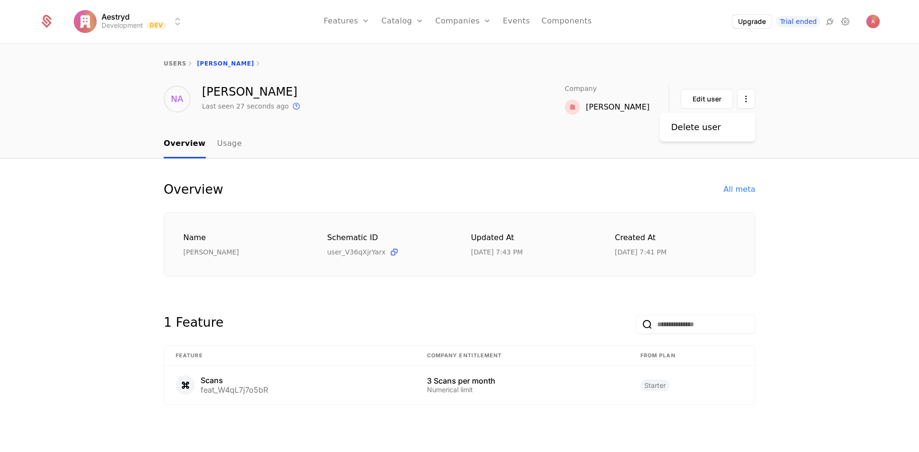
click at [742, 99] on html "Aestryd Development Dev Features Features Flags Catalog Plans Add Ons Credits C…" at bounding box center [459, 226] width 919 height 452
click at [712, 132] on div "Delete user" at bounding box center [696, 127] width 50 height 13
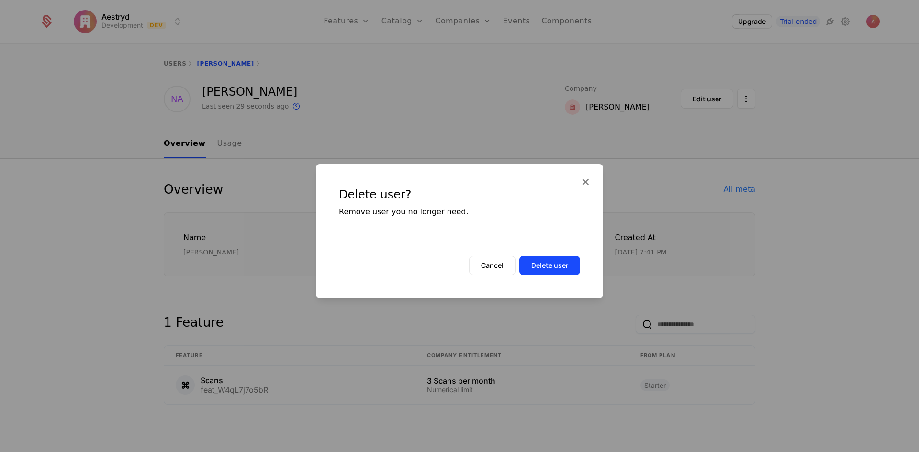
click at [551, 261] on button "Delete user" at bounding box center [549, 265] width 61 height 19
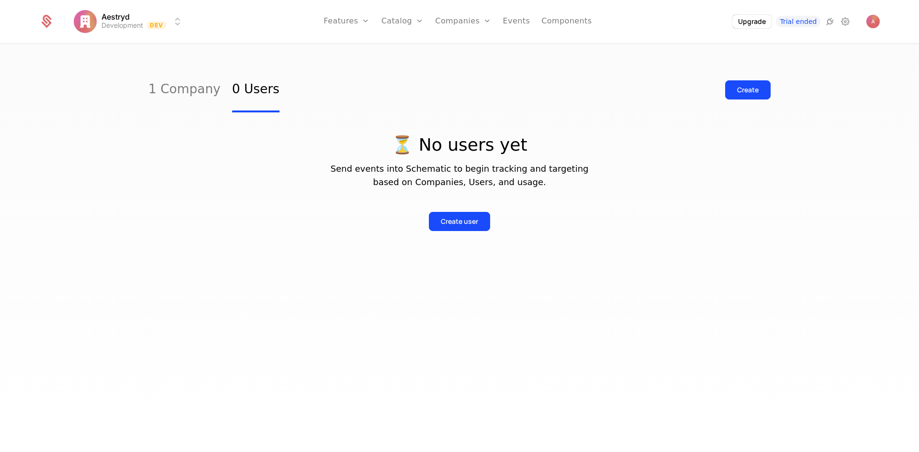
click at [460, 51] on link "Companies" at bounding box center [468, 47] width 44 height 8
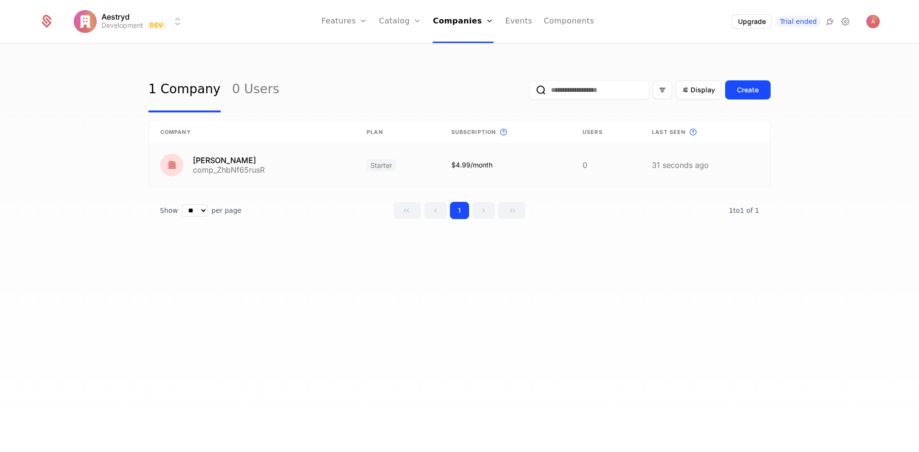
click at [657, 167] on link at bounding box center [705, 165] width 130 height 42
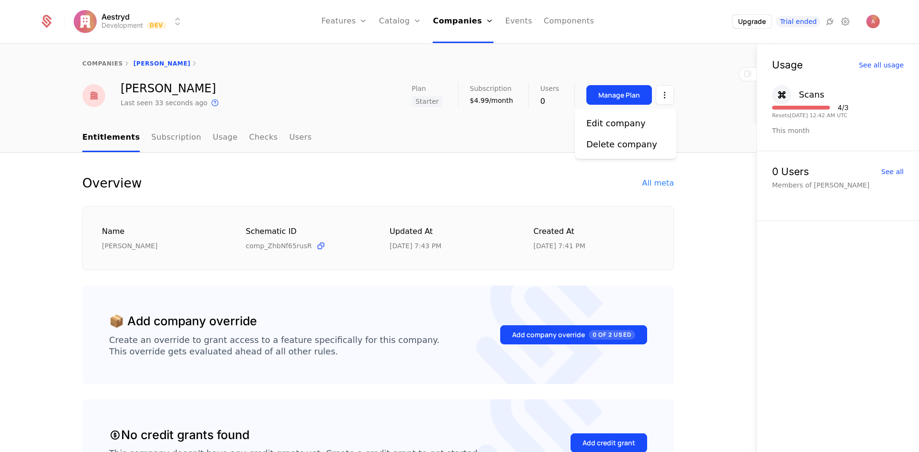
click at [662, 95] on html "Aestryd Development Dev Features Features Flags Catalog Plans Add Ons Credits C…" at bounding box center [459, 226] width 919 height 452
click at [633, 143] on div "Delete company" at bounding box center [621, 144] width 71 height 13
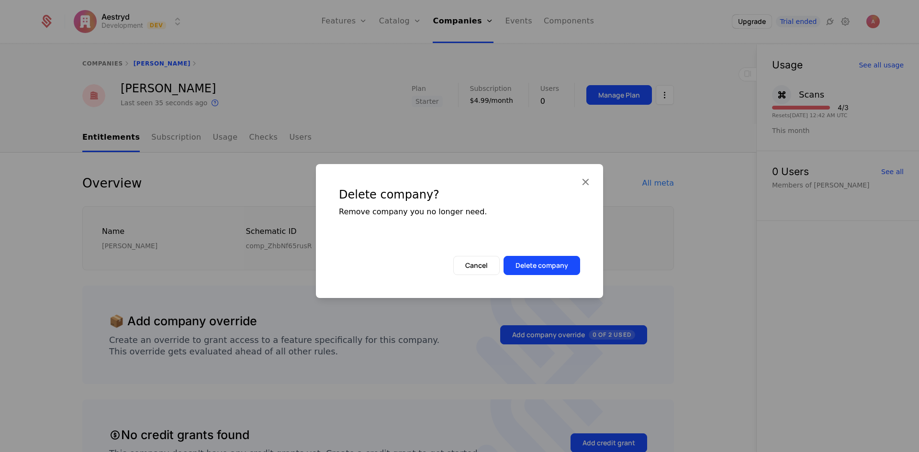
click at [560, 262] on button "Delete company" at bounding box center [541, 265] width 77 height 19
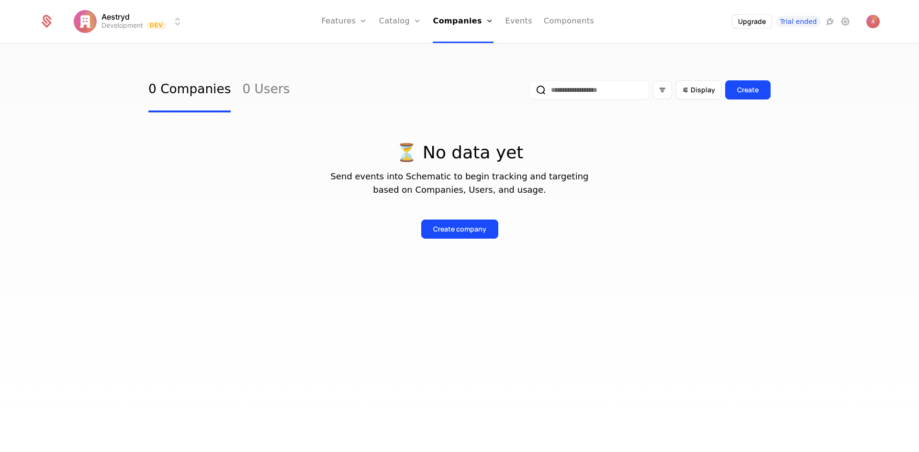
click at [465, 66] on link "Users" at bounding box center [466, 62] width 44 height 8
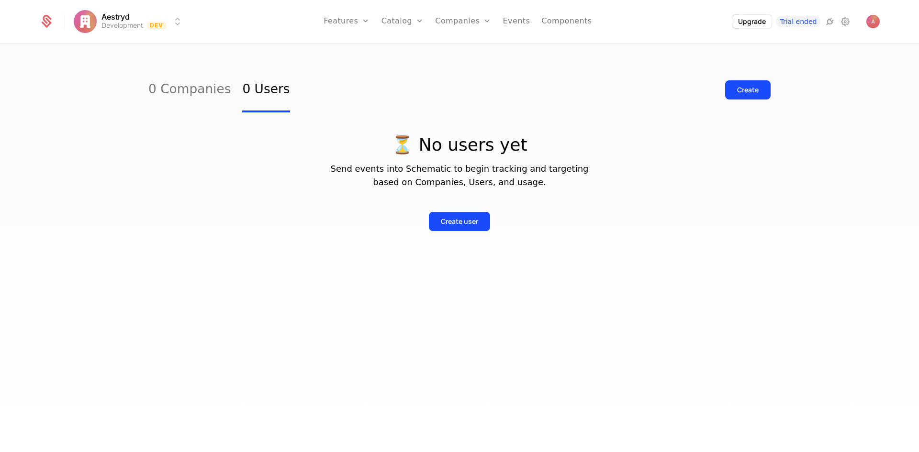
click at [471, 50] on link "Companies" at bounding box center [468, 47] width 44 height 8
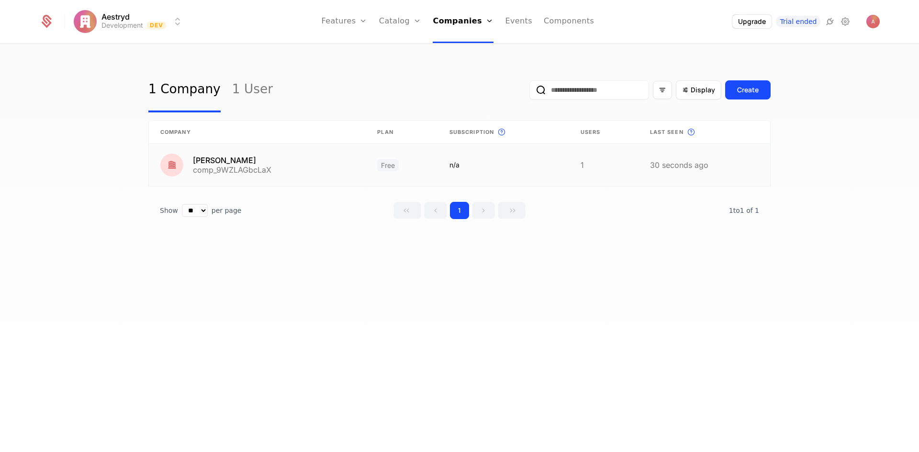
click at [715, 165] on link at bounding box center [704, 165] width 132 height 42
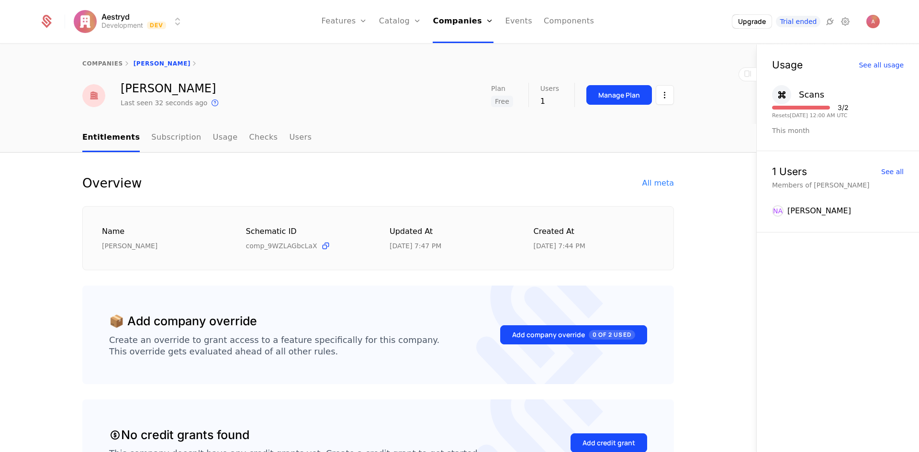
click at [662, 95] on html "Aestryd Development Dev Features Features Flags Catalog Plans Add Ons Credits C…" at bounding box center [459, 226] width 919 height 452
click at [626, 143] on div "Delete company" at bounding box center [621, 144] width 71 height 13
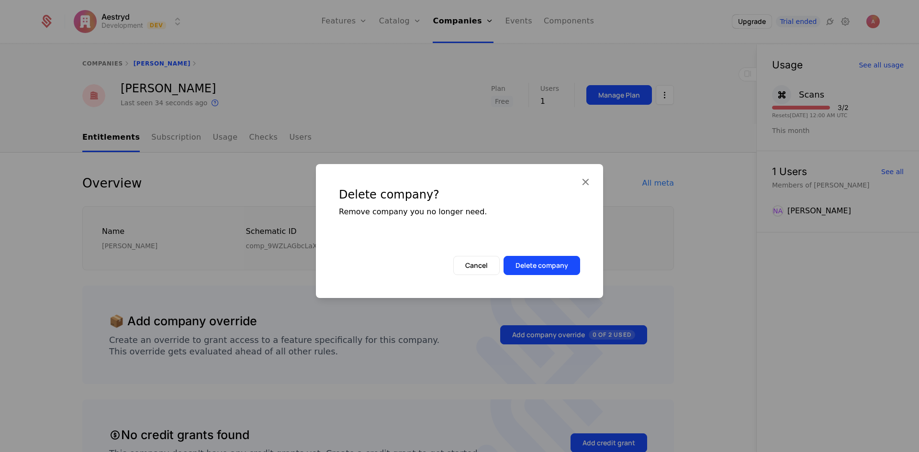
click at [562, 262] on button "Delete company" at bounding box center [541, 265] width 77 height 19
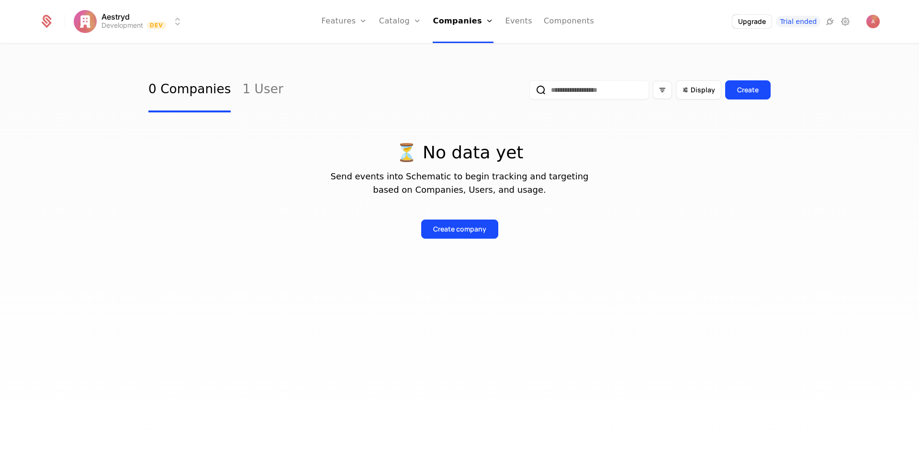
click at [467, 62] on link "Users" at bounding box center [466, 62] width 44 height 8
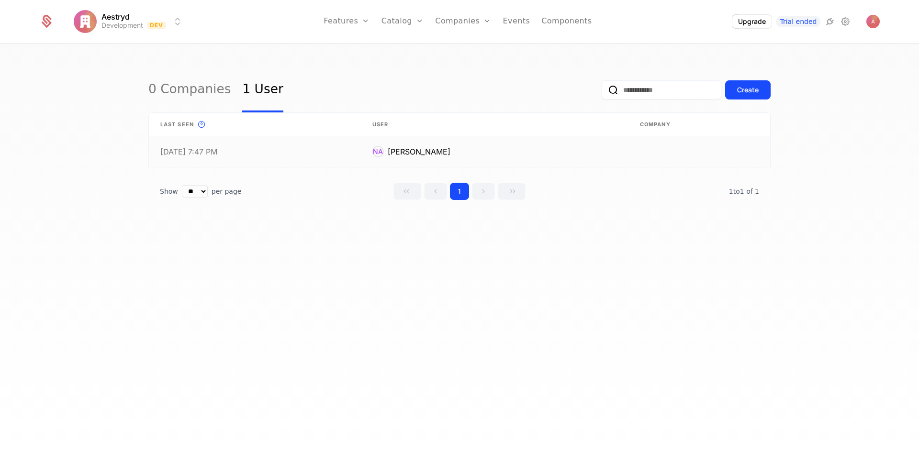
click at [568, 142] on link at bounding box center [494, 151] width 267 height 31
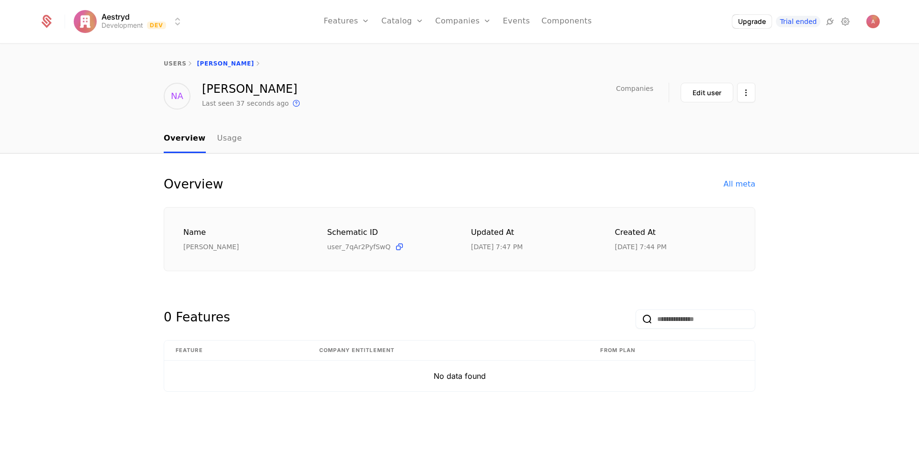
click at [739, 87] on html "Aestryd Development Dev Features Features Flags Catalog Plans Add Ons Credits C…" at bounding box center [459, 226] width 919 height 452
click at [703, 122] on div "Delete user" at bounding box center [696, 120] width 50 height 13
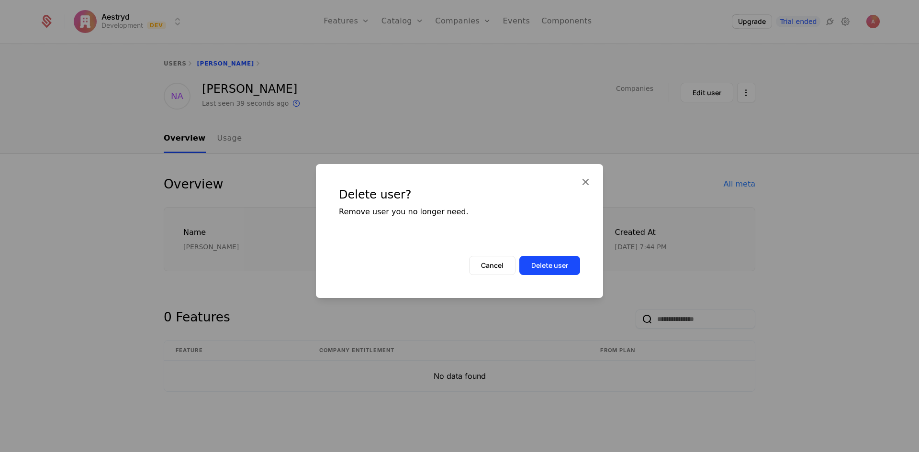
click at [562, 261] on button "Delete user" at bounding box center [549, 265] width 61 height 19
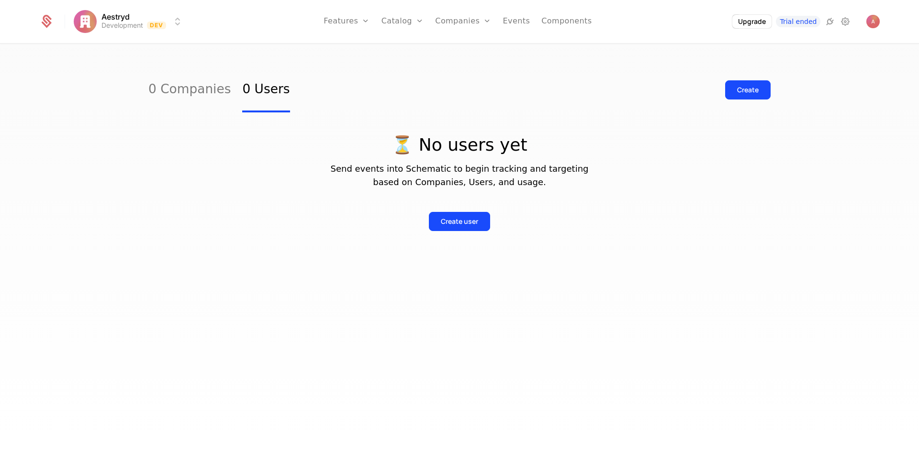
click at [828, 22] on icon at bounding box center [829, 21] width 11 height 11
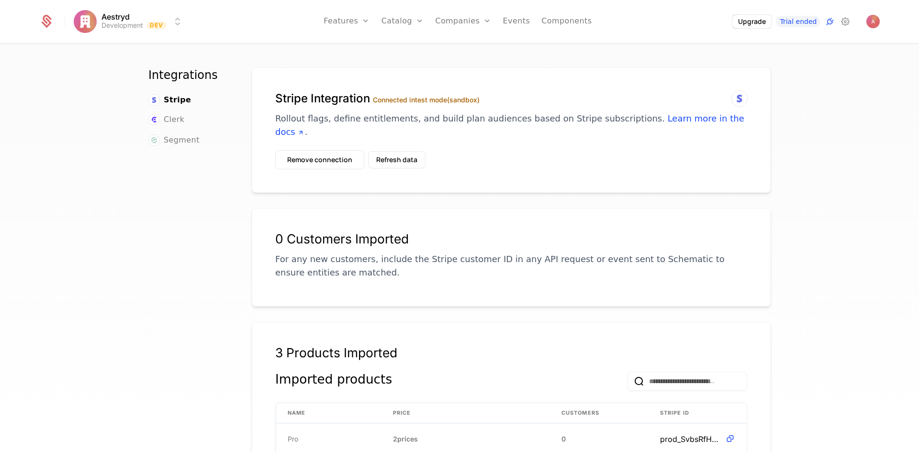
click at [561, 29] on link "Components" at bounding box center [566, 21] width 50 height 43
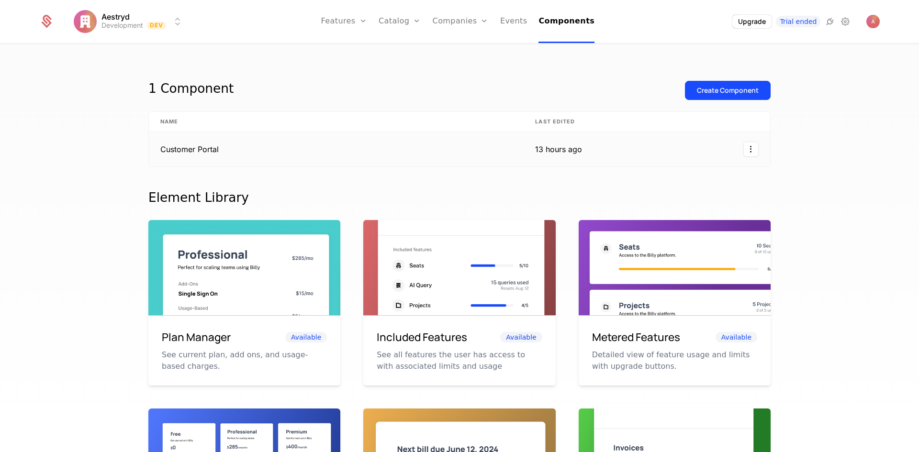
click at [338, 154] on td "Customer Portal" at bounding box center [336, 149] width 375 height 34
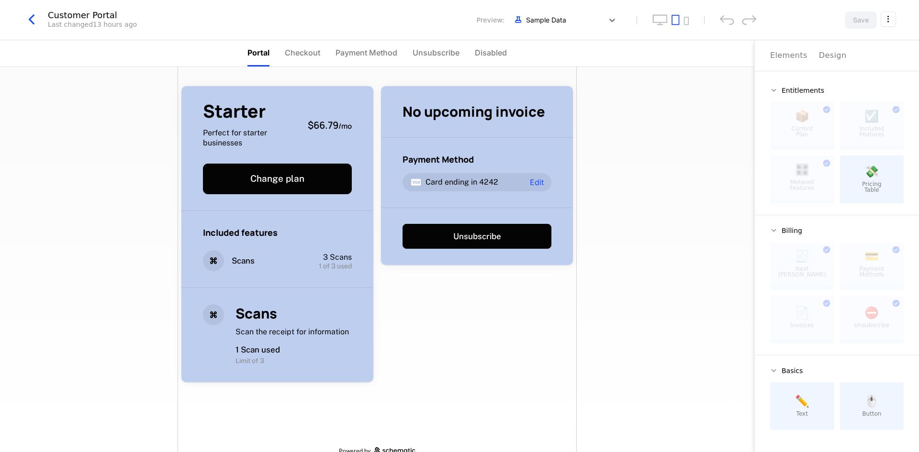
click at [39, 24] on icon "button" at bounding box center [31, 19] width 17 height 17
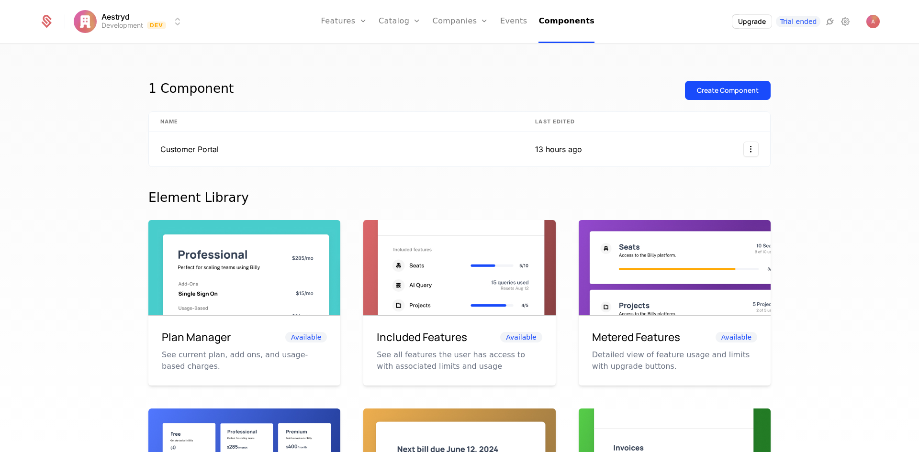
click at [406, 51] on link "Plans" at bounding box center [414, 47] width 49 height 8
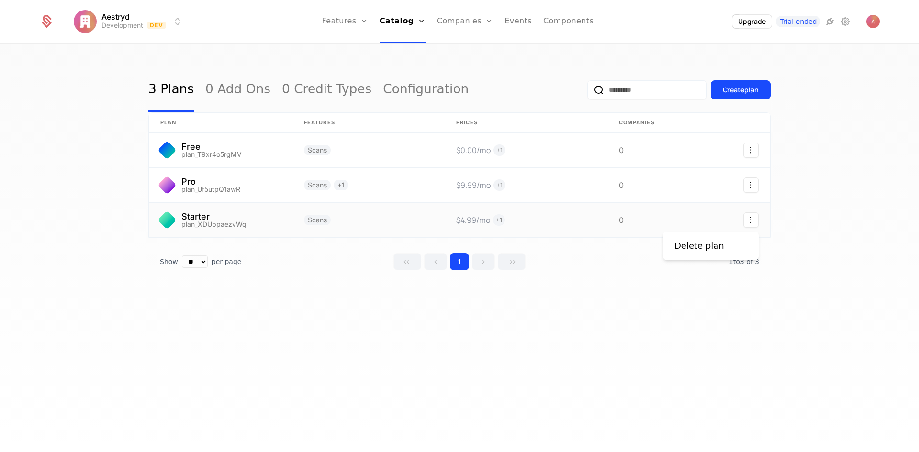
click at [745, 222] on icon "Select action" at bounding box center [750, 219] width 15 height 15
click at [694, 248] on div "Delete plan" at bounding box center [699, 245] width 50 height 13
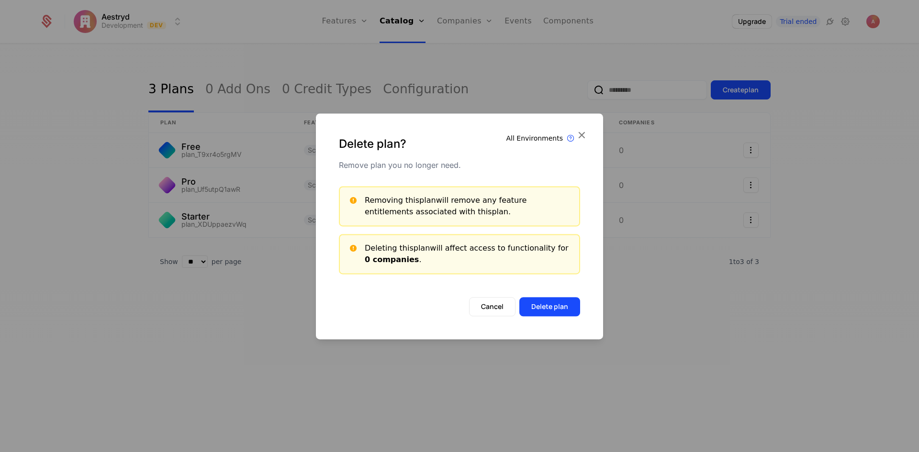
click at [548, 308] on button "Delete plan" at bounding box center [549, 306] width 61 height 19
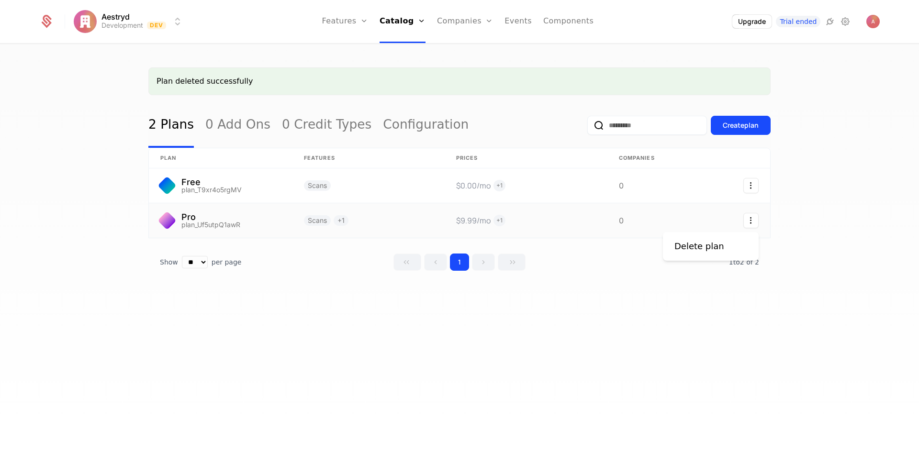
click at [748, 220] on icon "Select action" at bounding box center [750, 220] width 15 height 15
click at [713, 244] on div "Delete plan" at bounding box center [699, 246] width 50 height 13
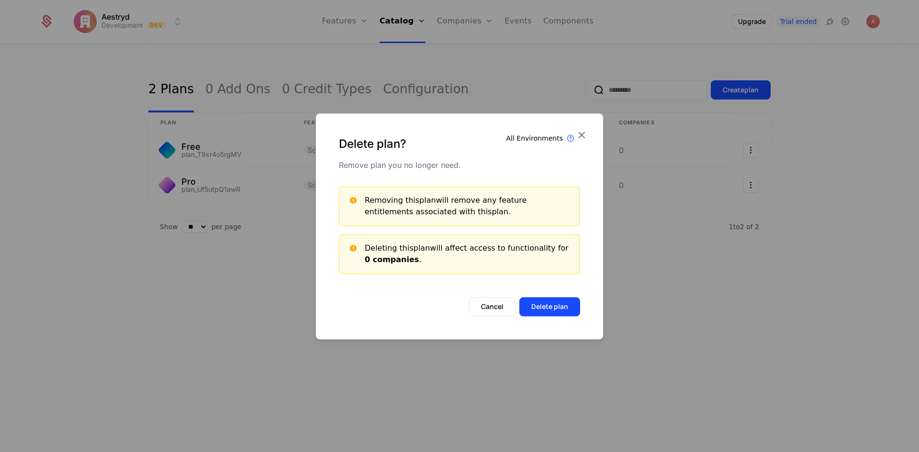
click at [577, 301] on button "Delete plan" at bounding box center [549, 306] width 61 height 19
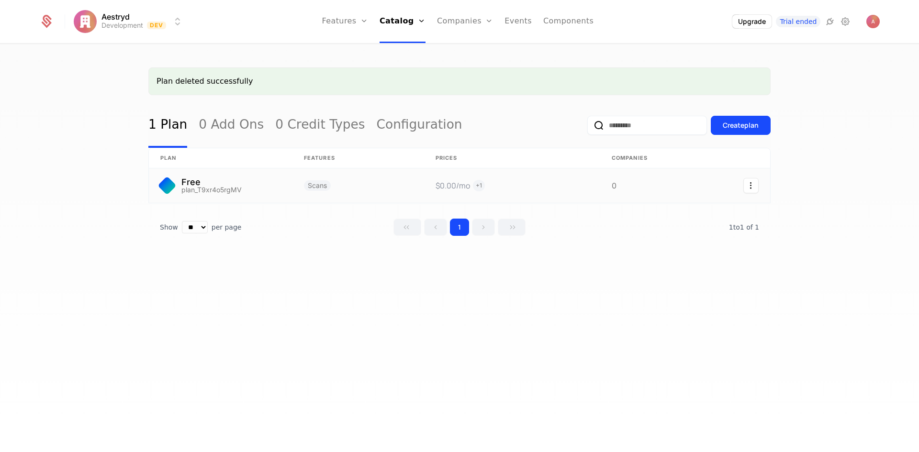
click at [299, 182] on link at bounding box center [358, 185] width 132 height 34
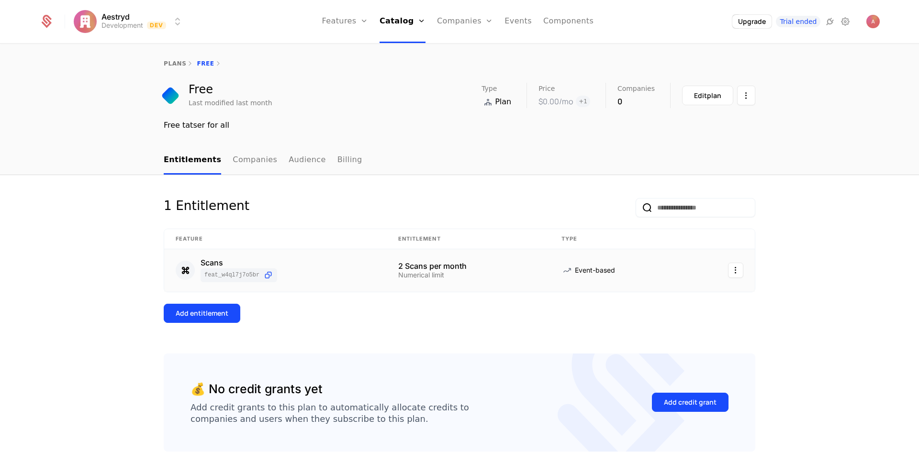
click at [736, 270] on html "Aestryd Development Dev Features Features Flags Catalog Plans Add Ons Credits C…" at bounding box center [459, 226] width 919 height 452
click at [676, 319] on div "Edit" at bounding box center [668, 317] width 24 height 13
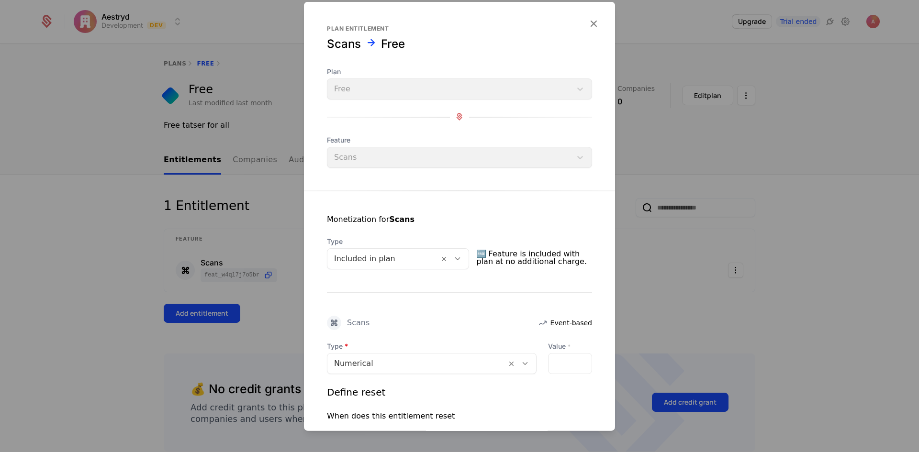
click at [589, 23] on icon "button" at bounding box center [593, 23] width 12 height 12
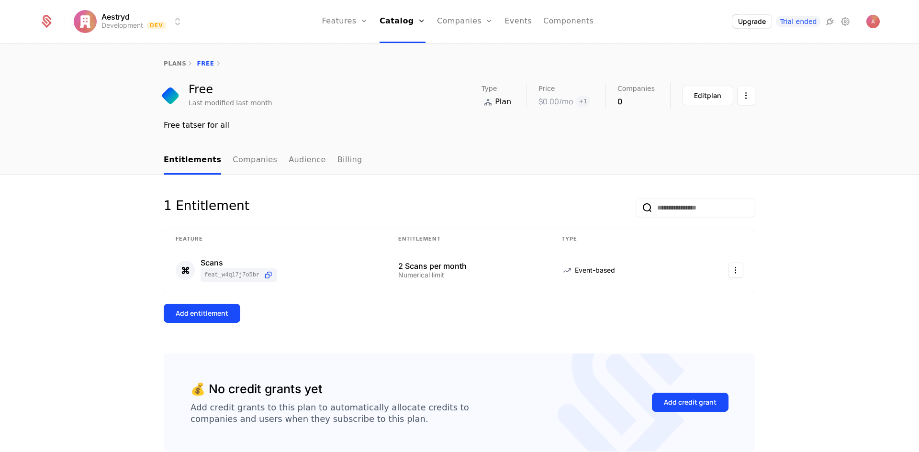
click at [701, 94] on div "Edit plan" at bounding box center [707, 96] width 27 height 10
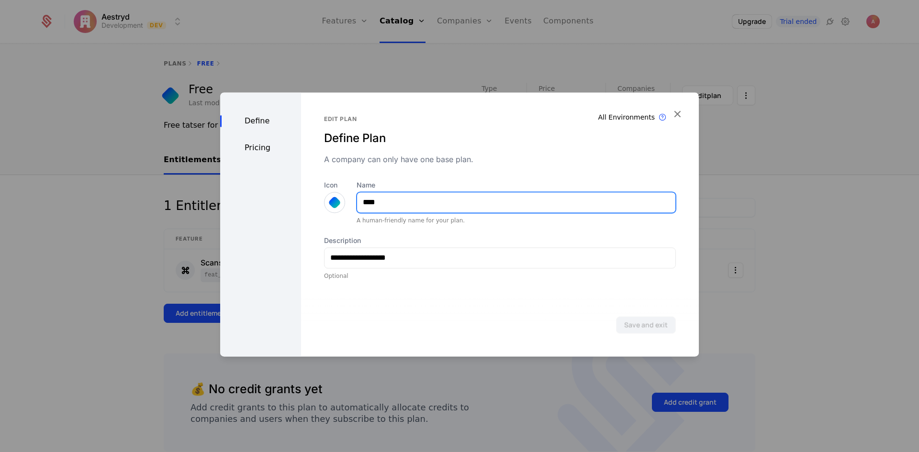
click at [388, 203] on input "****" at bounding box center [516, 202] width 318 height 20
drag, startPoint x: 386, startPoint y: 200, endPoint x: 347, endPoint y: 195, distance: 39.5
click at [347, 195] on div "Icon Name **** A human-friendly name for your plan." at bounding box center [500, 202] width 352 height 44
type input "*****"
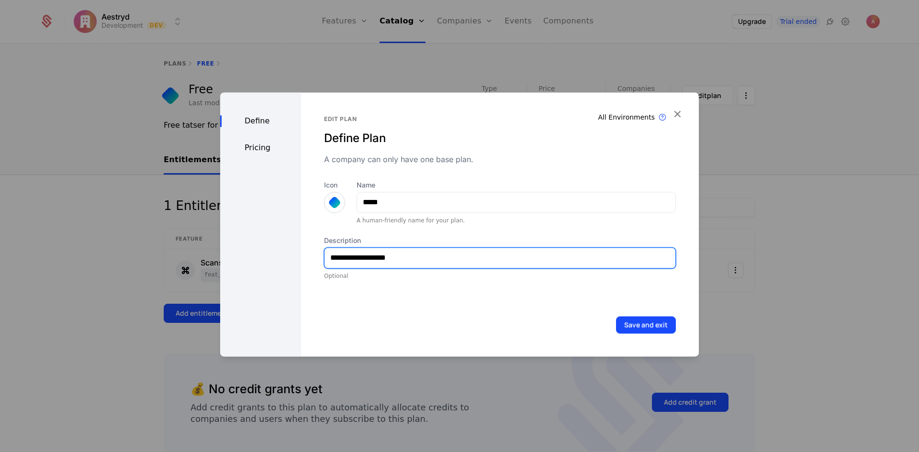
click at [388, 259] on input "**********" at bounding box center [499, 258] width 351 height 20
click at [260, 249] on div "**********" at bounding box center [459, 224] width 478 height 264
click at [379, 258] on input "**********" at bounding box center [499, 258] width 351 height 20
click at [391, 256] on input "**********" at bounding box center [499, 258] width 351 height 20
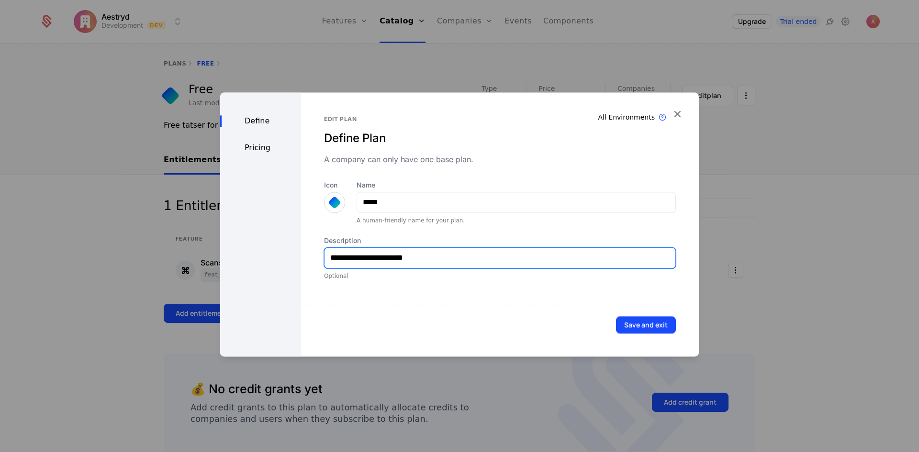
click at [426, 257] on input "**********" at bounding box center [499, 258] width 351 height 20
type input "**********"
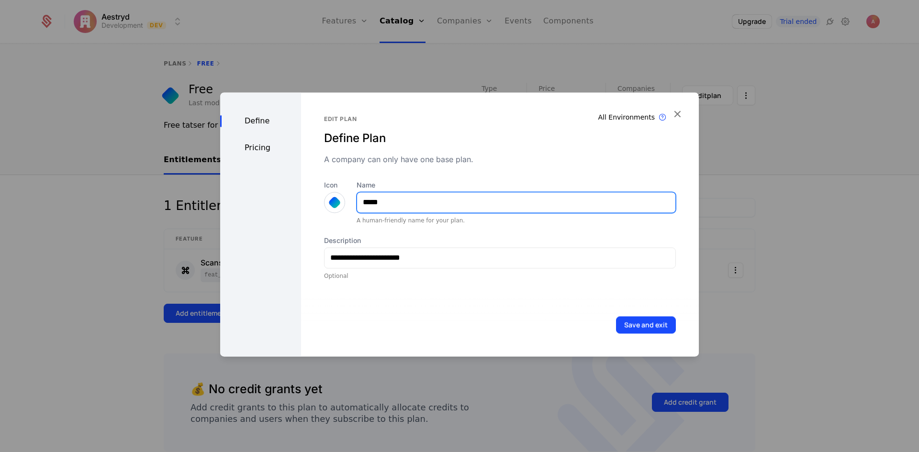
click at [371, 201] on input "*****" at bounding box center [516, 202] width 318 height 20
type input "*****"
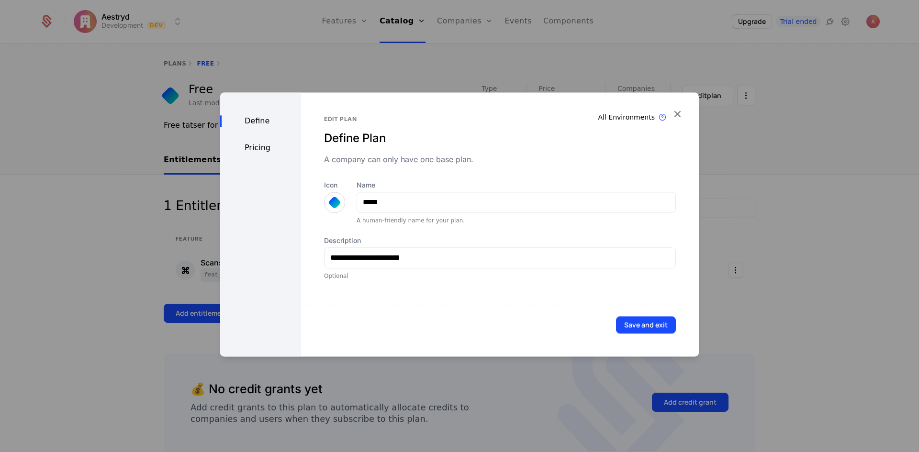
click at [533, 223] on div "A human-friendly name for your plan." at bounding box center [515, 221] width 319 height 8
click at [648, 324] on button "Save and exit" at bounding box center [646, 324] width 60 height 17
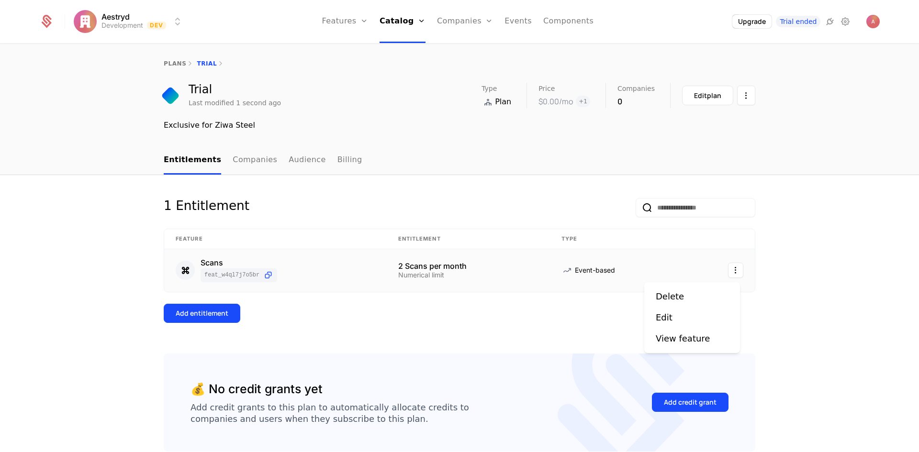
click at [734, 274] on html "Aestryd Development Dev Features Features Flags Catalog Plans Add Ons Credits C…" at bounding box center [459, 226] width 919 height 452
click at [674, 315] on div "Edit" at bounding box center [668, 317] width 24 height 13
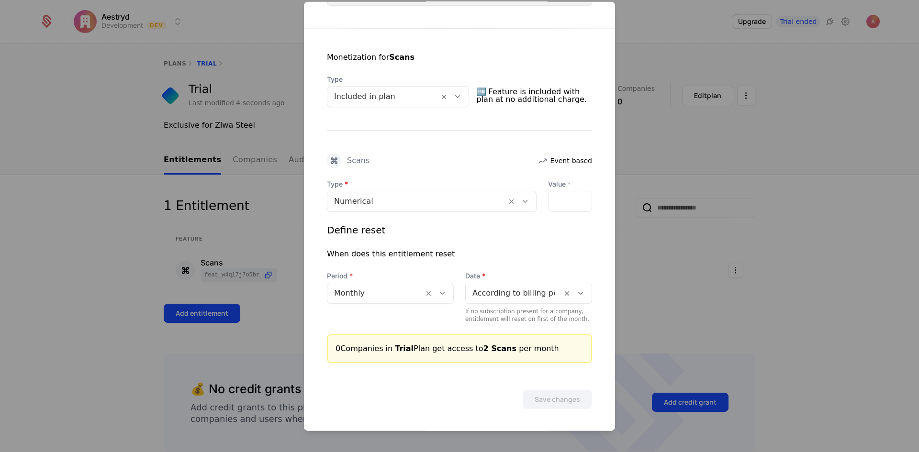
scroll to position [163, 0]
click at [549, 198] on input "*" at bounding box center [553, 200] width 11 height 20
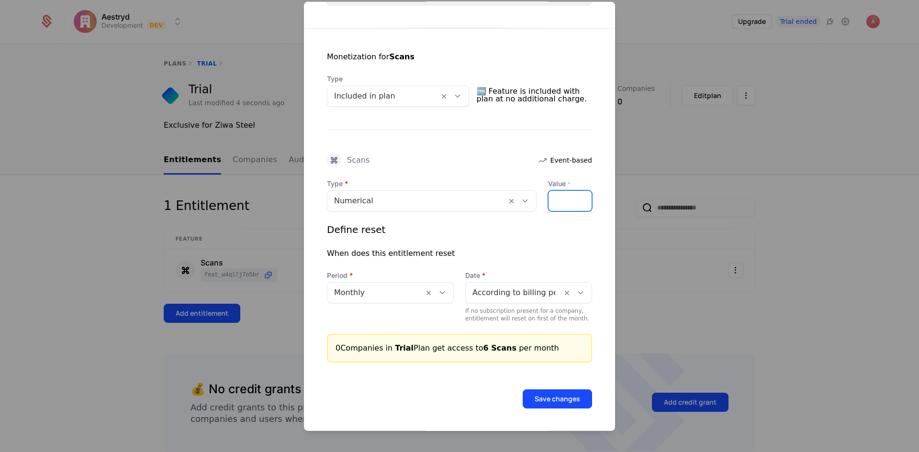
click at [549, 198] on input "*" at bounding box center [553, 200] width 11 height 20
click at [550, 197] on input "*" at bounding box center [553, 200] width 11 height 20
click at [550, 197] on input "**" at bounding box center [553, 200] width 11 height 20
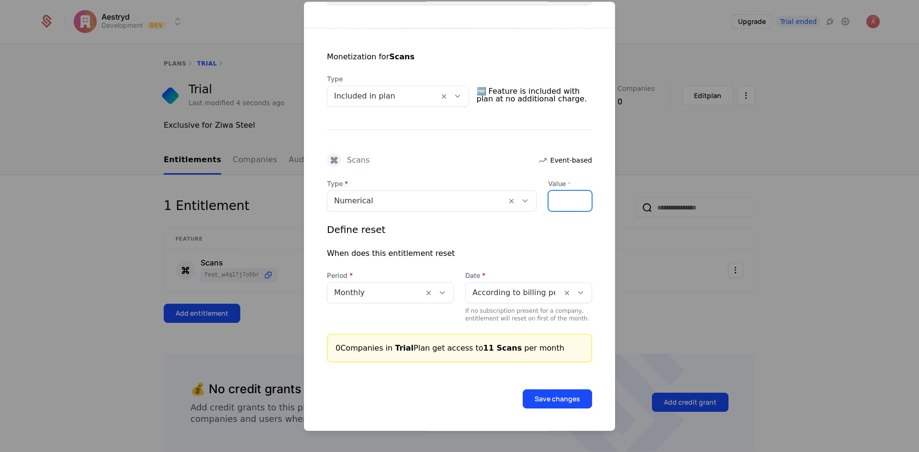
click at [550, 197] on input "**" at bounding box center [553, 200] width 11 height 20
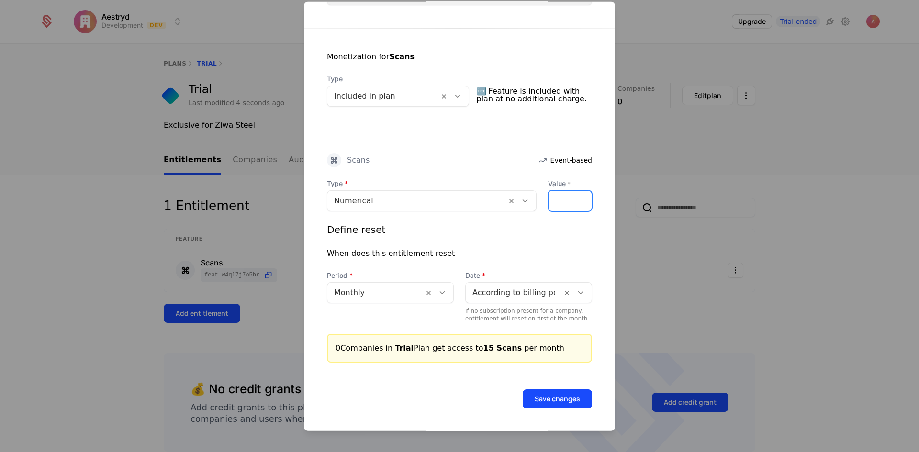
click at [550, 197] on input "**" at bounding box center [553, 200] width 11 height 20
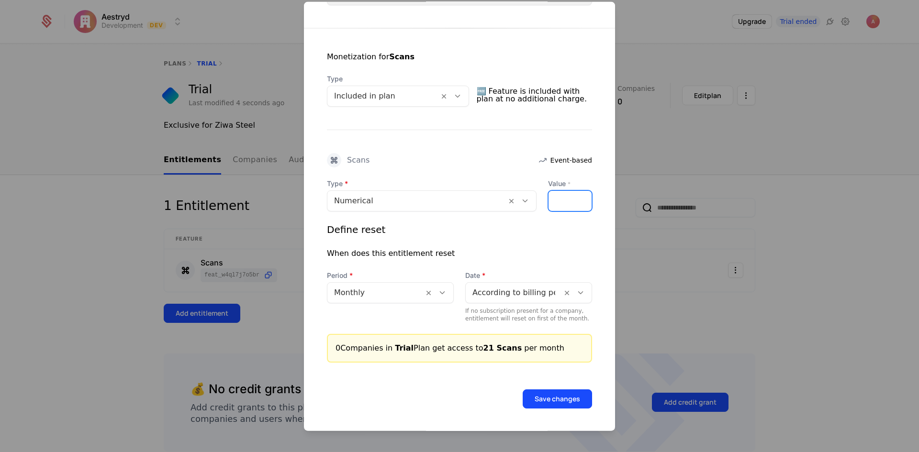
click at [550, 197] on input "**" at bounding box center [553, 200] width 11 height 20
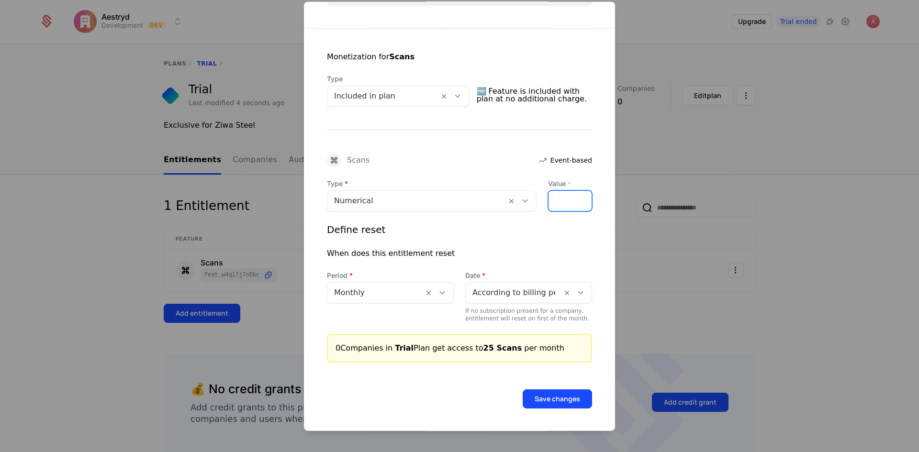
click at [550, 197] on input "**" at bounding box center [553, 200] width 11 height 20
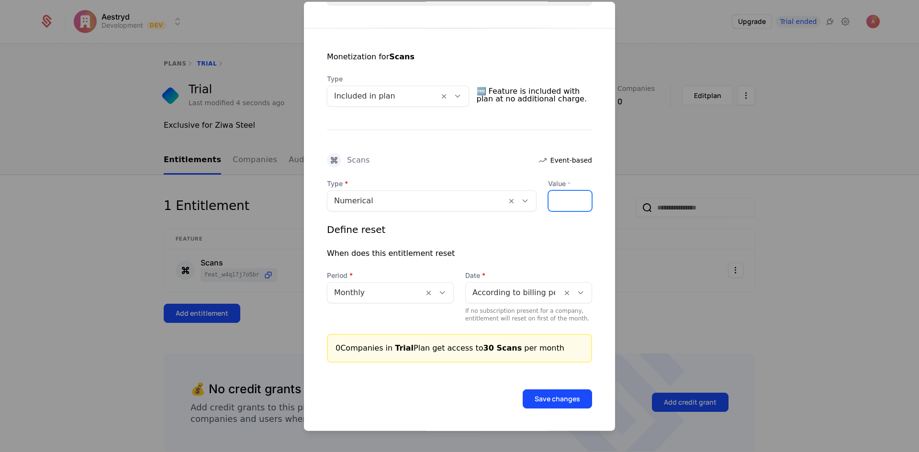
click at [550, 197] on input "**" at bounding box center [553, 200] width 11 height 20
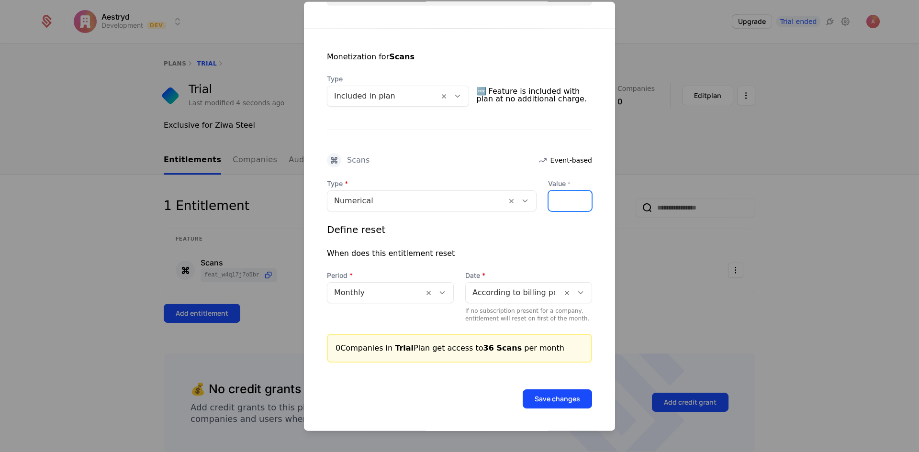
click at [550, 197] on input "**" at bounding box center [553, 200] width 11 height 20
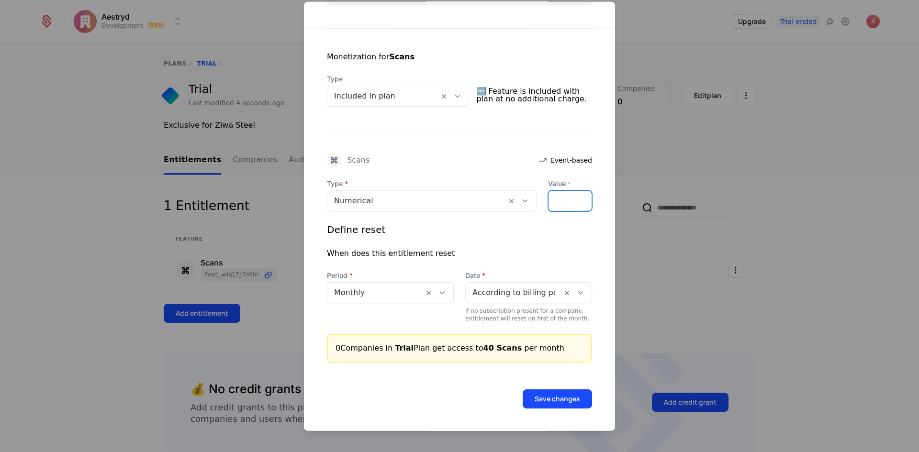
click at [550, 198] on input "**" at bounding box center [553, 200] width 11 height 20
click at [567, 201] on div "**" at bounding box center [570, 200] width 44 height 21
click at [551, 198] on input "***" at bounding box center [553, 200] width 11 height 20
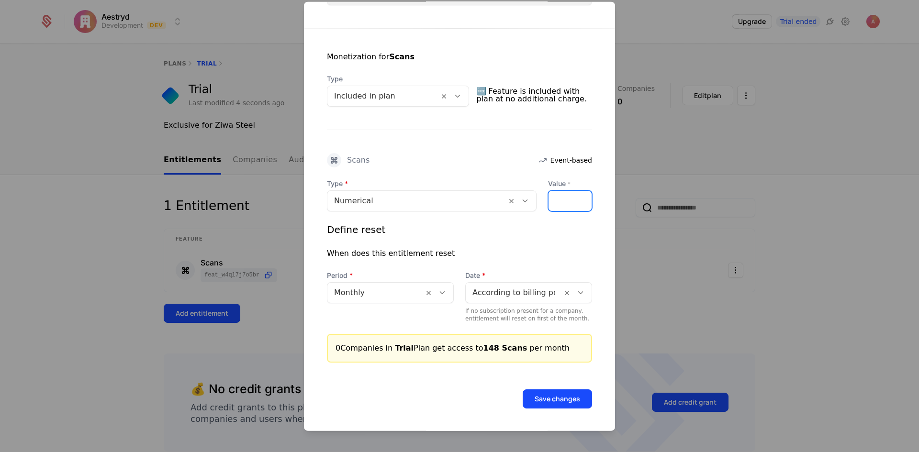
click at [551, 198] on input "***" at bounding box center [553, 200] width 11 height 20
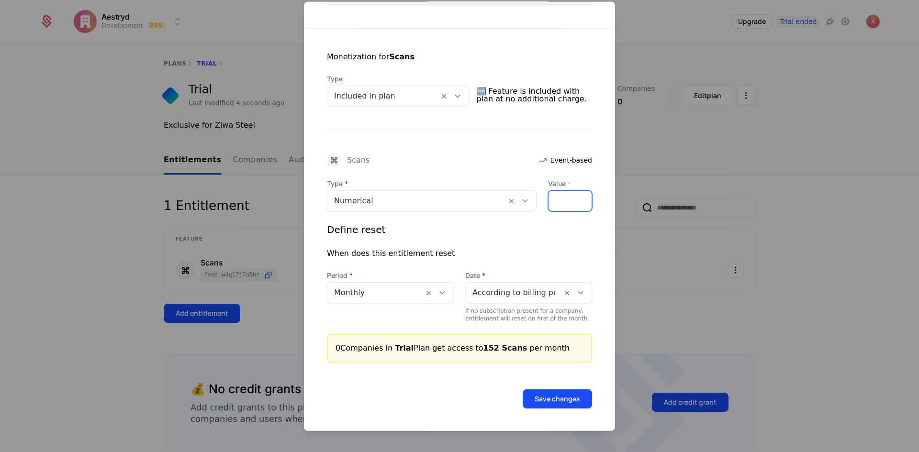
click at [551, 198] on input "***" at bounding box center [553, 200] width 11 height 20
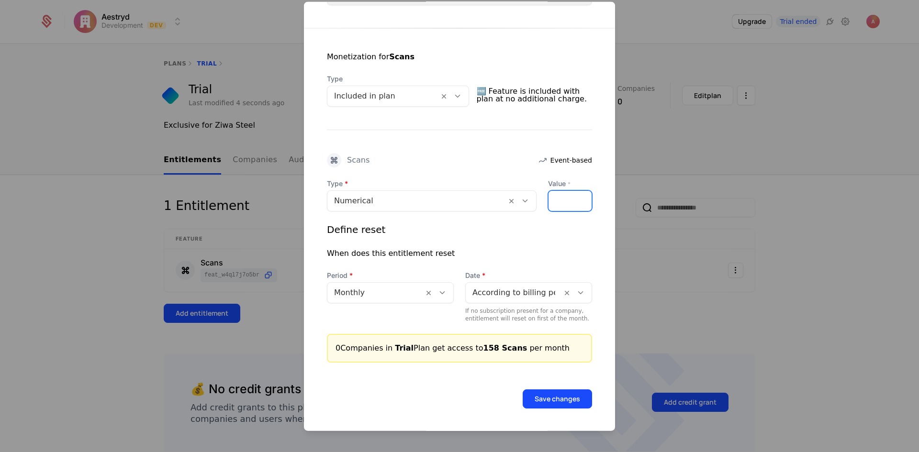
click at [551, 198] on input "***" at bounding box center [553, 200] width 11 height 20
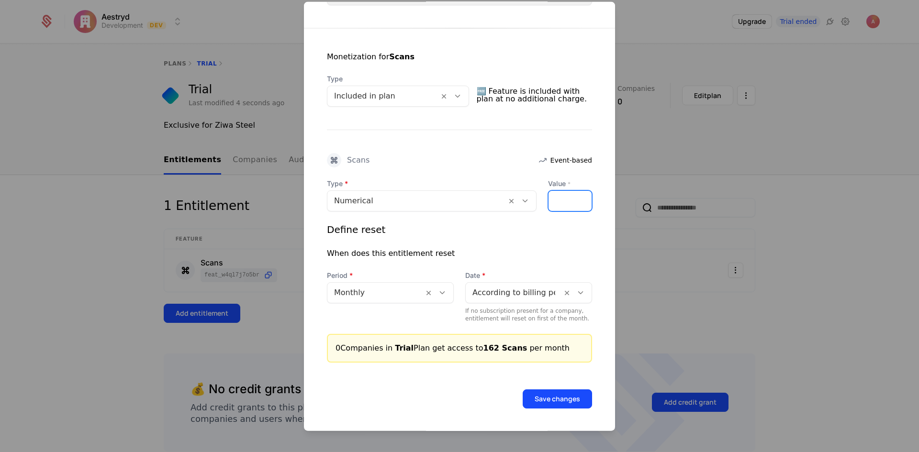
click at [551, 198] on input "***" at bounding box center [553, 200] width 11 height 20
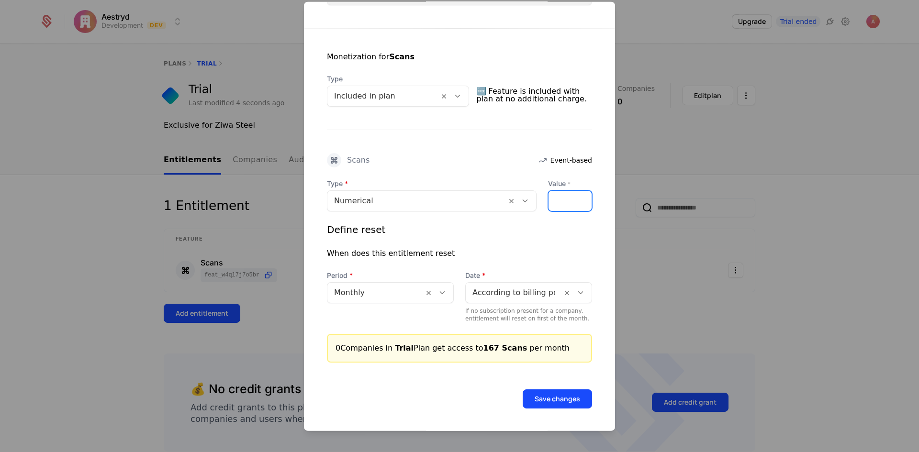
click at [551, 198] on input "***" at bounding box center [553, 200] width 11 height 20
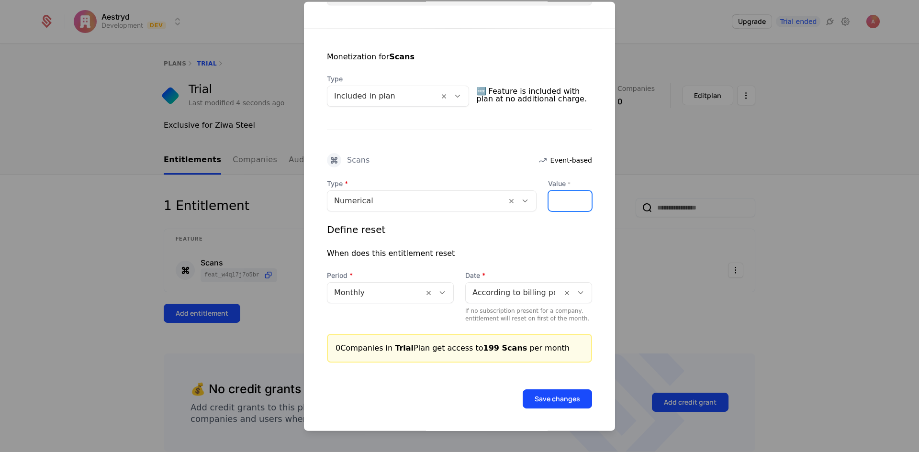
click at [551, 198] on input "***" at bounding box center [553, 200] width 11 height 20
type input "***"
click at [550, 202] on input "***" at bounding box center [553, 200] width 11 height 20
click at [566, 398] on button "Save changes" at bounding box center [556, 398] width 69 height 19
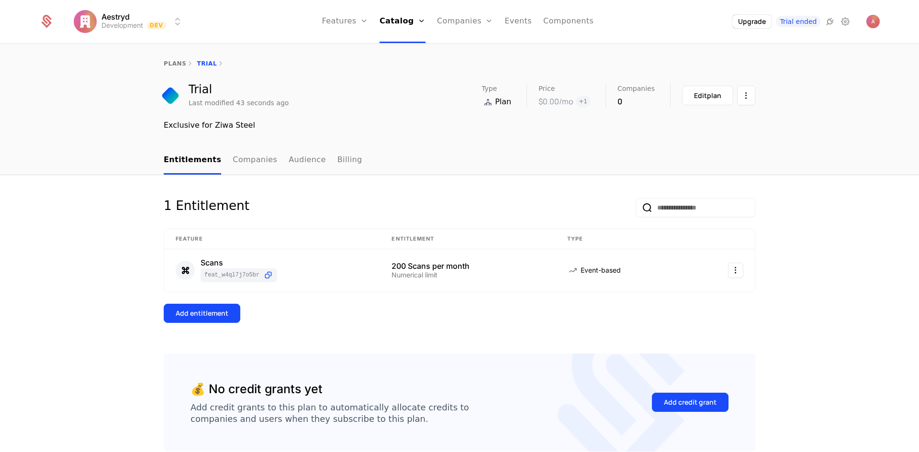
click at [253, 163] on link "Companies" at bounding box center [255, 160] width 44 height 28
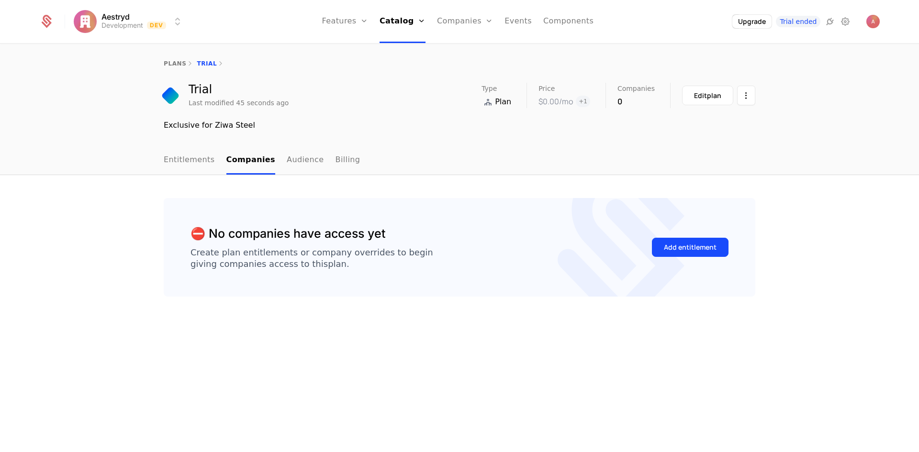
click at [287, 161] on link "Audience" at bounding box center [305, 160] width 37 height 28
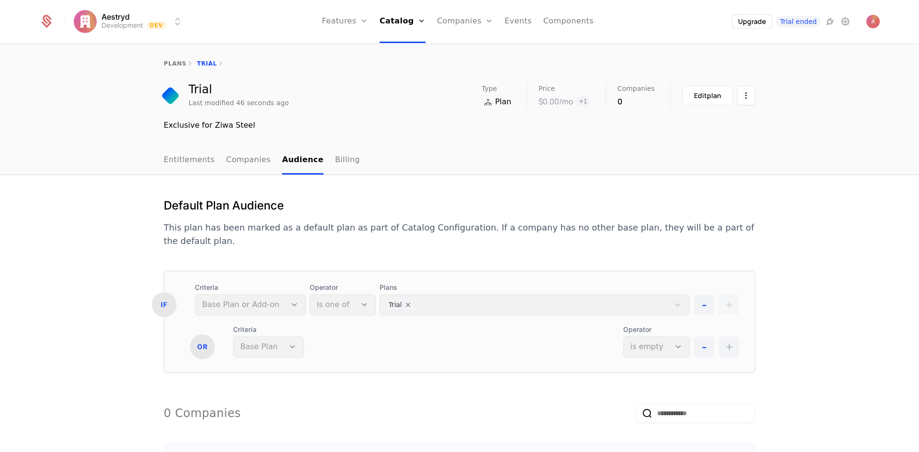
click at [335, 164] on link "Billing" at bounding box center [347, 160] width 25 height 28
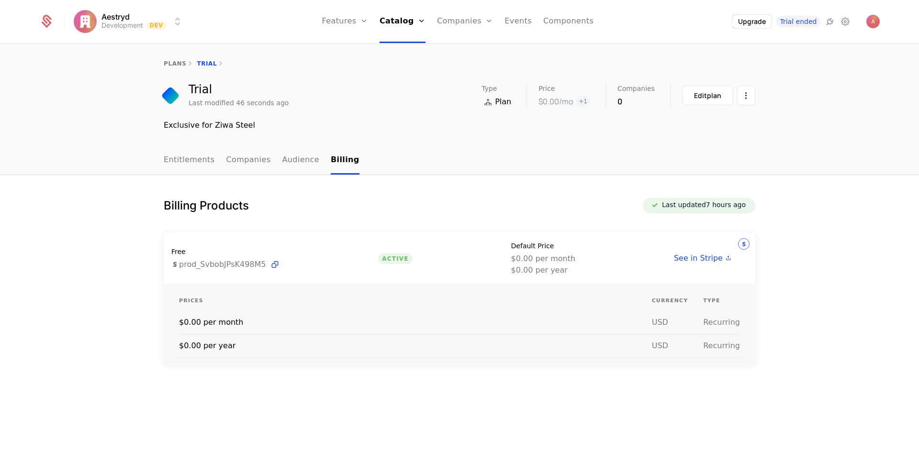
click at [189, 166] on link "Entitlements" at bounding box center [189, 160] width 51 height 28
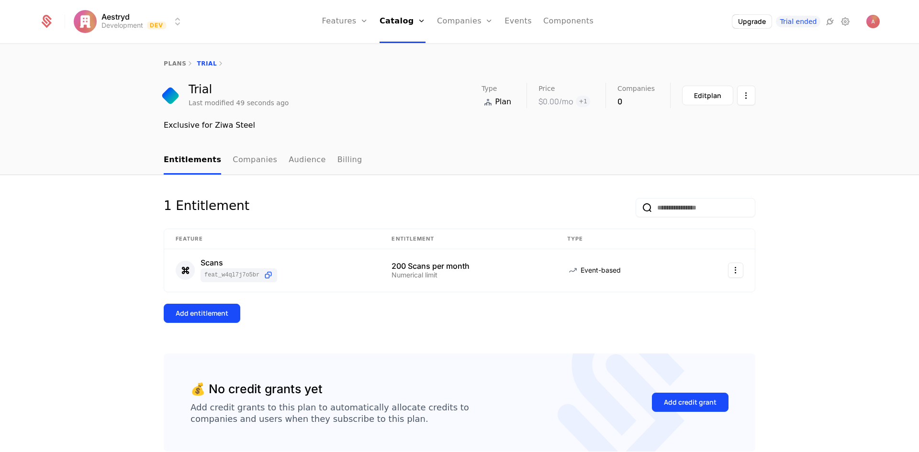
click at [366, 47] on link "Features" at bounding box center [355, 47] width 44 height 8
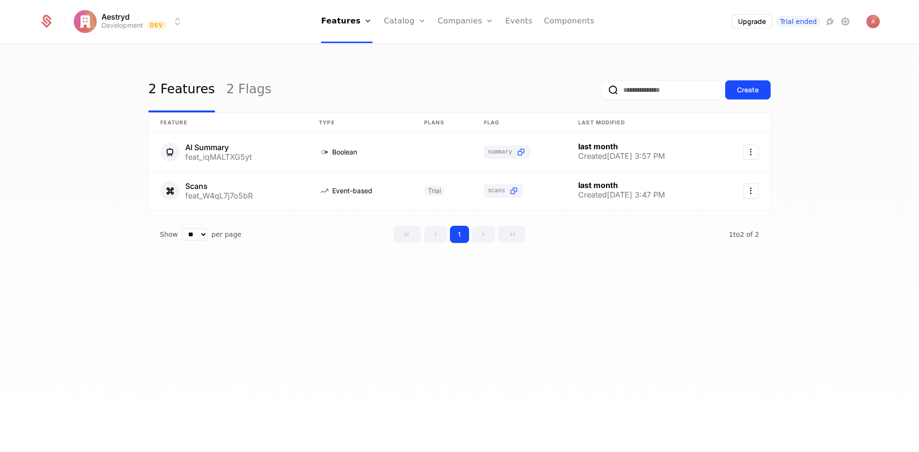
click at [472, 22] on link "Companies" at bounding box center [466, 21] width 56 height 43
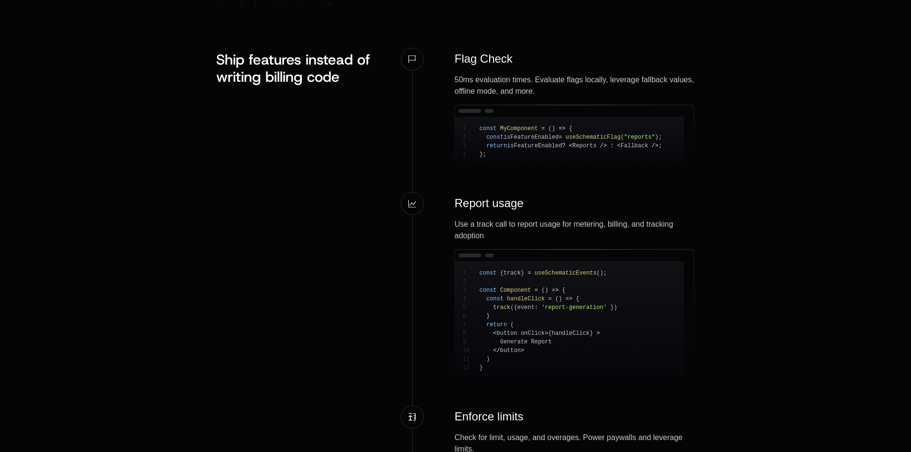
scroll to position [766, 0]
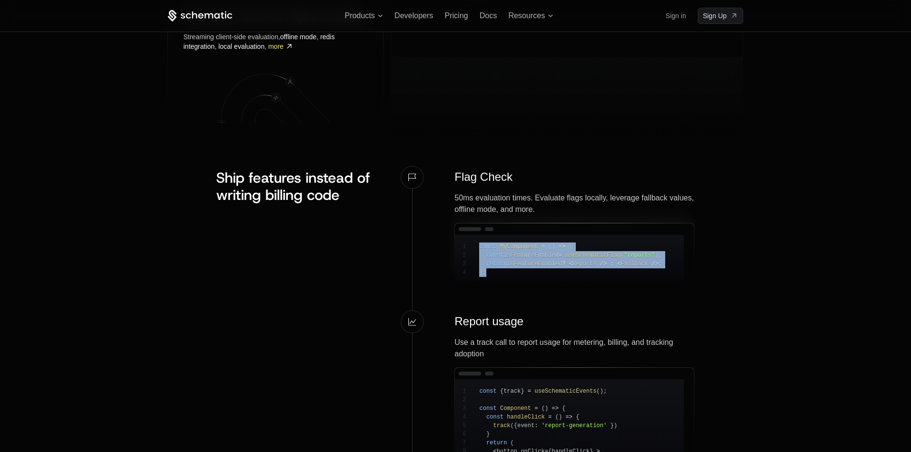
drag, startPoint x: 496, startPoint y: 269, endPoint x: 501, endPoint y: 276, distance: 9.2
click at [501, 276] on div "1 const MyComponent = ( ) => { 2 const isFeatureEnabled = useSchematicFlag ( "r…" at bounding box center [569, 252] width 229 height 59
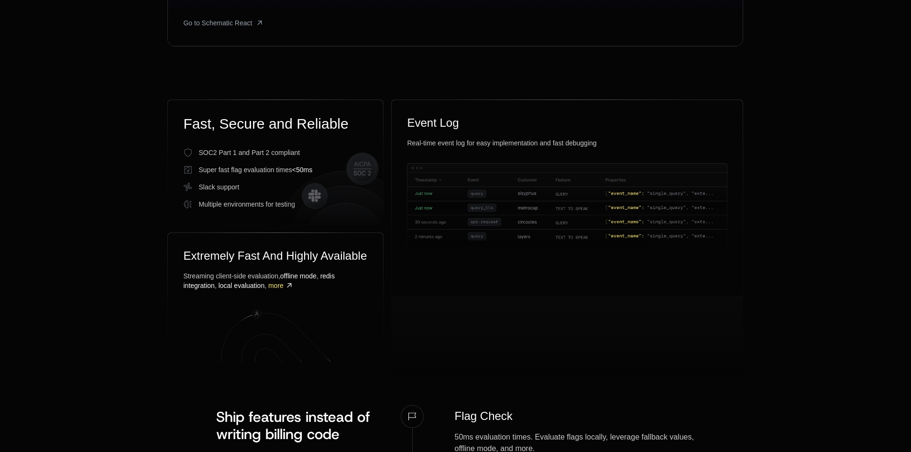
scroll to position [287, 0]
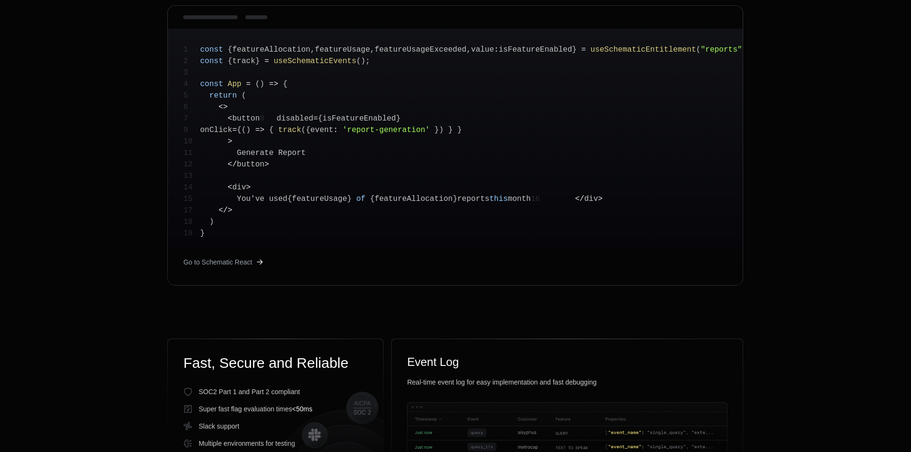
click at [243, 267] on span "Go to Schematic React" at bounding box center [217, 262] width 69 height 10
